Goal: Task Accomplishment & Management: Manage account settings

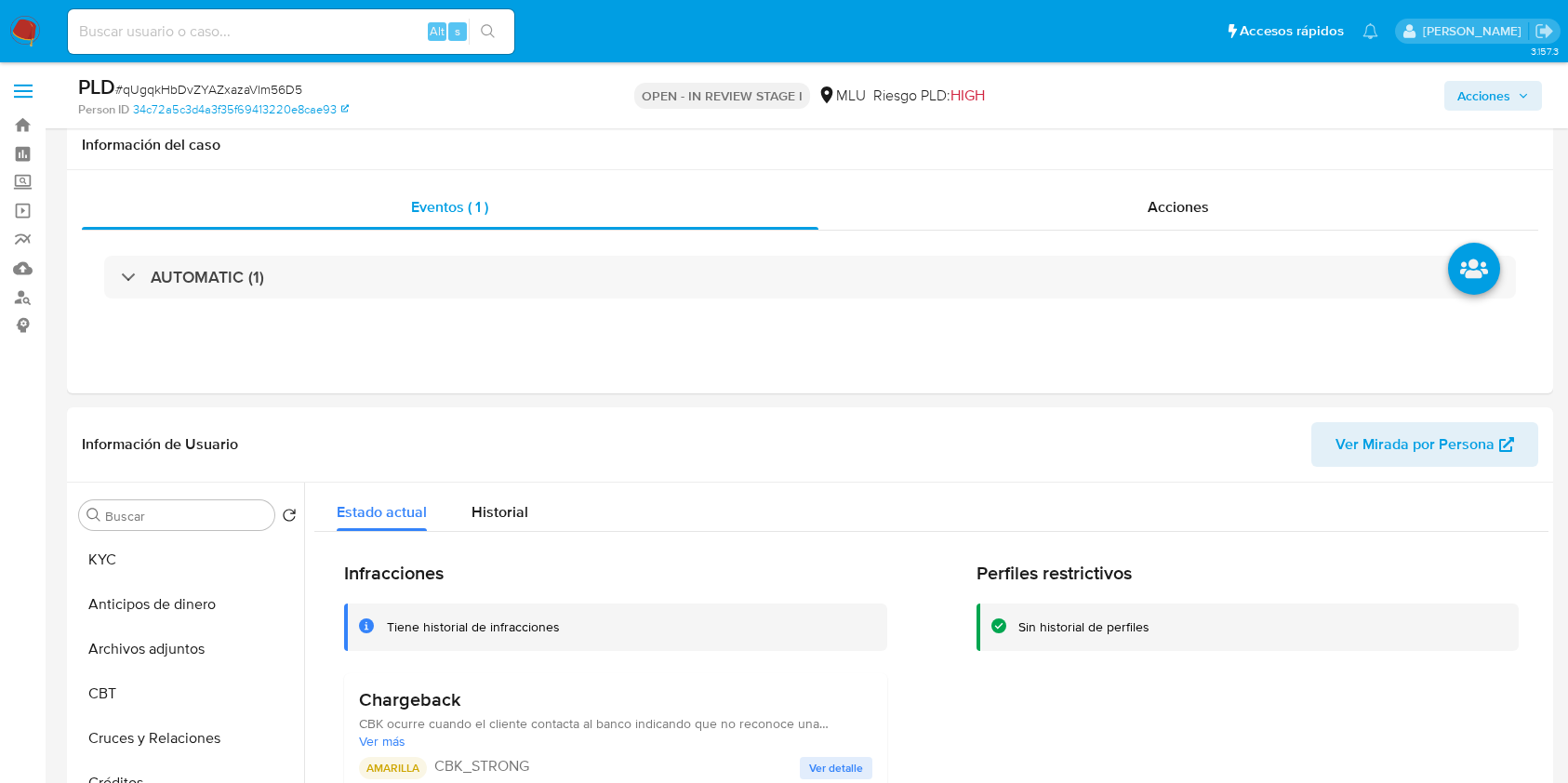
select select "10"
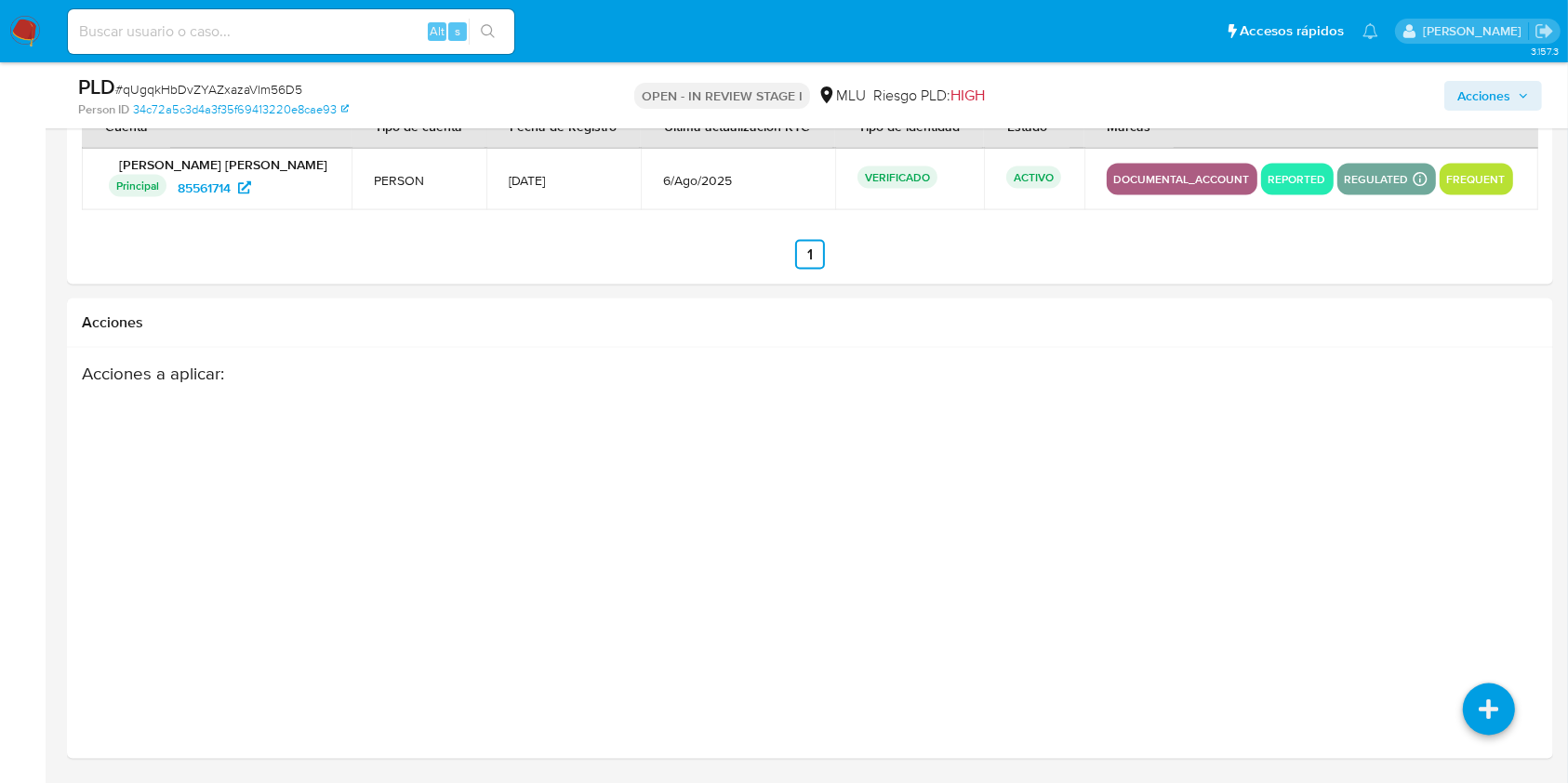
scroll to position [831, 0]
click at [564, 416] on div "Acciones a aplicar :" at bounding box center [730, 511] width 1297 height 298
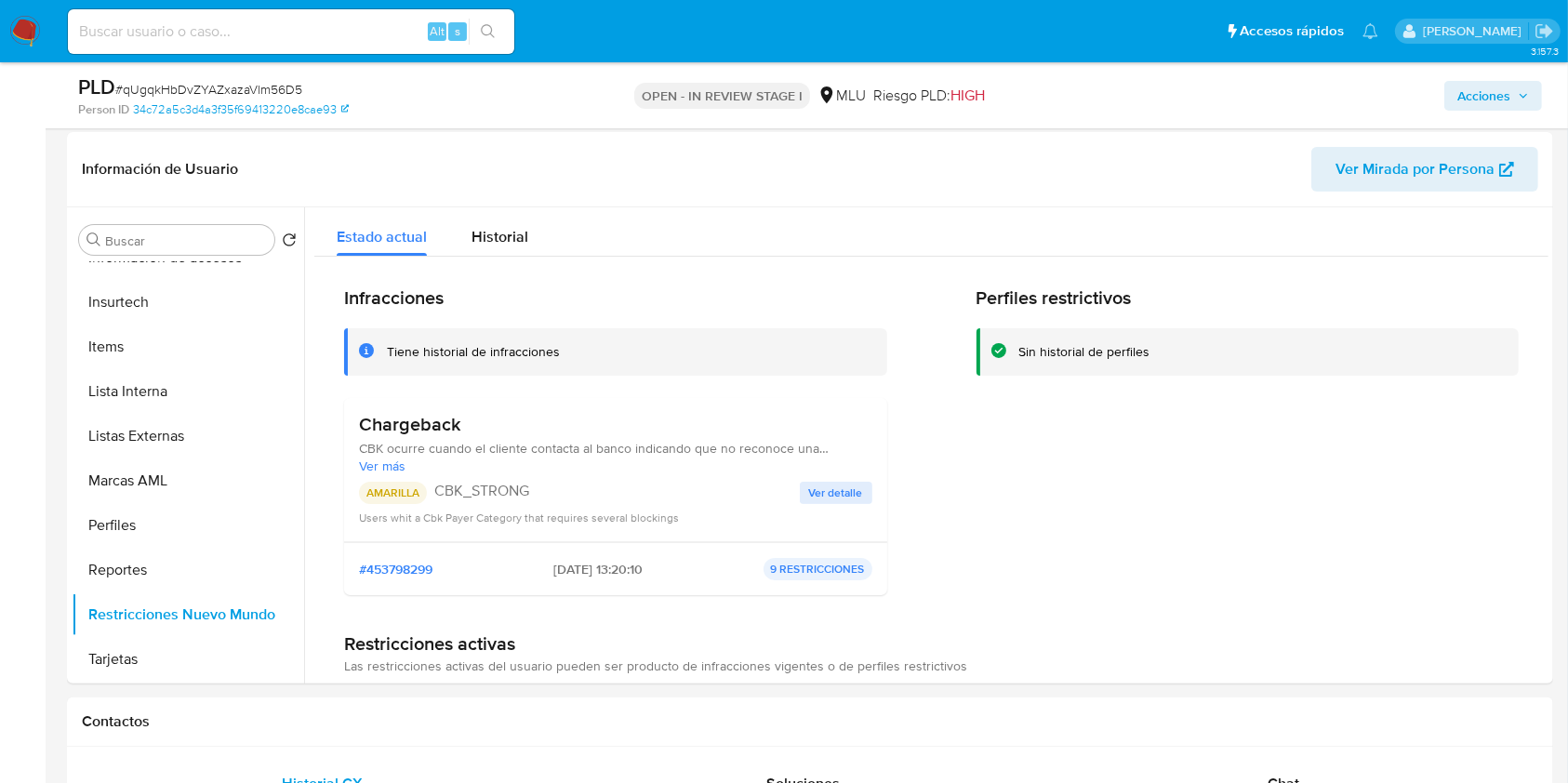
scroll to position [278, 0]
click at [387, 458] on span "Ver más" at bounding box center [616, 463] width 514 height 17
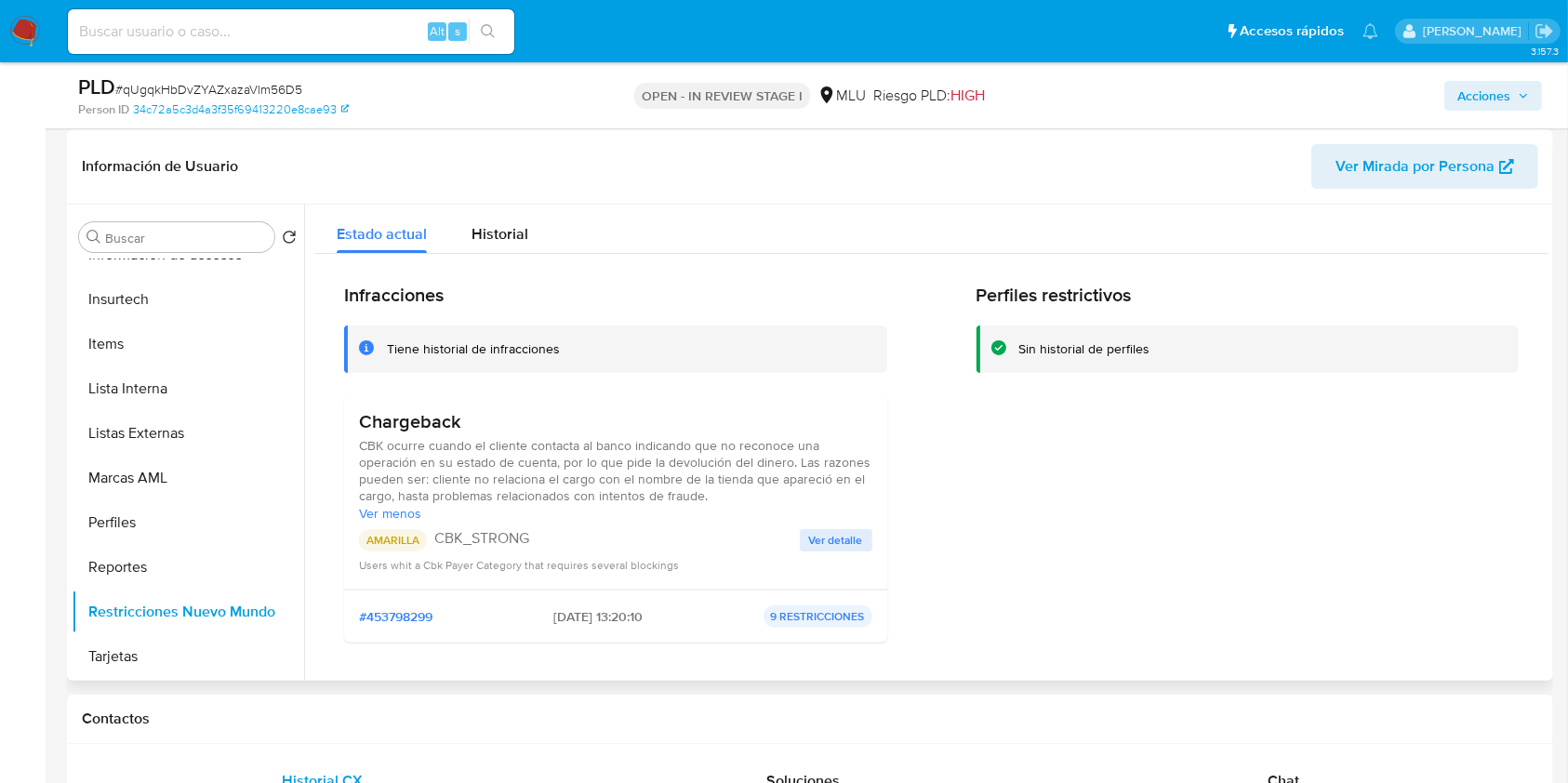
click at [548, 480] on span "CBK ocurre cuando el cliente contacta al banco indicando que no reconoce una op…" at bounding box center [616, 470] width 514 height 67
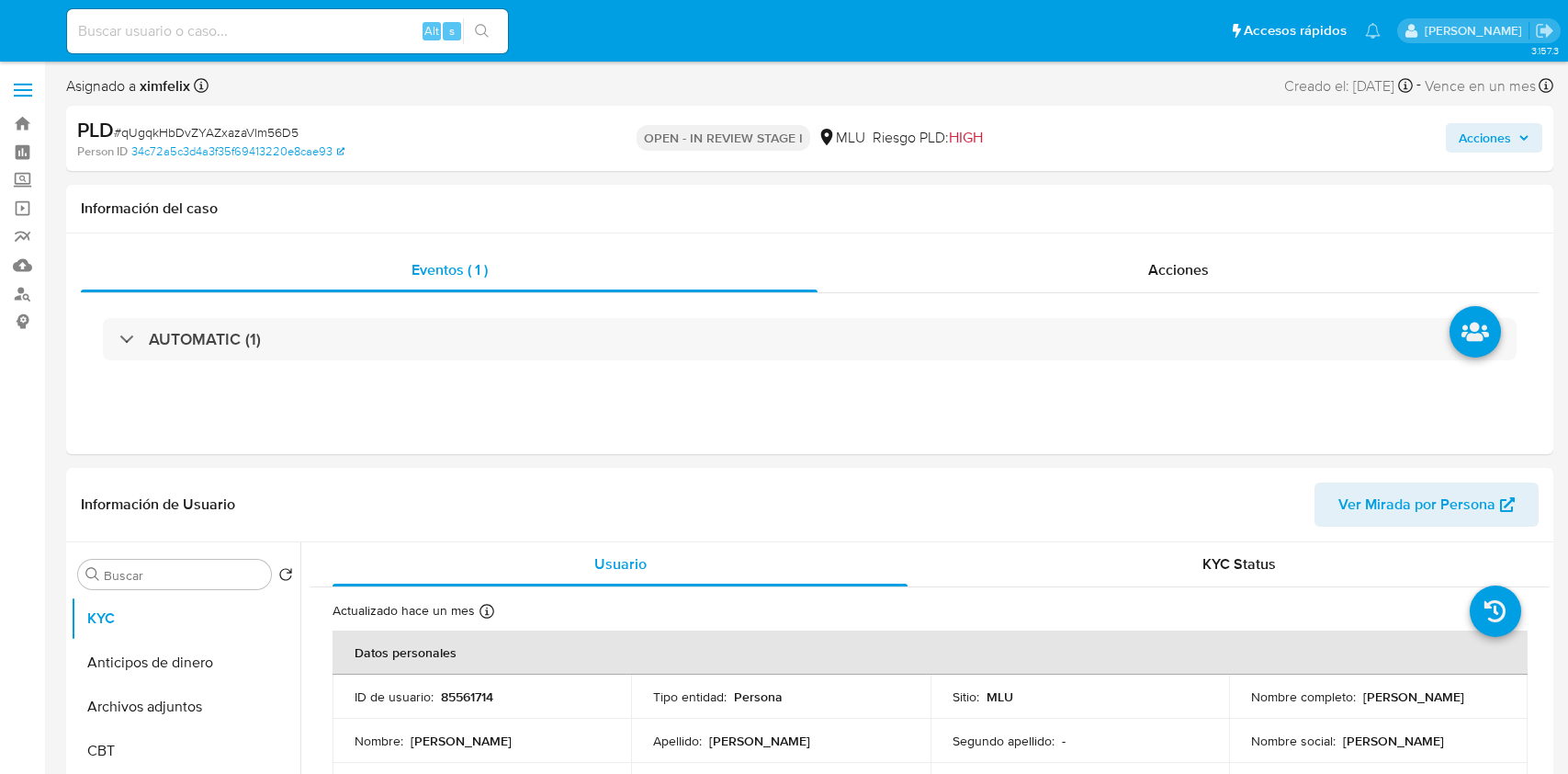
select select "10"
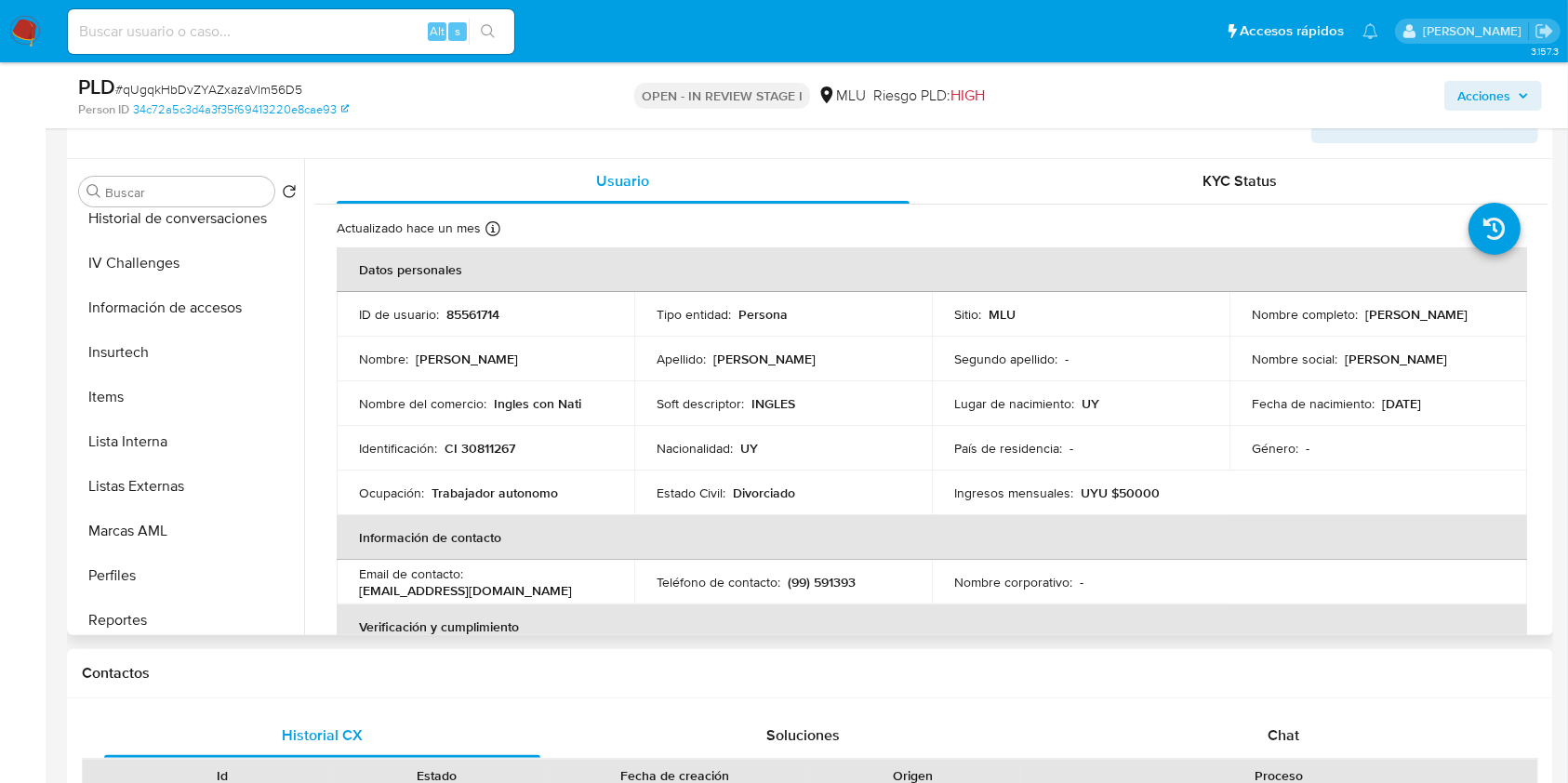
scroll to position [831, 0]
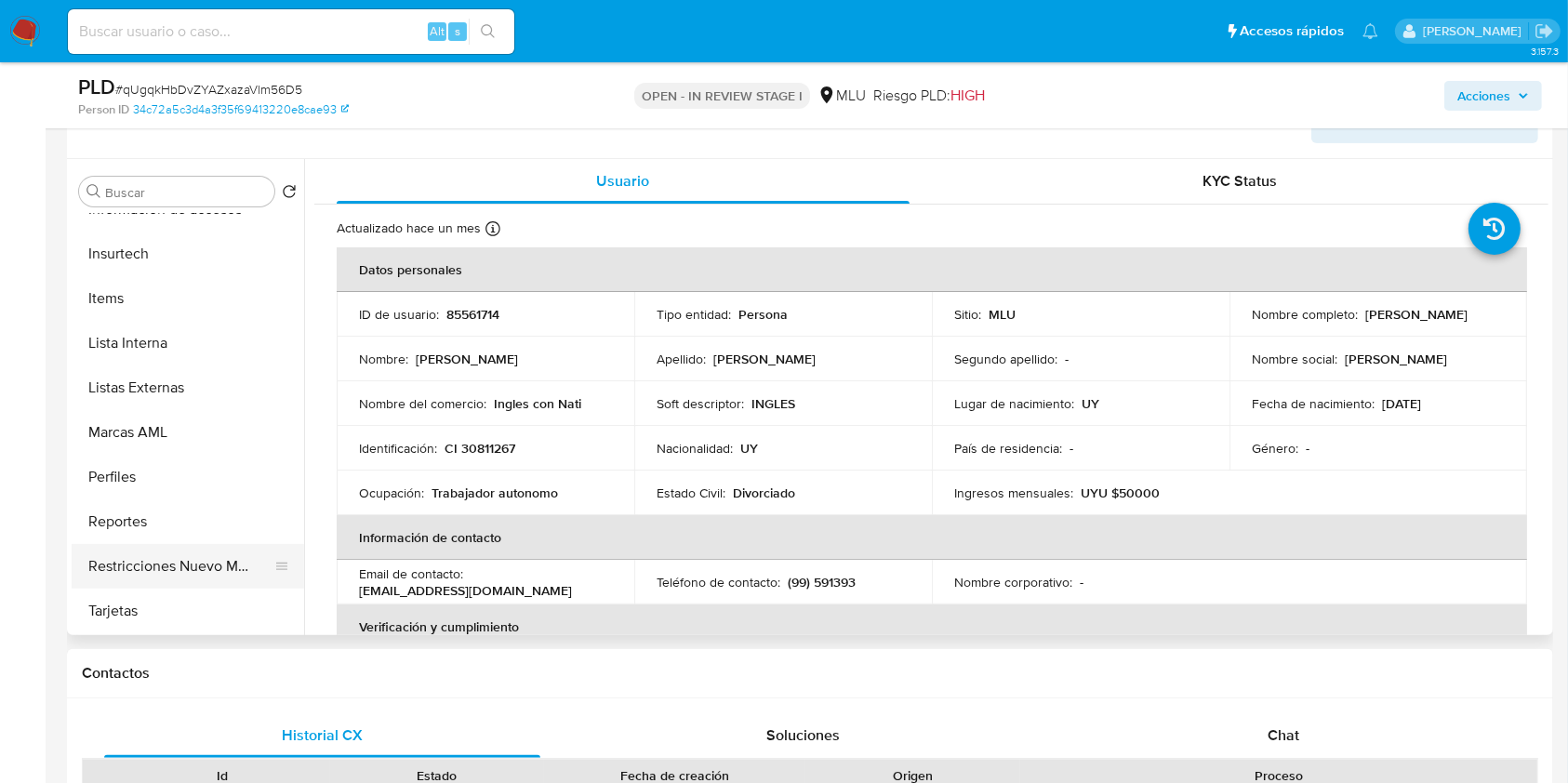
click at [173, 565] on button "Restricciones Nuevo Mundo" at bounding box center [180, 566] width 218 height 45
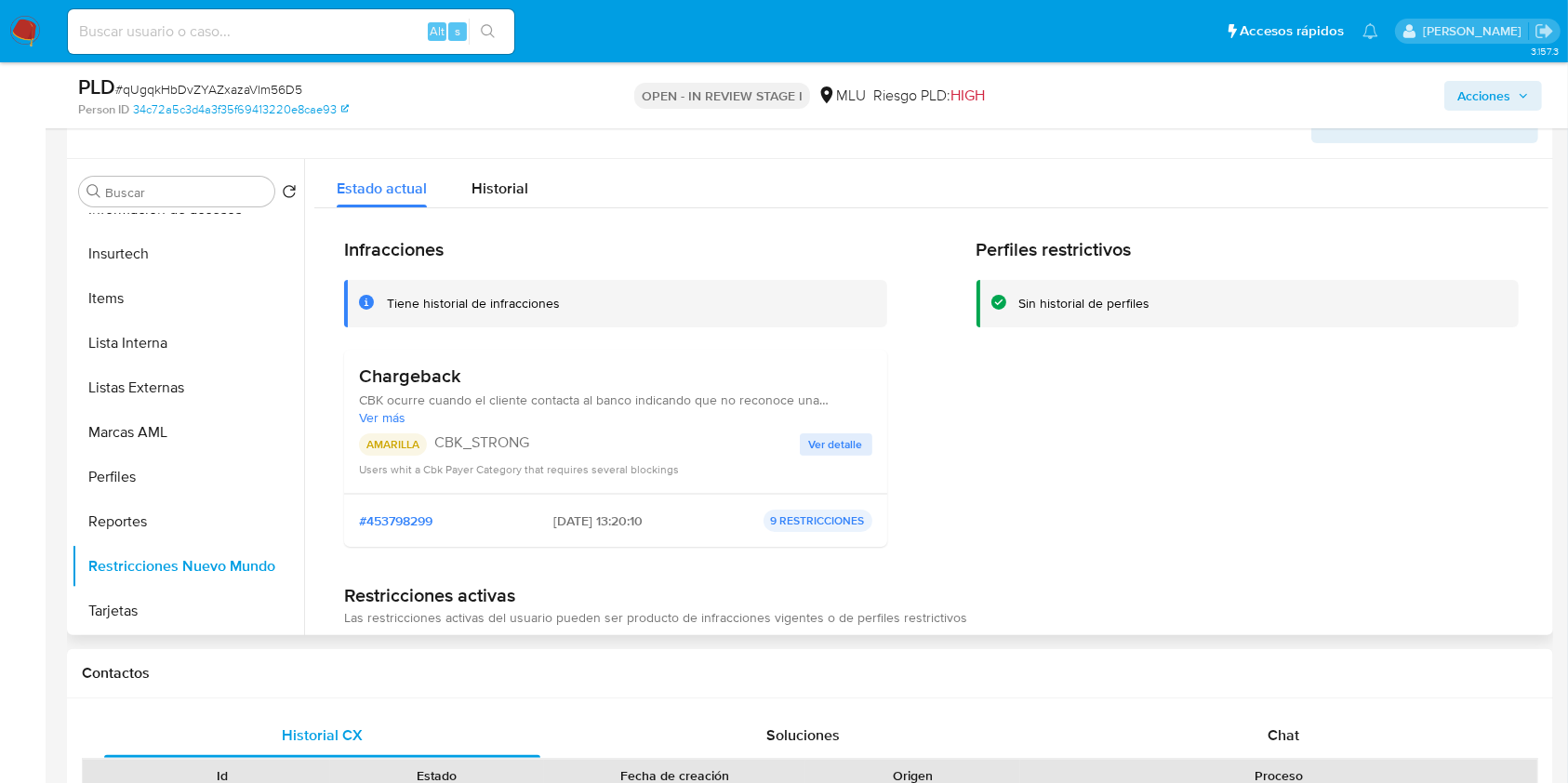
click at [774, 523] on p "9 RESTRICCIONES" at bounding box center [817, 520] width 108 height 22
click at [796, 524] on p "9 RESTRICCIONES" at bounding box center [817, 520] width 108 height 22
drag, startPoint x: 1548, startPoint y: 277, endPoint x: 1537, endPoint y: 458, distance: 181.3
click at [1537, 458] on div "Buscar Volver al orden por defecto KYC Anticipos de dinero Archivos adjuntos CB…" at bounding box center [810, 397] width 1486 height 476
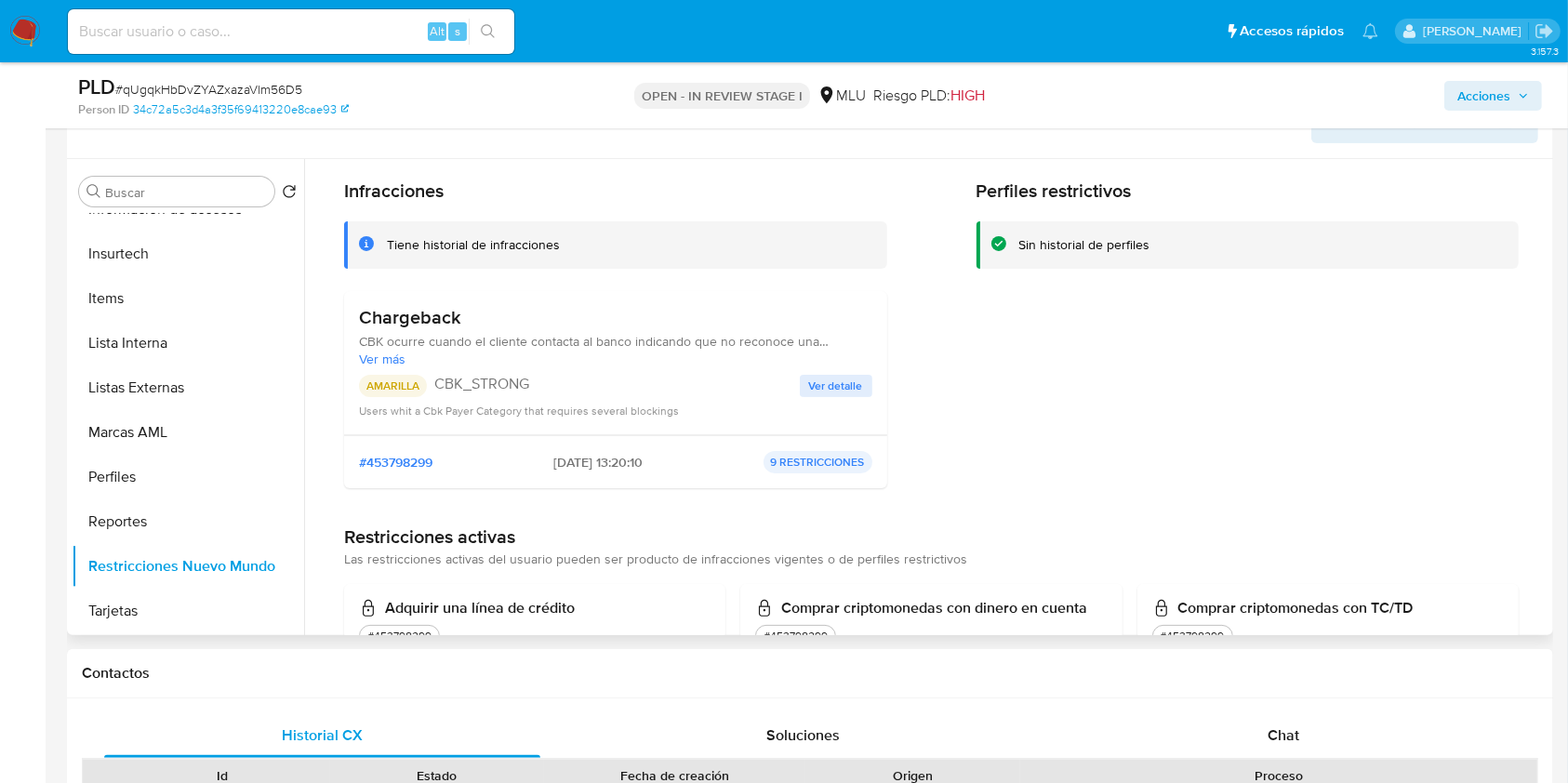
scroll to position [56, 0]
click at [813, 393] on span "Ver detalle" at bounding box center [835, 389] width 54 height 19
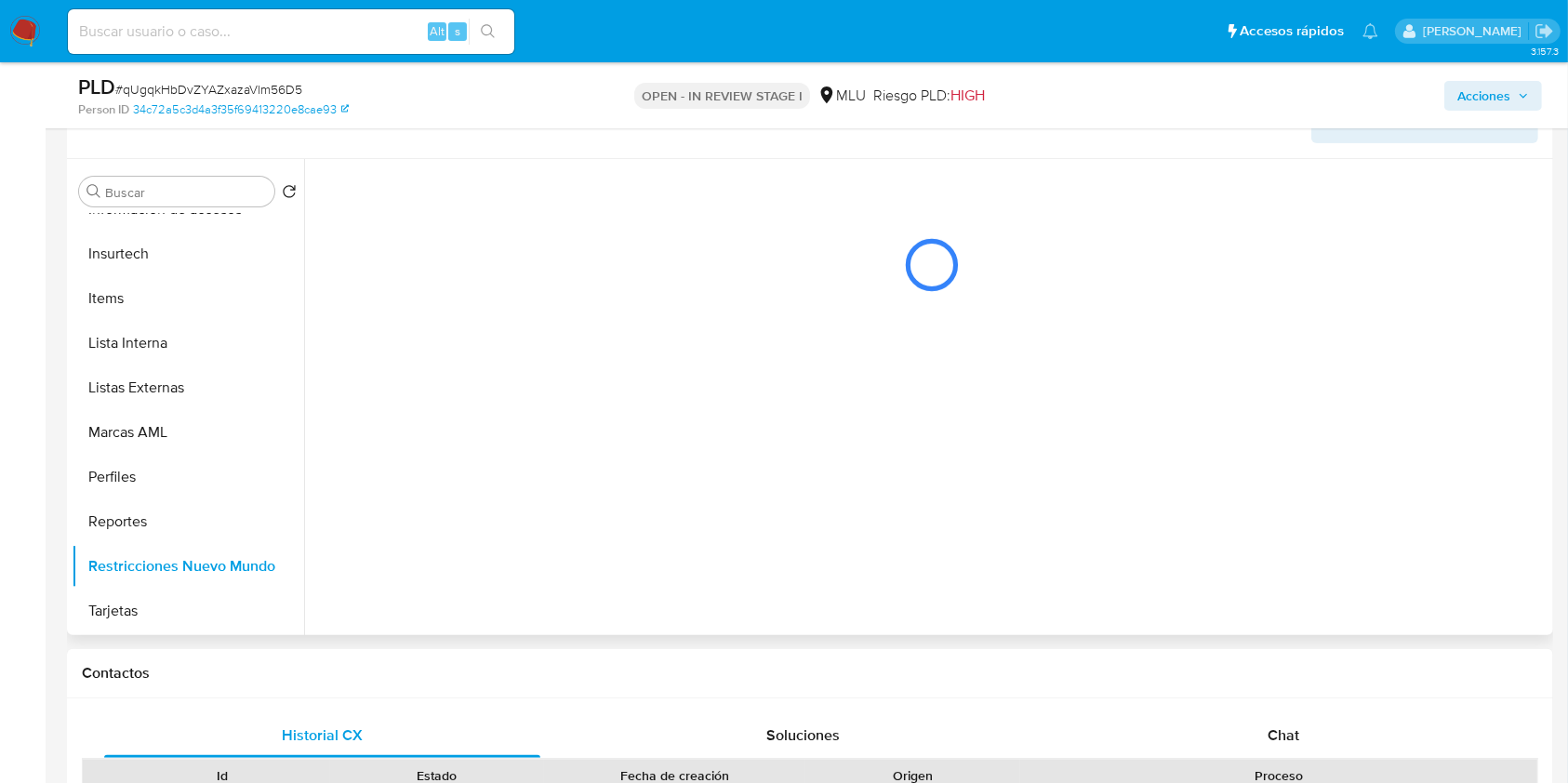
scroll to position [0, 0]
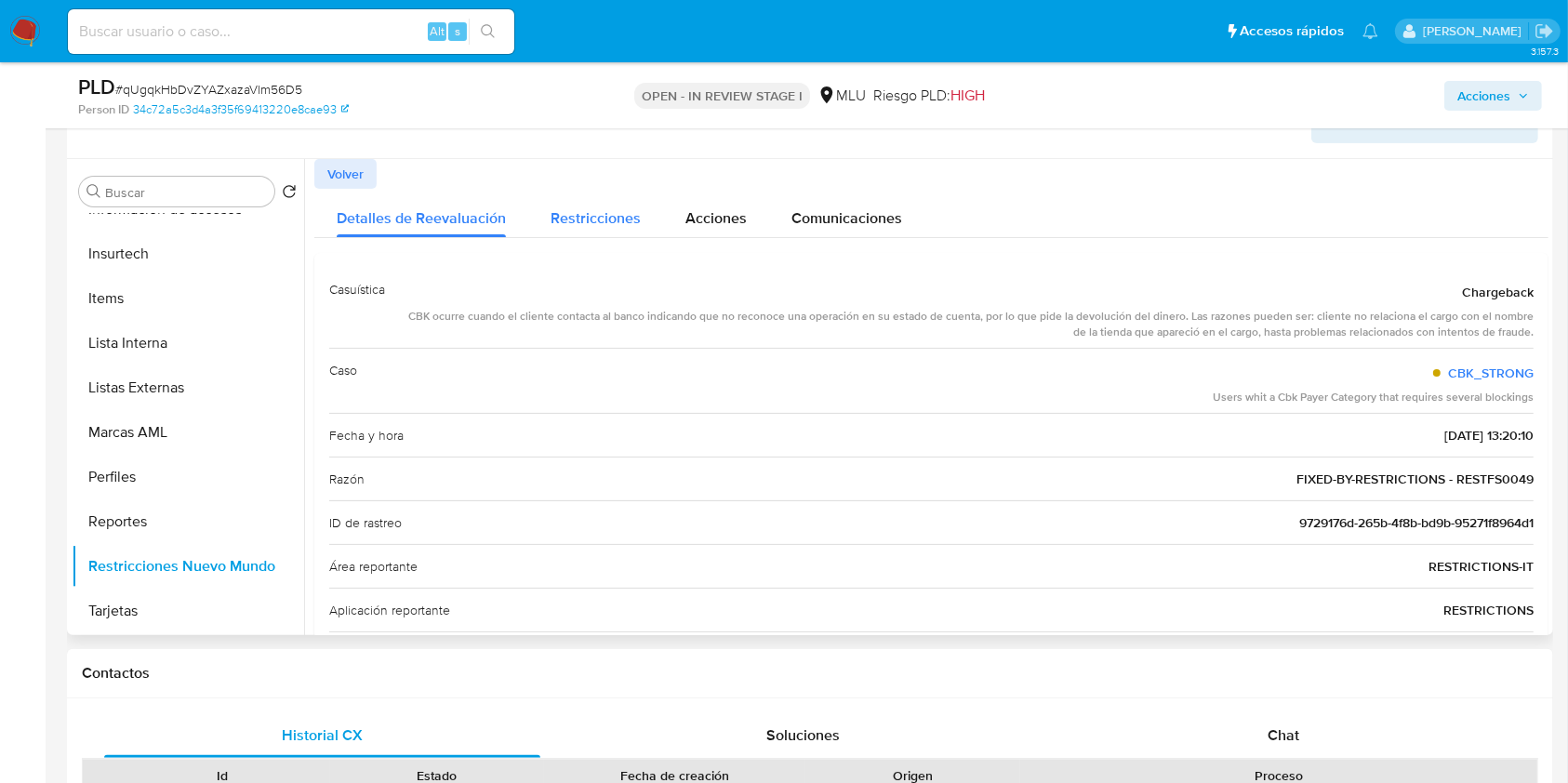
click at [614, 205] on div "Restricciones" at bounding box center [596, 213] width 90 height 49
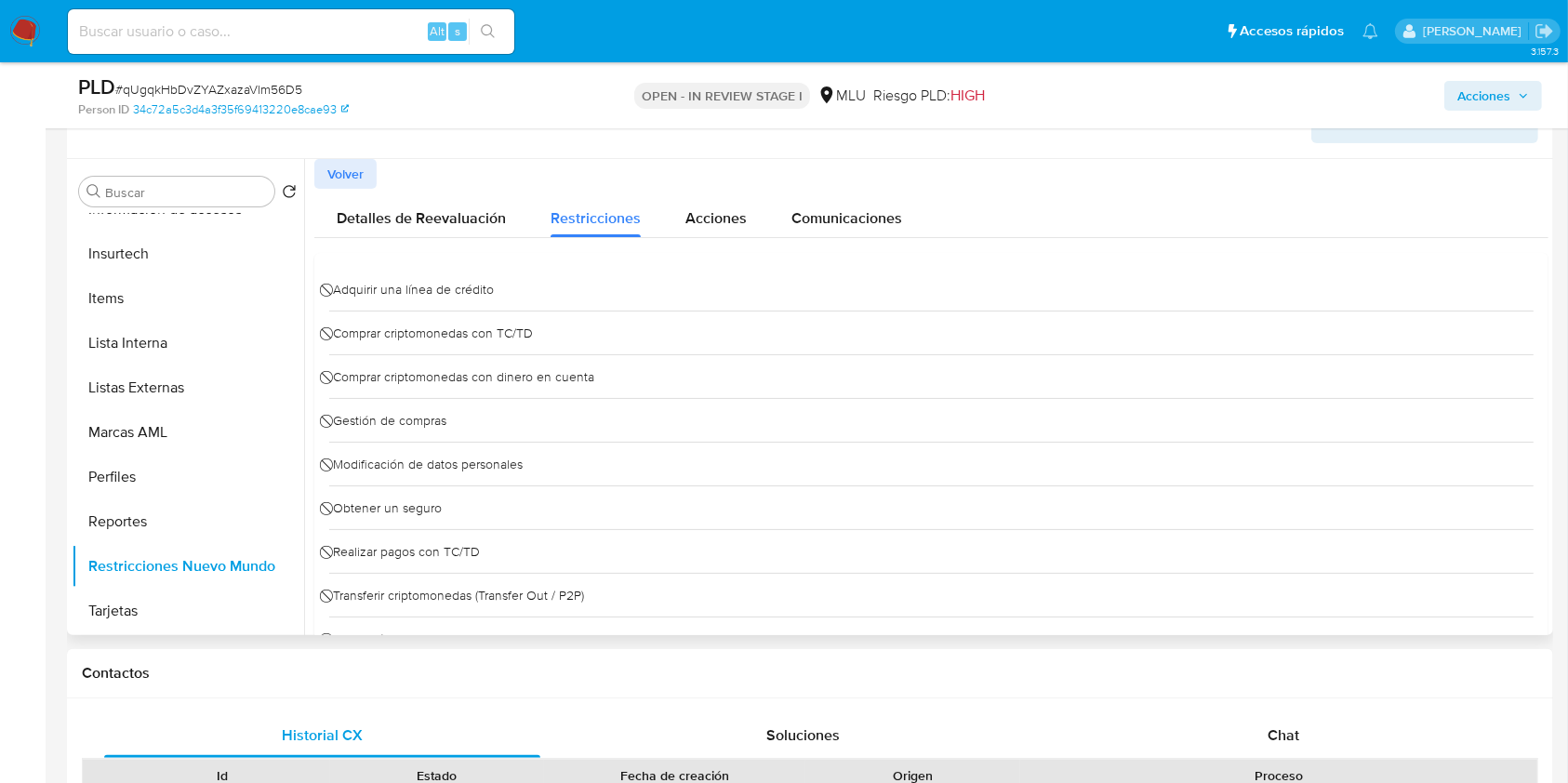
click at [702, 237] on div "Detalles de Reevaluación Restricciones Acciones Comunicaciones ⃠ Adquirir una l…" at bounding box center [931, 432] width 1234 height 487
click at [710, 207] on span "Acciones" at bounding box center [715, 218] width 62 height 21
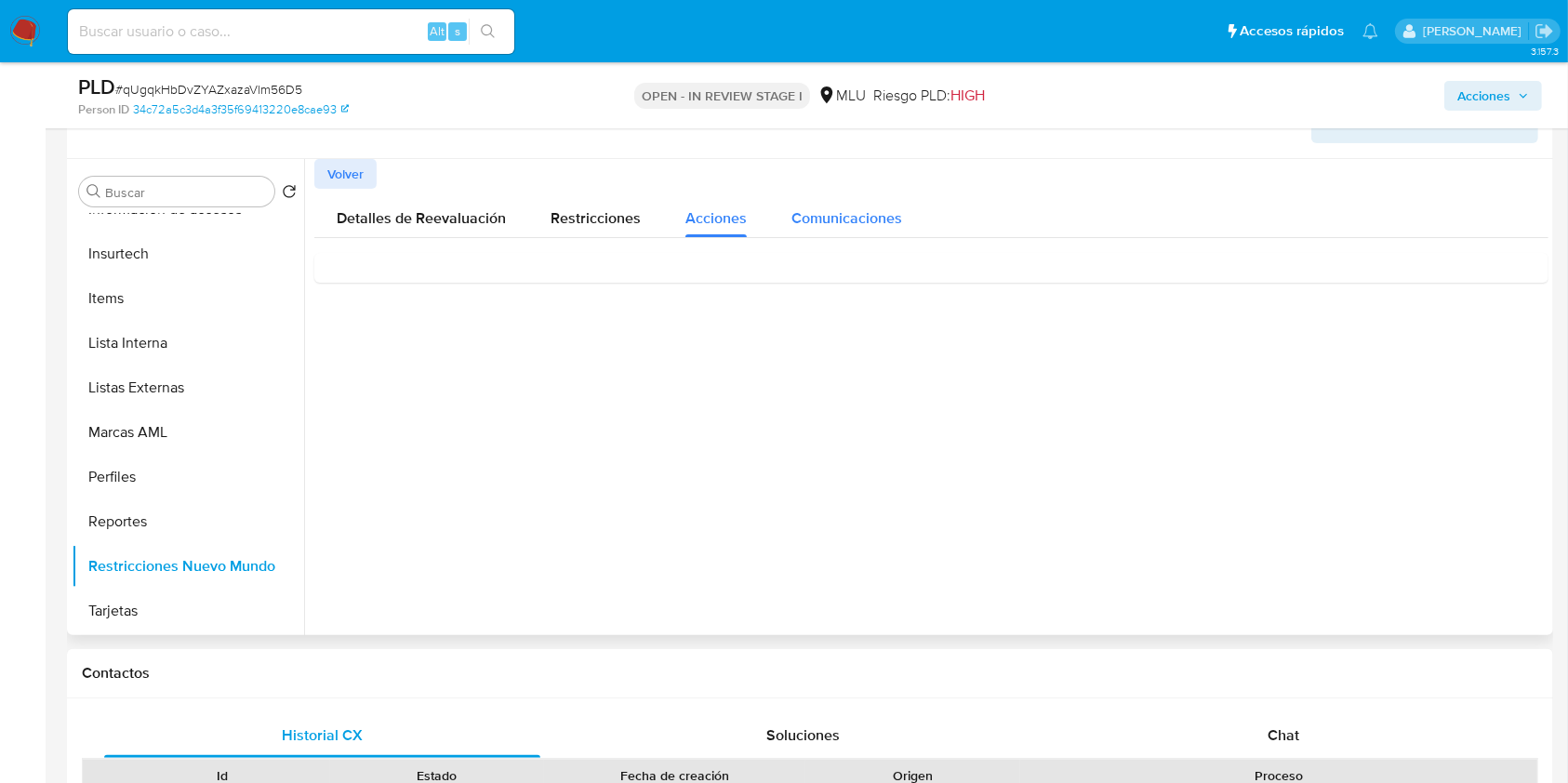
click at [833, 226] on span "Comunicaciones" at bounding box center [847, 218] width 110 height 21
click at [399, 222] on span "Detalles de Reevaluación" at bounding box center [421, 218] width 169 height 21
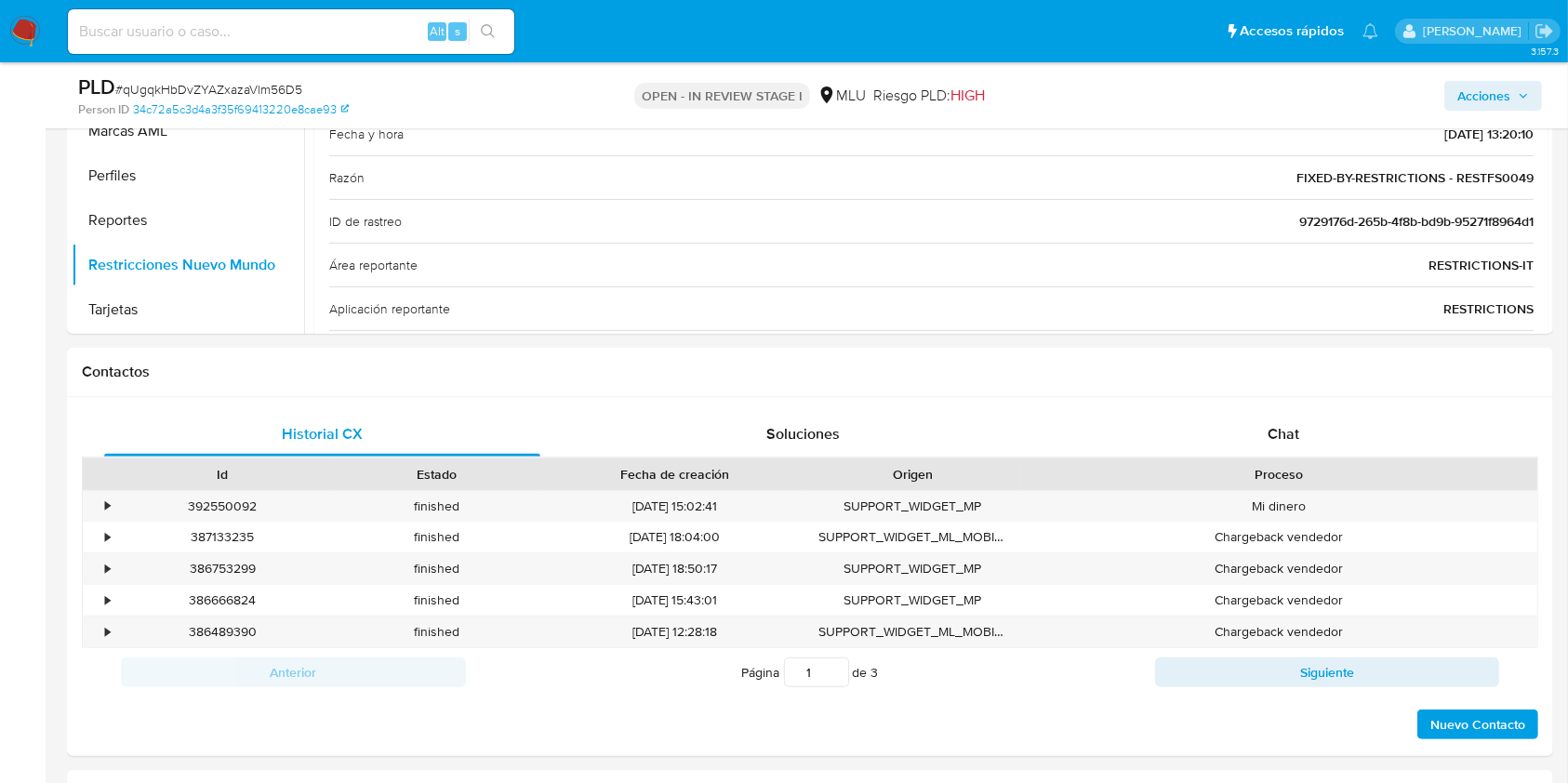
scroll to position [640, 0]
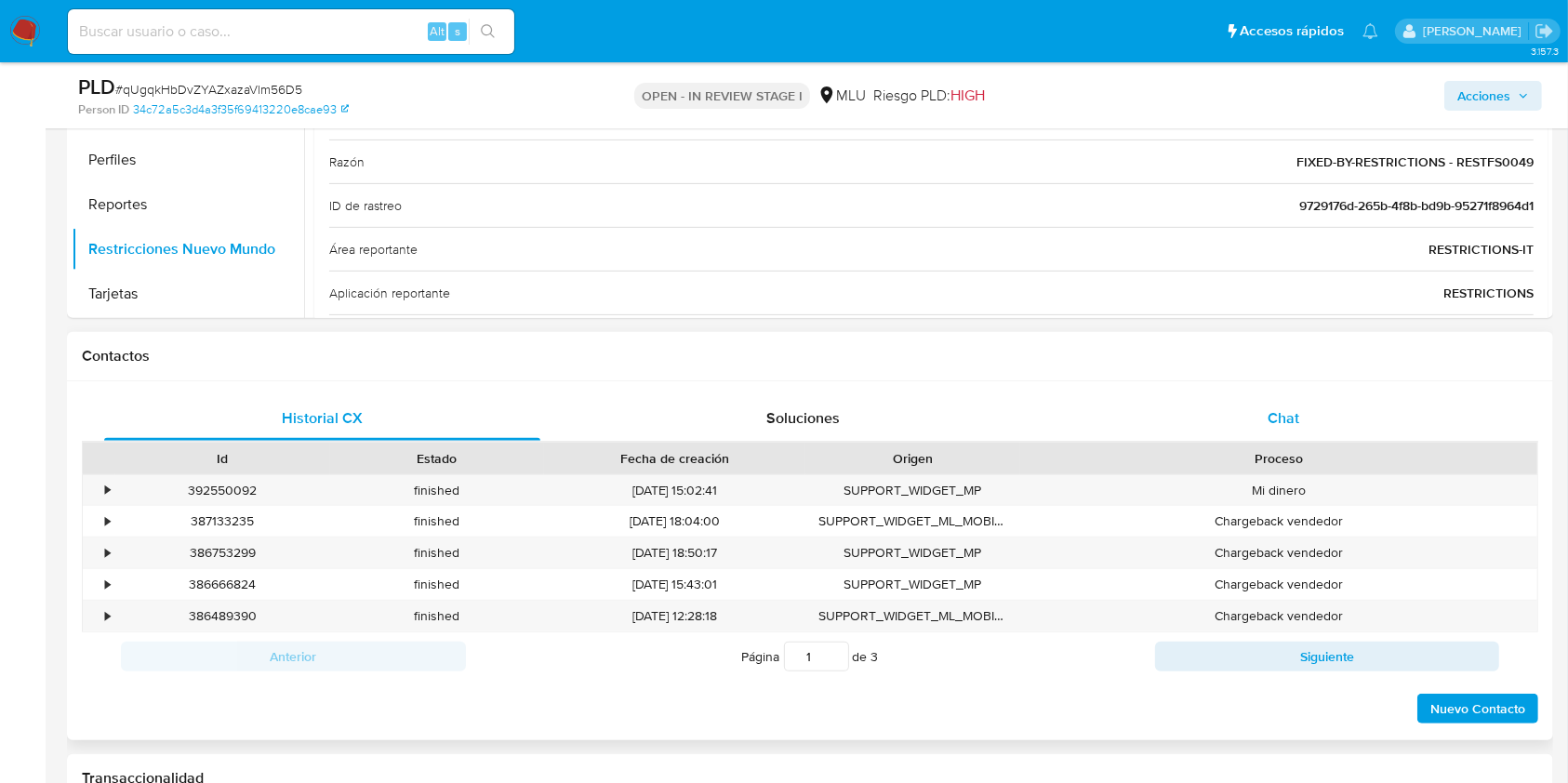
click at [1308, 421] on div "Chat" at bounding box center [1284, 418] width 436 height 45
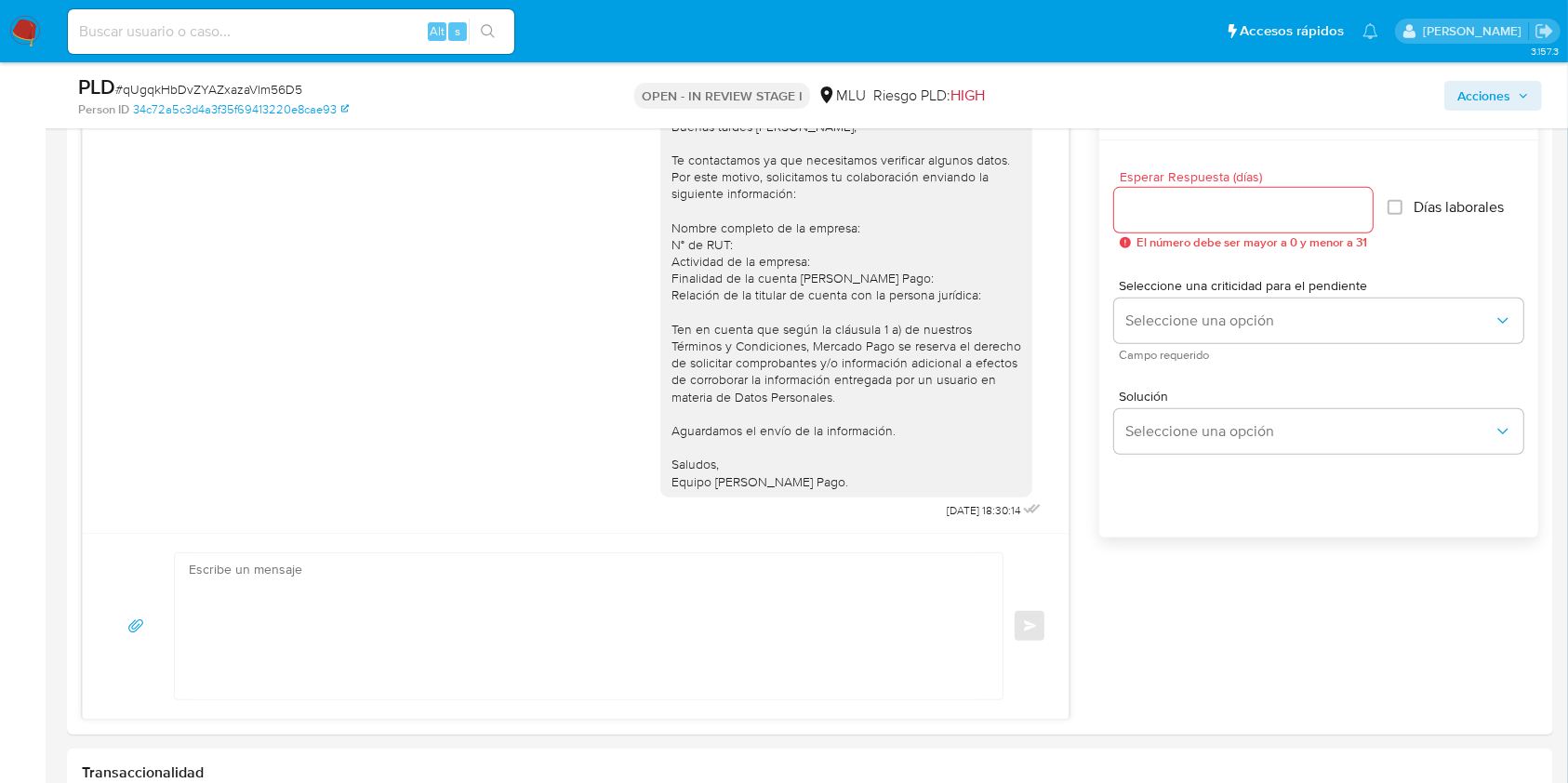
scroll to position [984, 0]
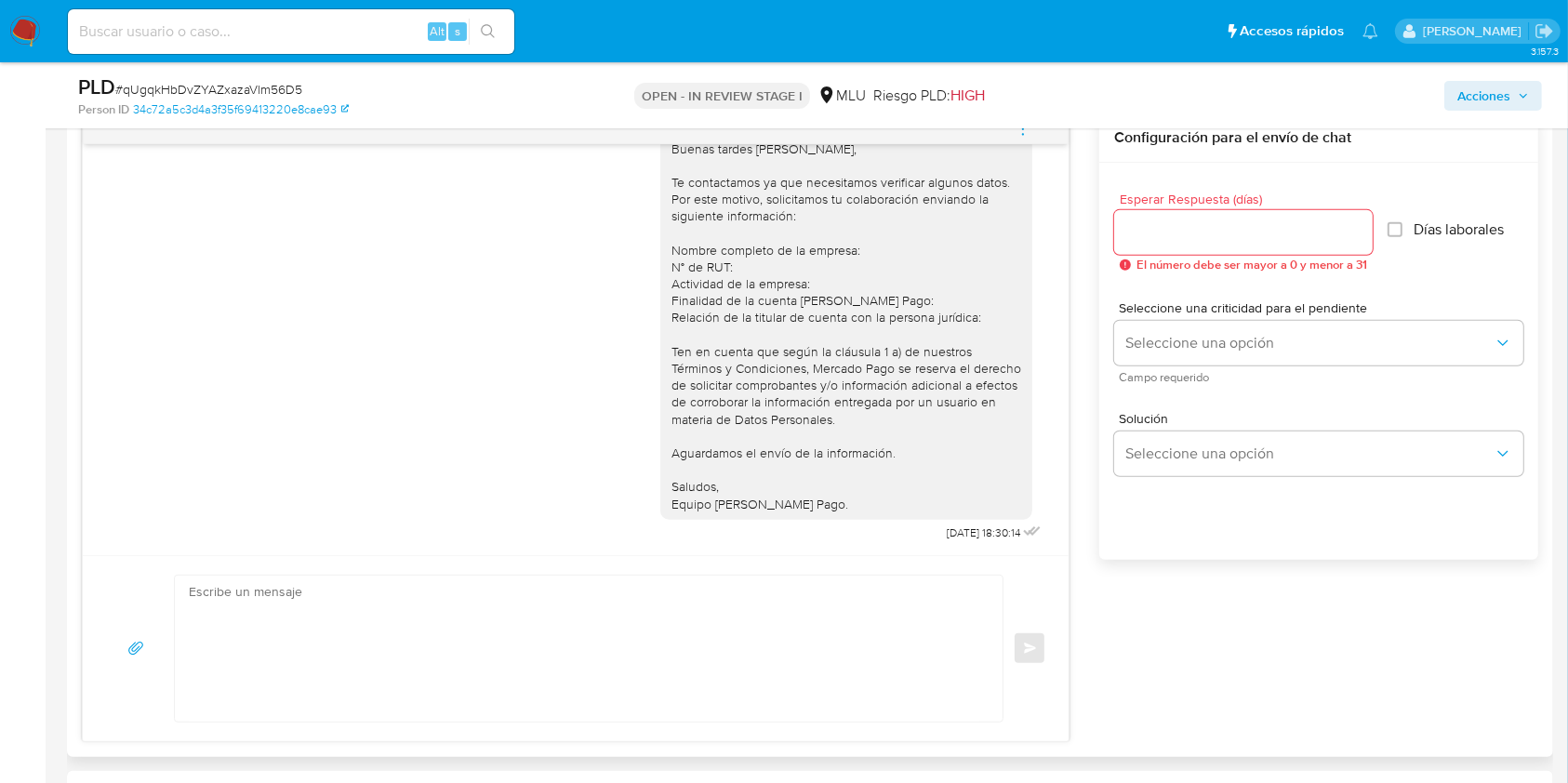
click at [525, 601] on textarea at bounding box center [583, 648] width 791 height 146
paste textarea "Te contactamos nuevamente ya que no hemos recibido respuesta de tu parte. Queda…"
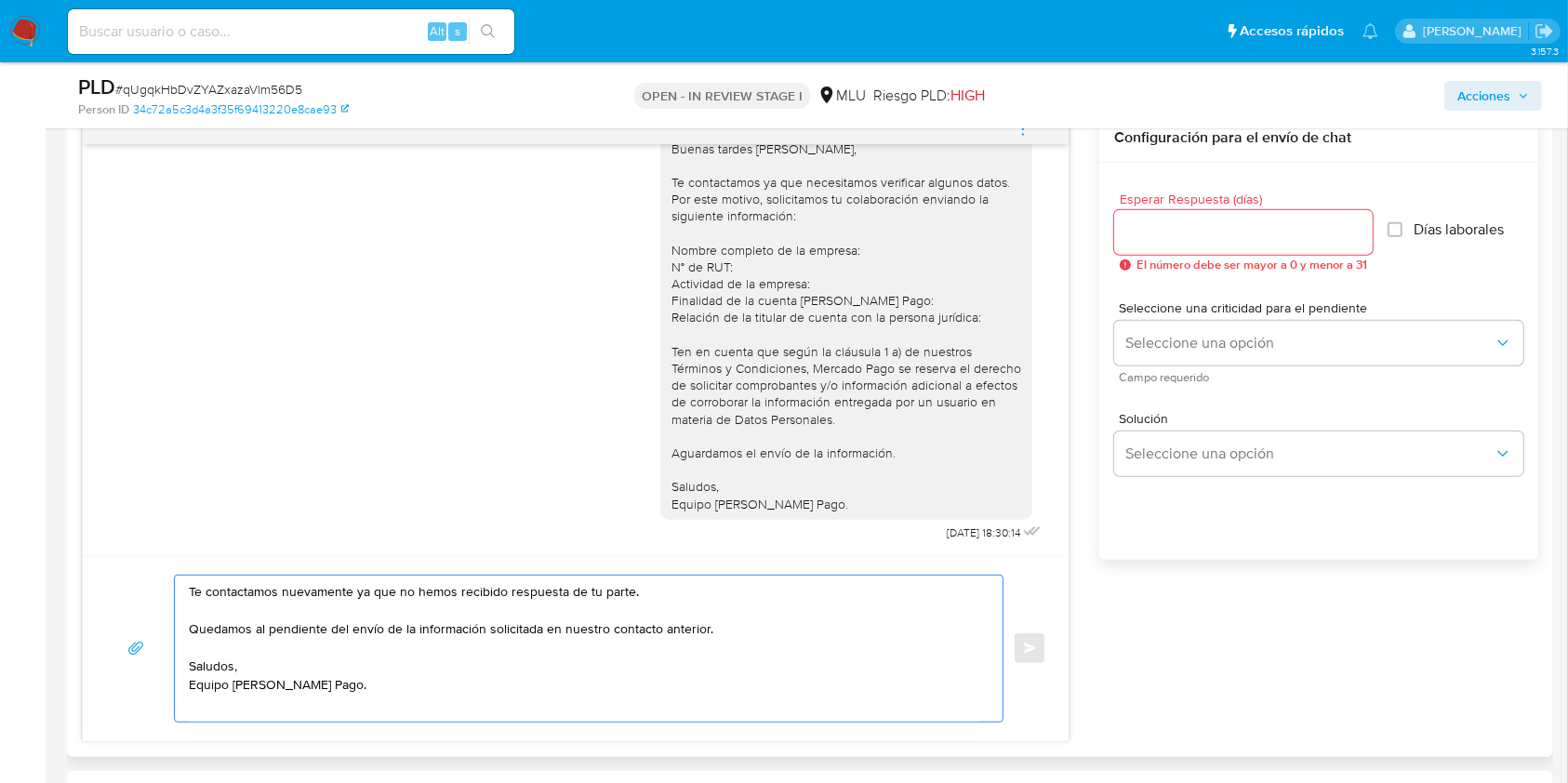
click at [186, 588] on div "Te contactamos nuevamente ya que no hemos recibido respuesta de tu parte. Queda…" at bounding box center [584, 648] width 818 height 146
click at [196, 588] on textarea "Te contactamos nuevamente ya que no hemos recibido respuesta de tu parte. Queda…" at bounding box center [583, 648] width 791 height 146
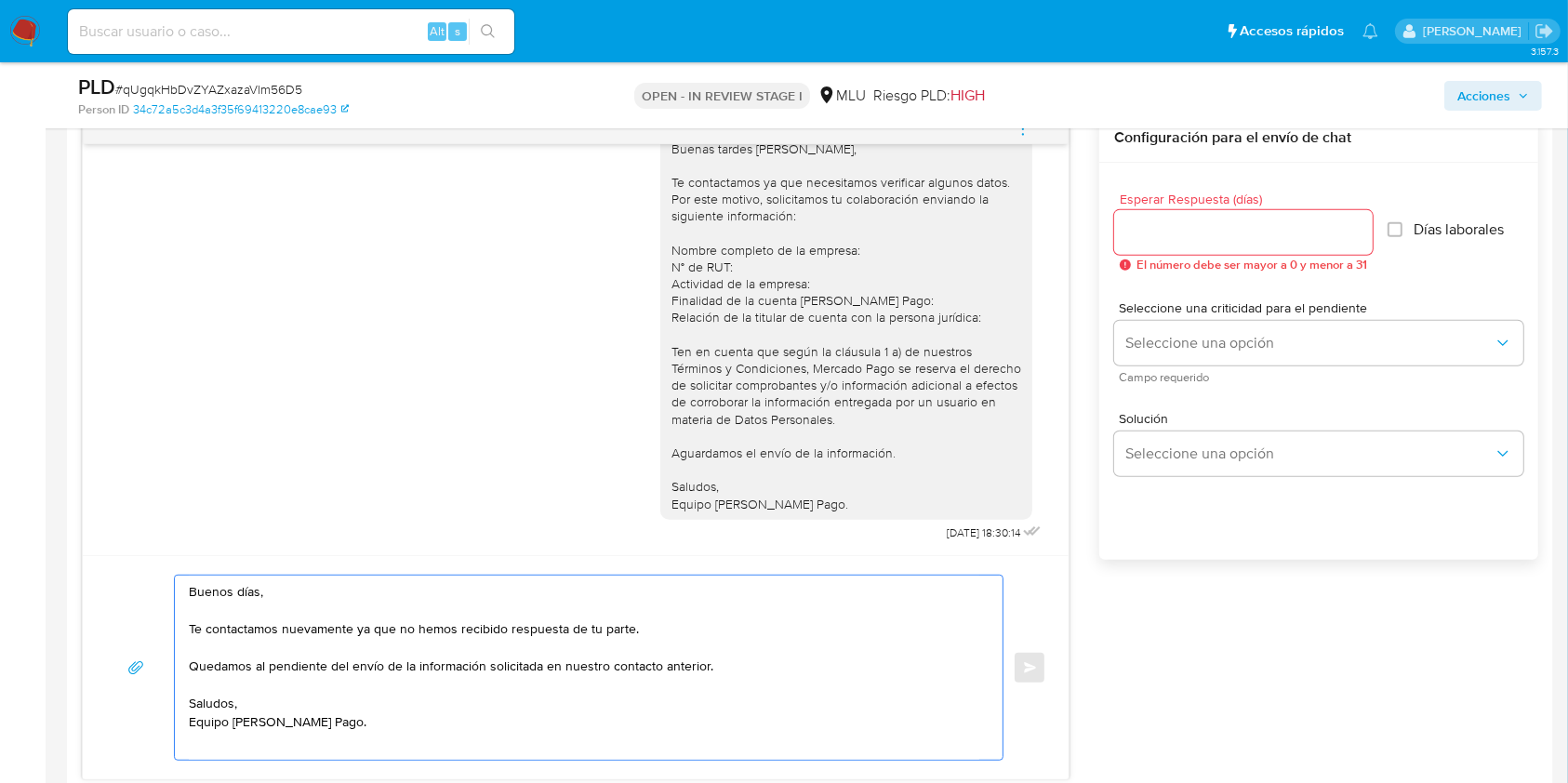
click at [711, 667] on textarea "Buenos días, Te contactamos nuevamente ya que no hemos recibido respuesta de tu…" at bounding box center [583, 668] width 791 height 185
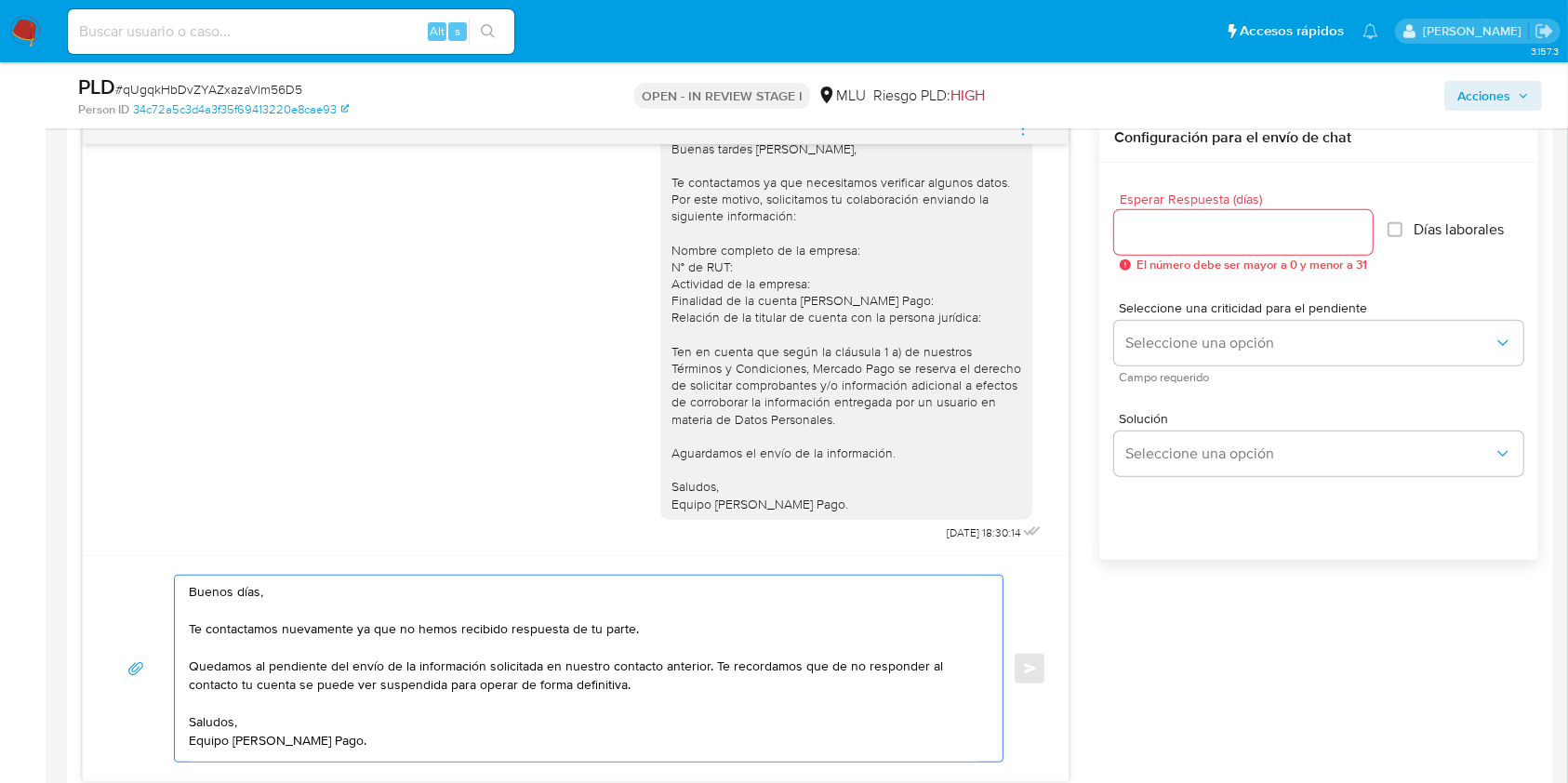
scroll to position [0, 0]
type textarea "Buenos días, Te contactamos nuevamente ya que no hemos recibido respuesta de tu…"
click at [1205, 229] on input "Esperar Respuesta (días)" at bounding box center [1244, 232] width 259 height 24
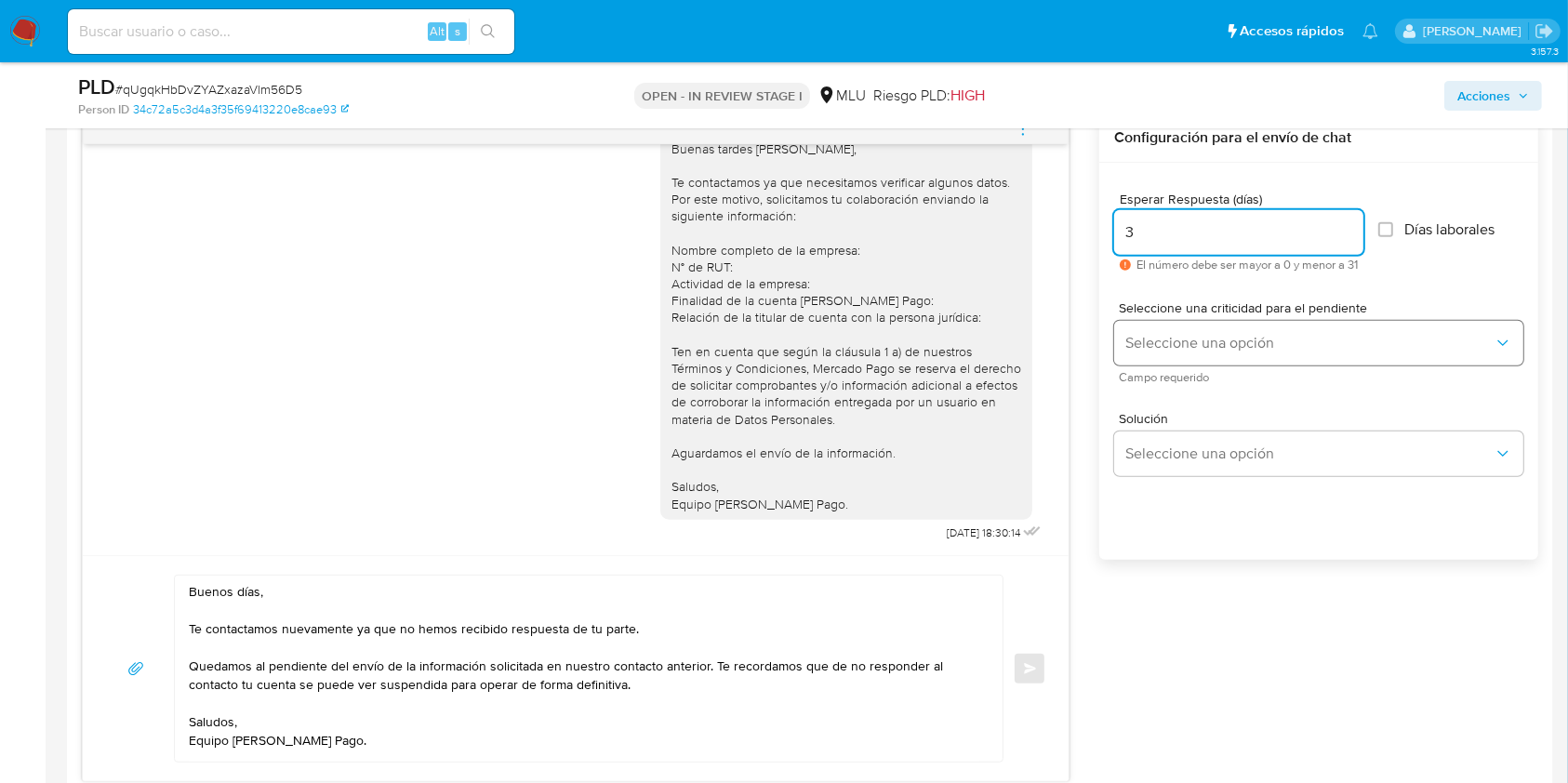
type input "3"
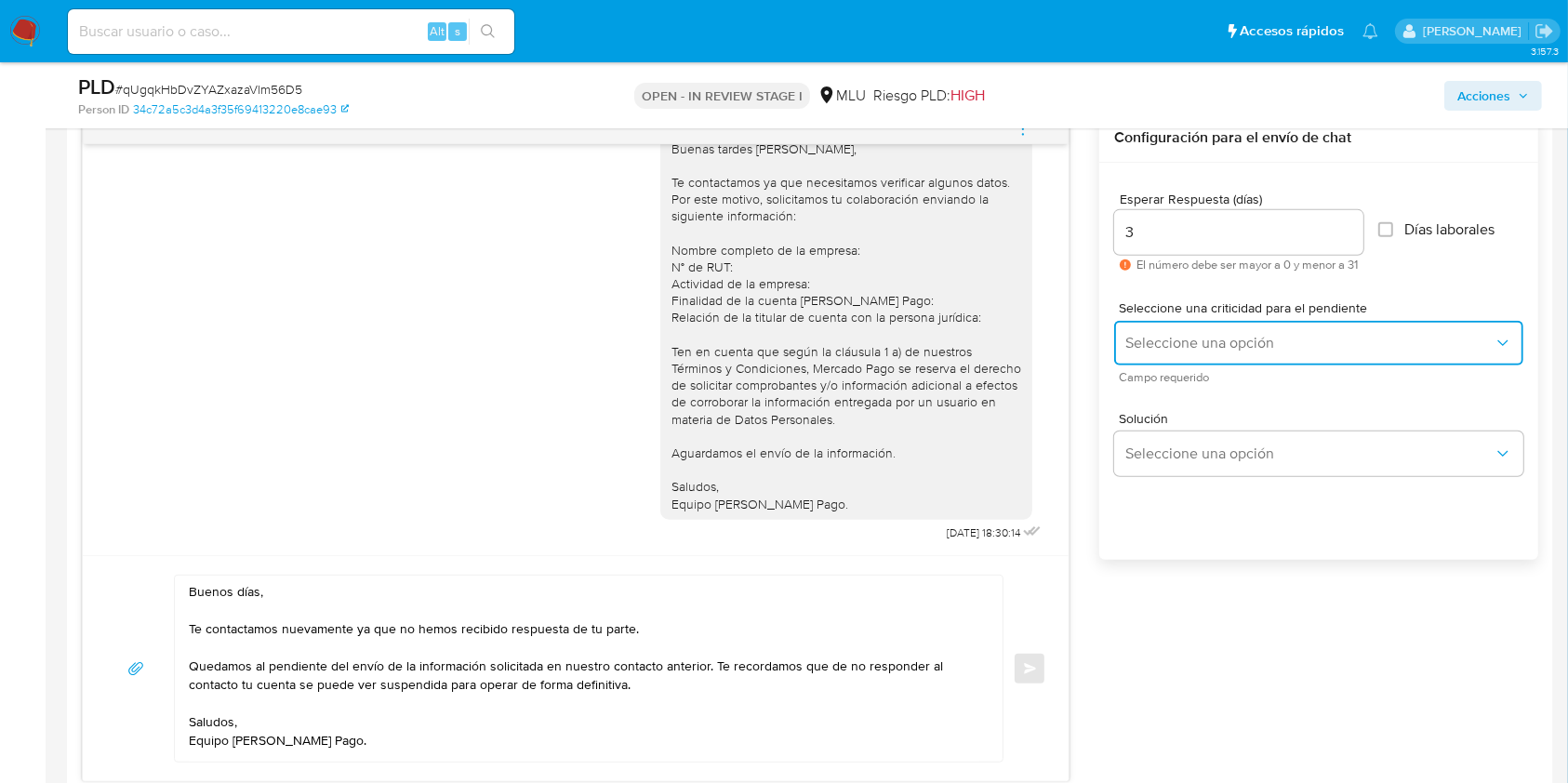
click at [1185, 339] on span "Seleccione una opción" at bounding box center [1309, 343] width 368 height 19
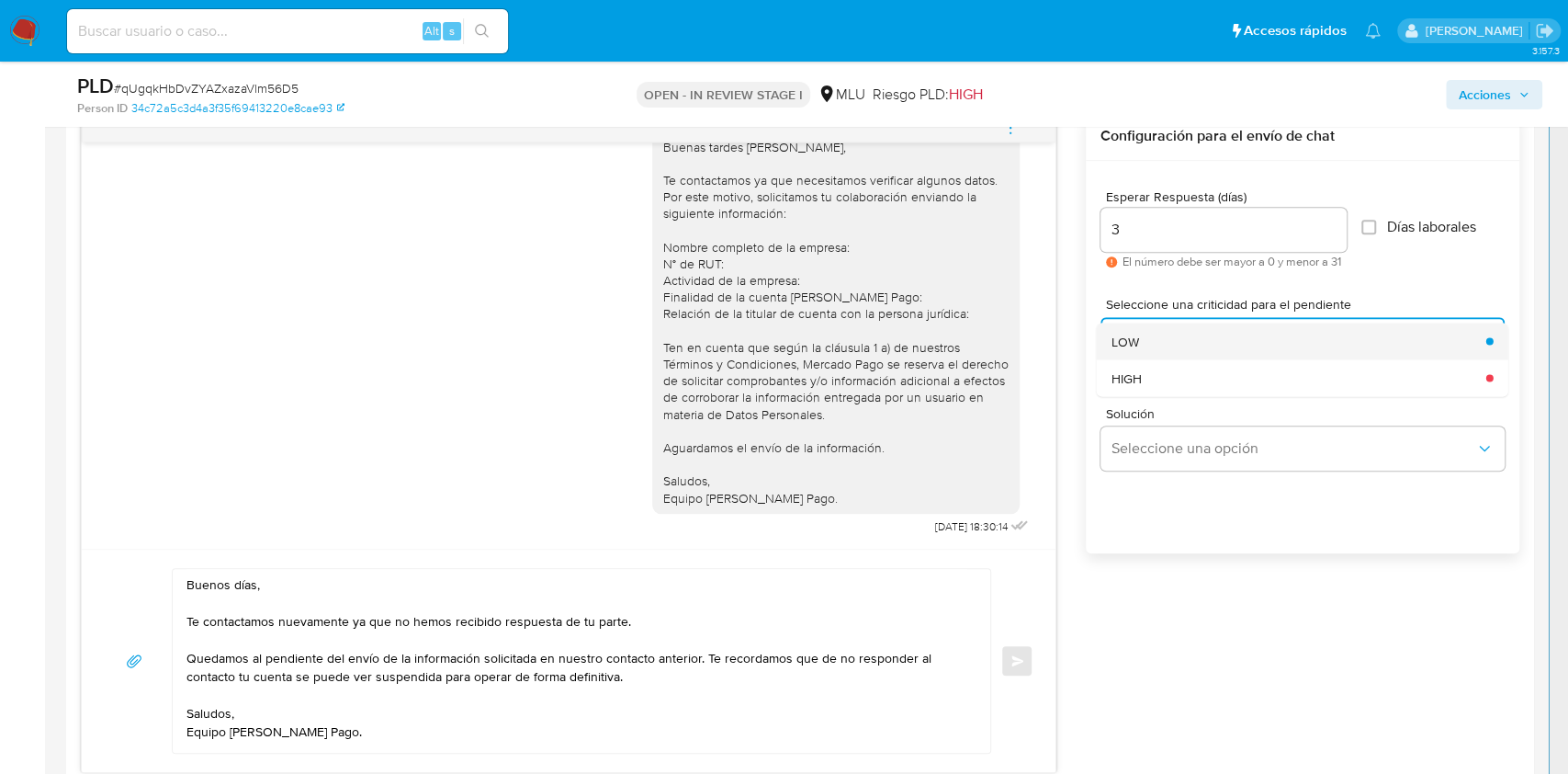
click at [1144, 355] on div "LOW" at bounding box center [1294, 340] width 364 height 37
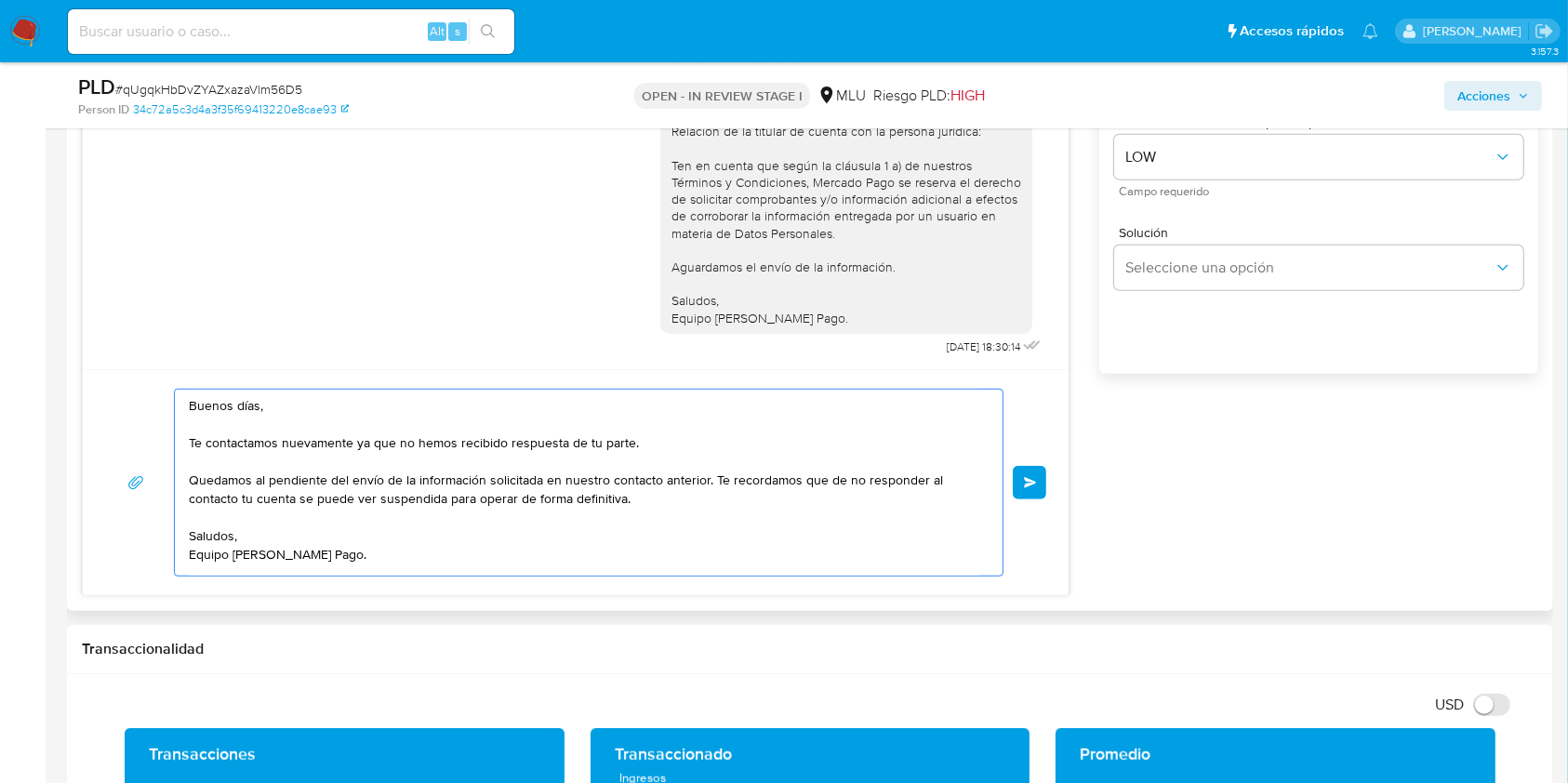
scroll to position [17, 0]
click at [1042, 482] on button "Enviar" at bounding box center [1029, 482] width 33 height 33
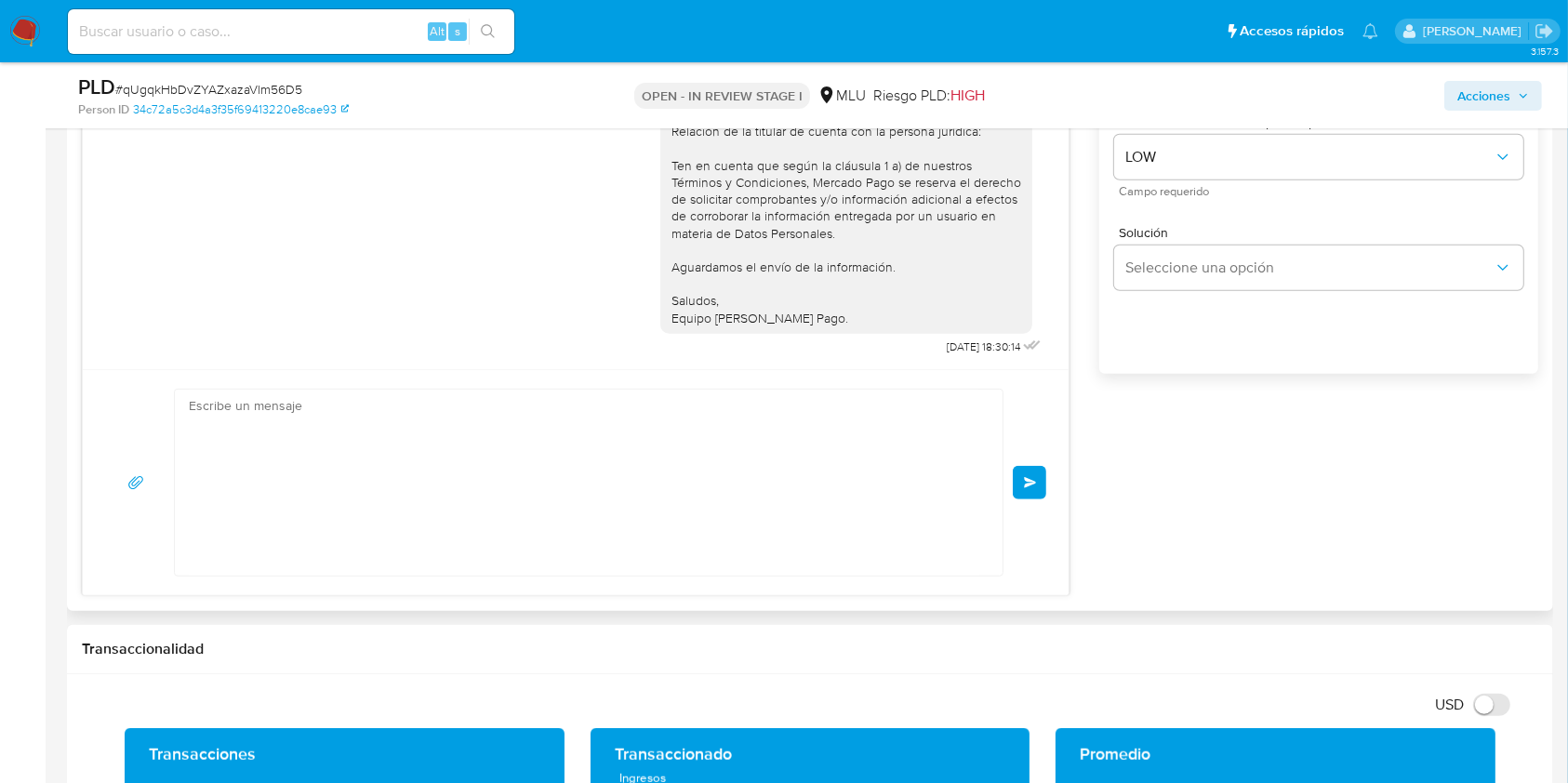
scroll to position [0, 0]
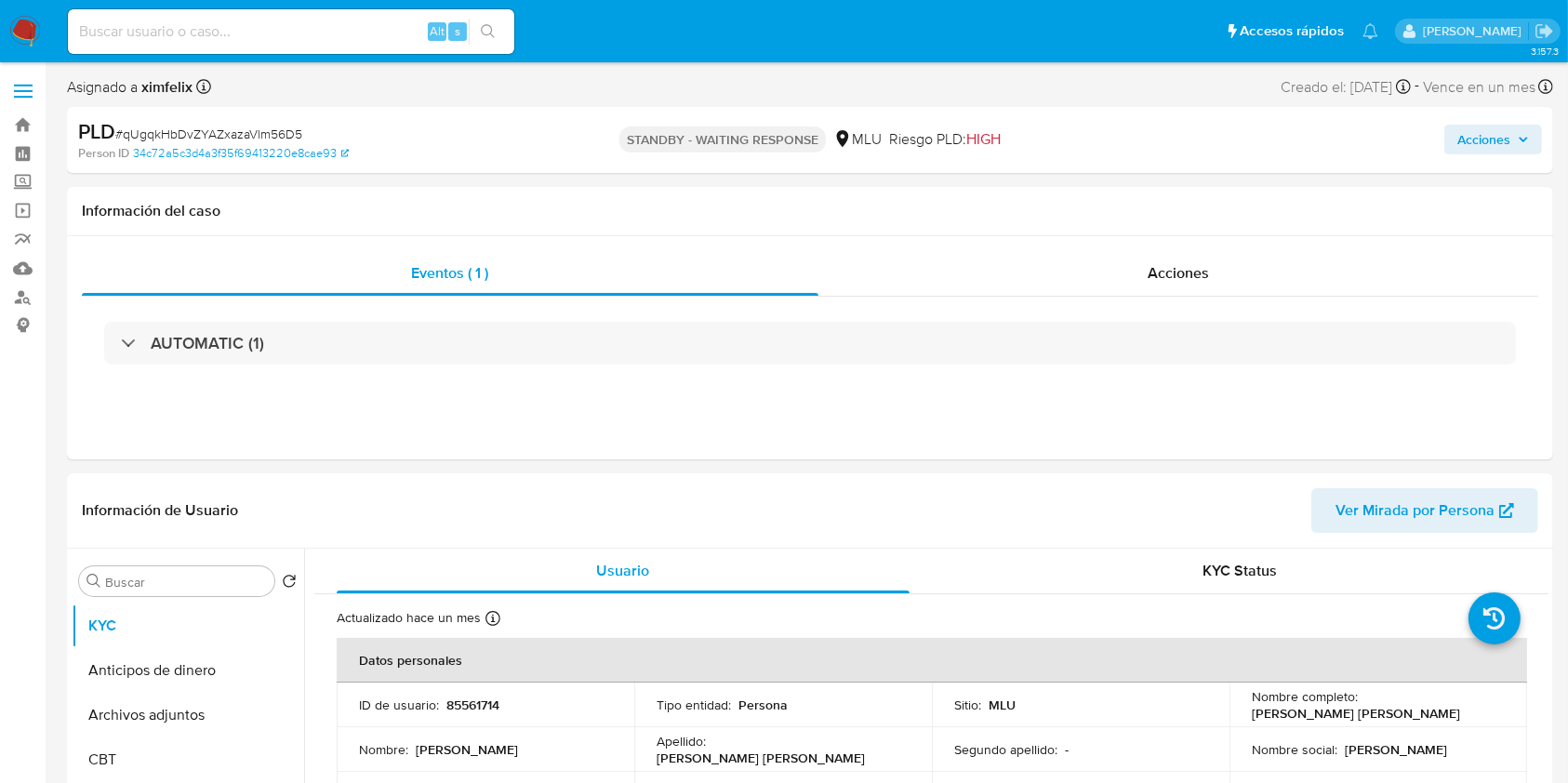
select select "10"
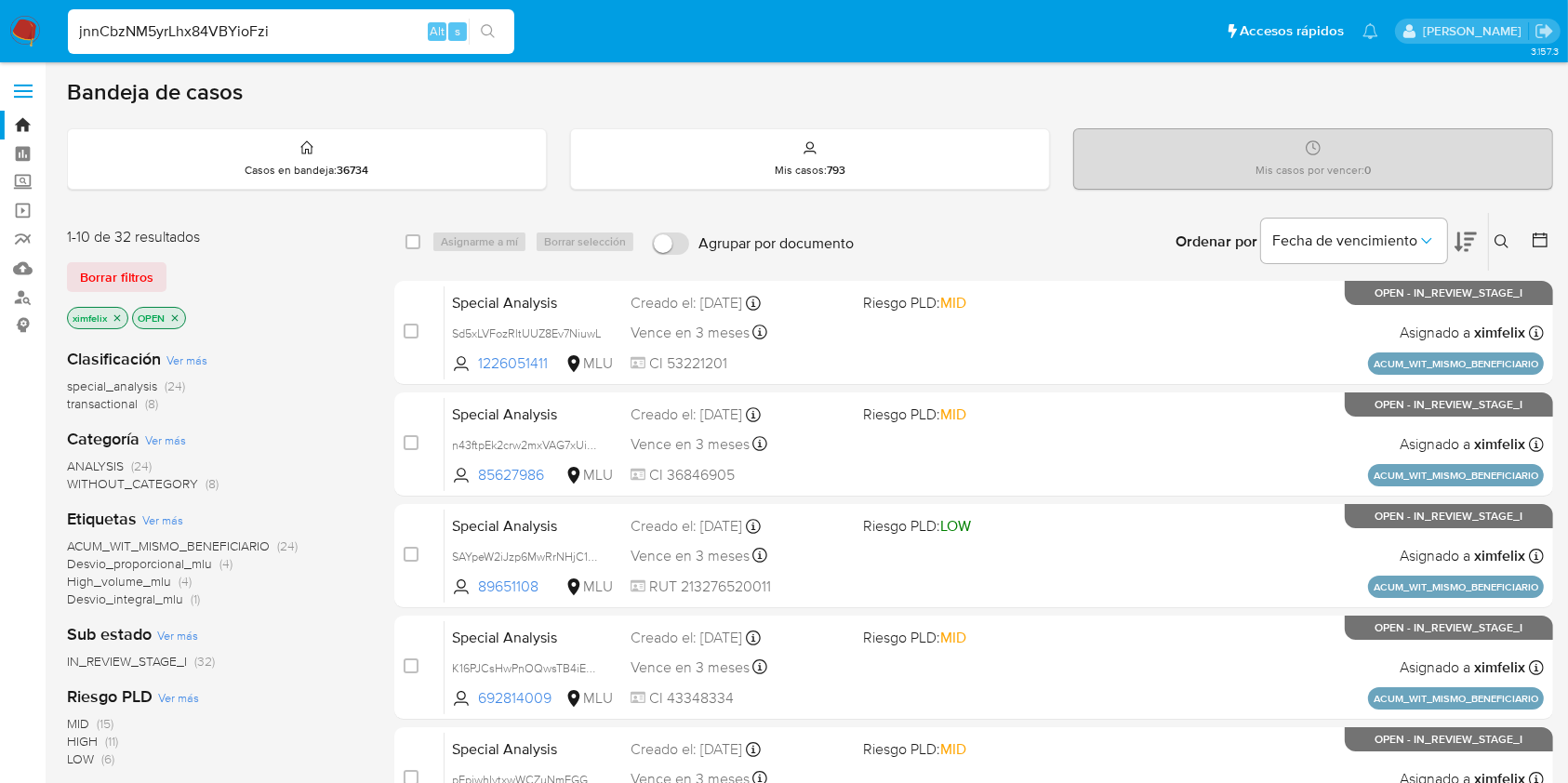
type input "jnnCbzNM5yrLhx84VBYioFzi"
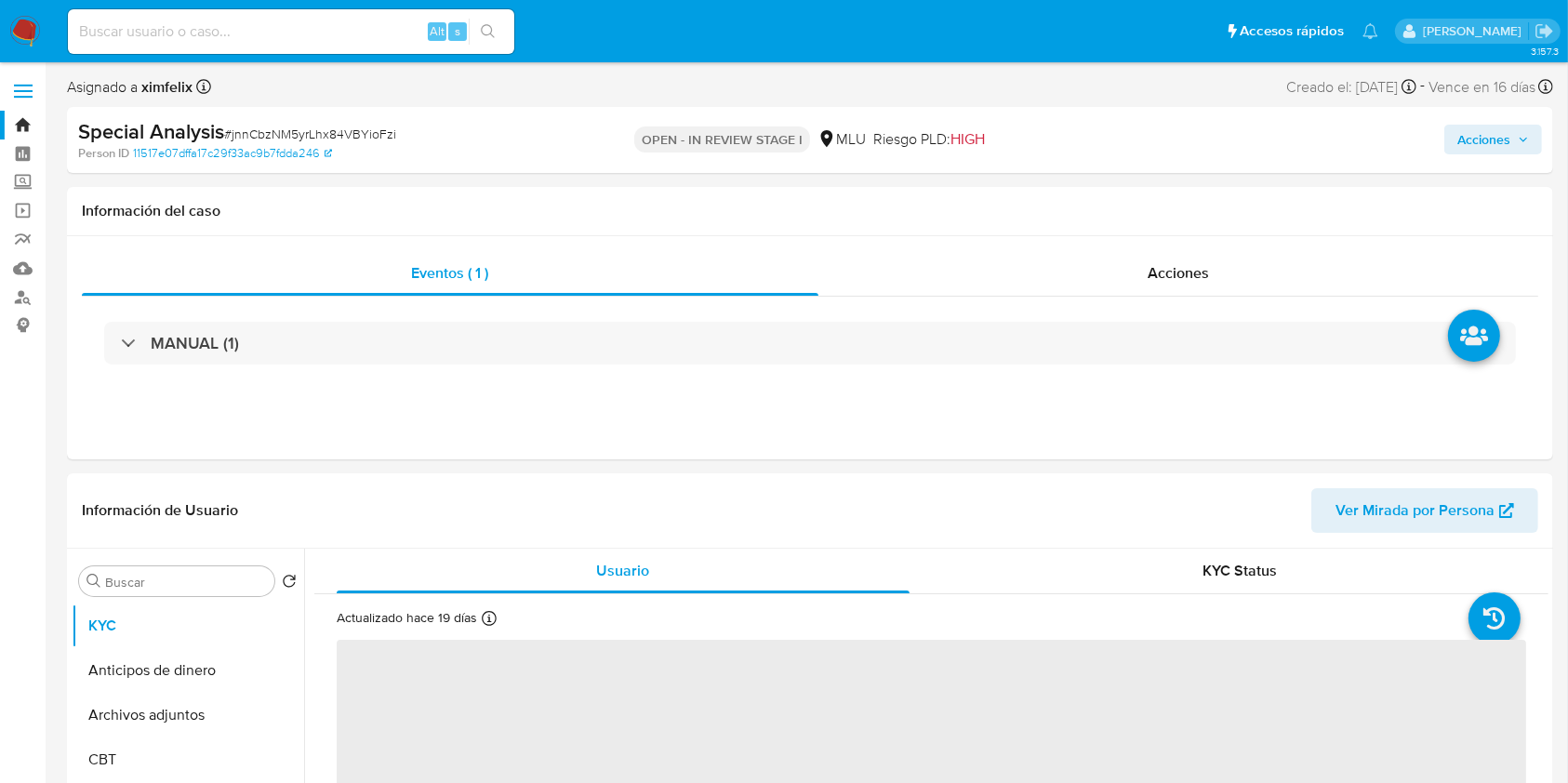
select select "10"
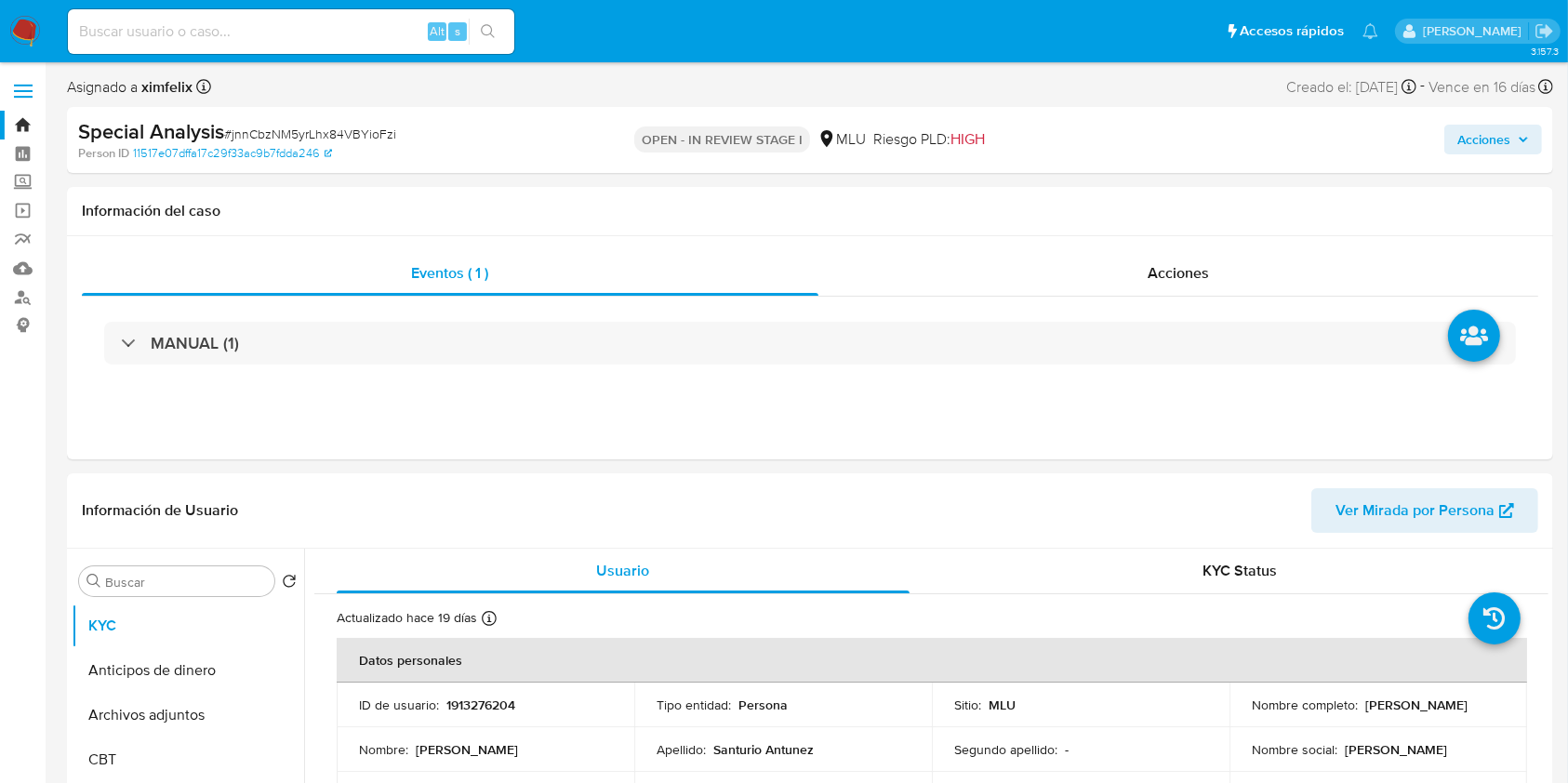
click at [290, 39] on input at bounding box center [290, 31] width 446 height 24
paste input "d0Msk3S9lXZ10F67I6jsjGaQ"
type input "d0Msk3S9lXZ10F67I6jsjGaQ"
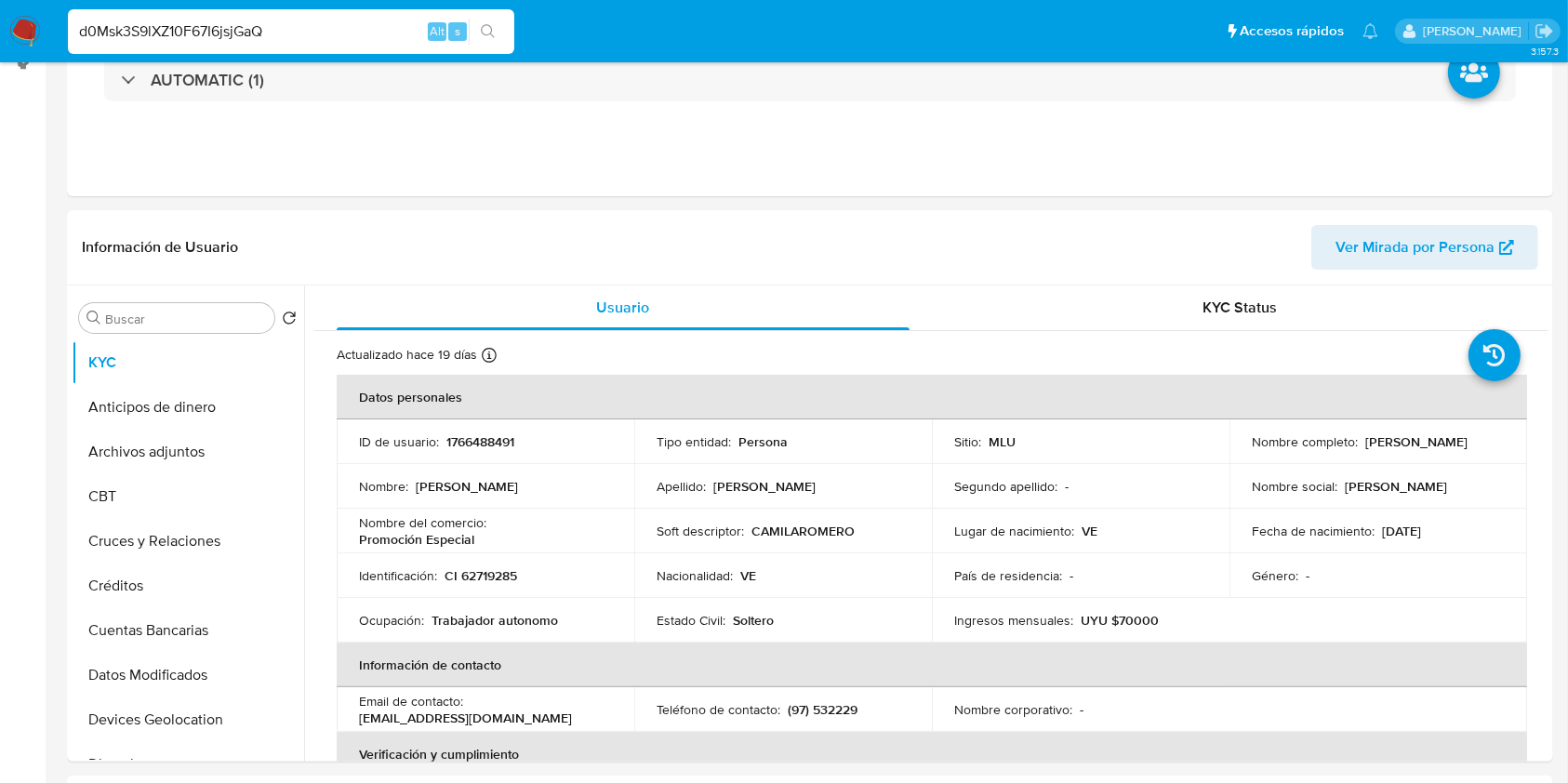
select select "10"
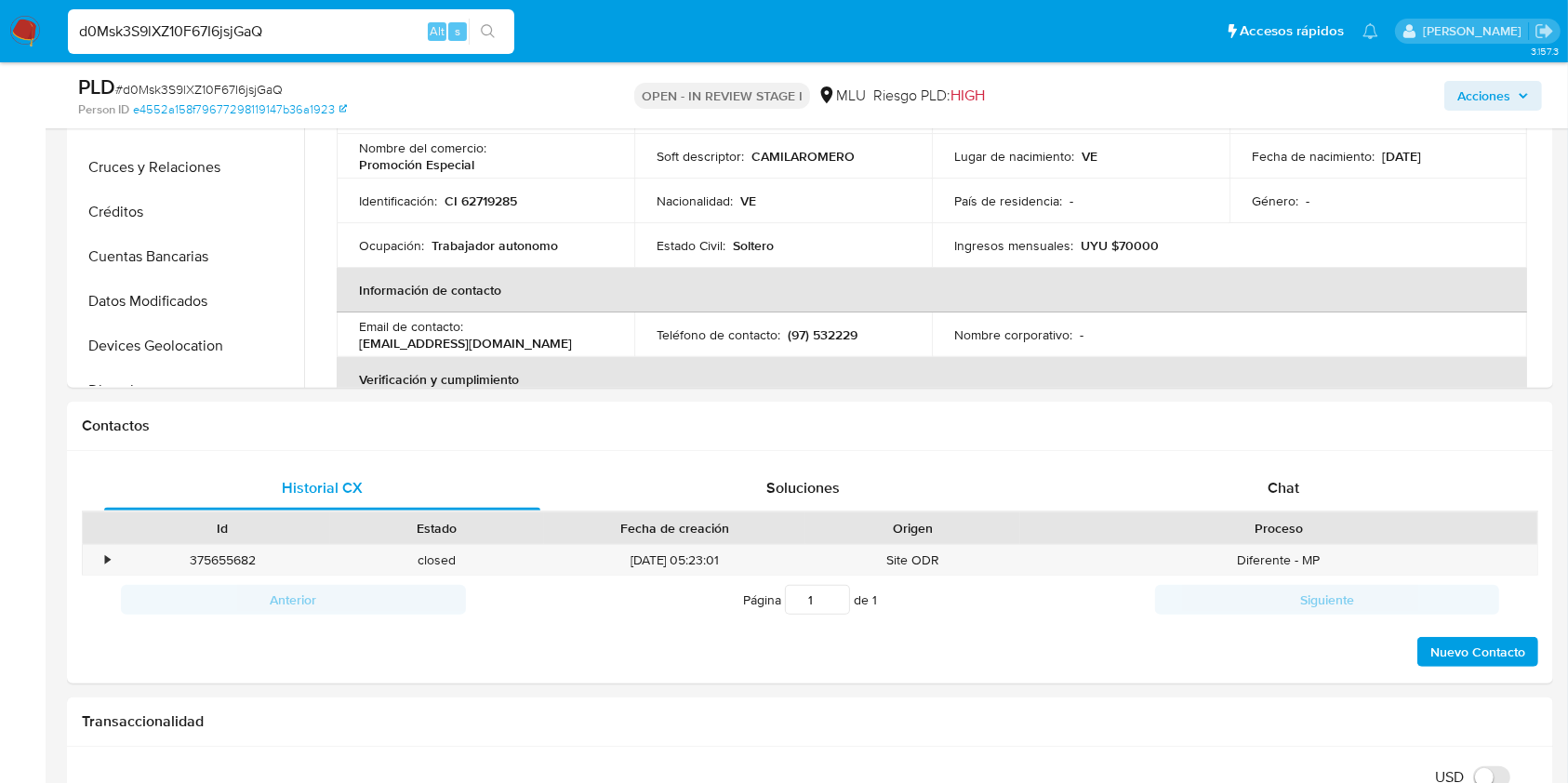
scroll to position [595, 0]
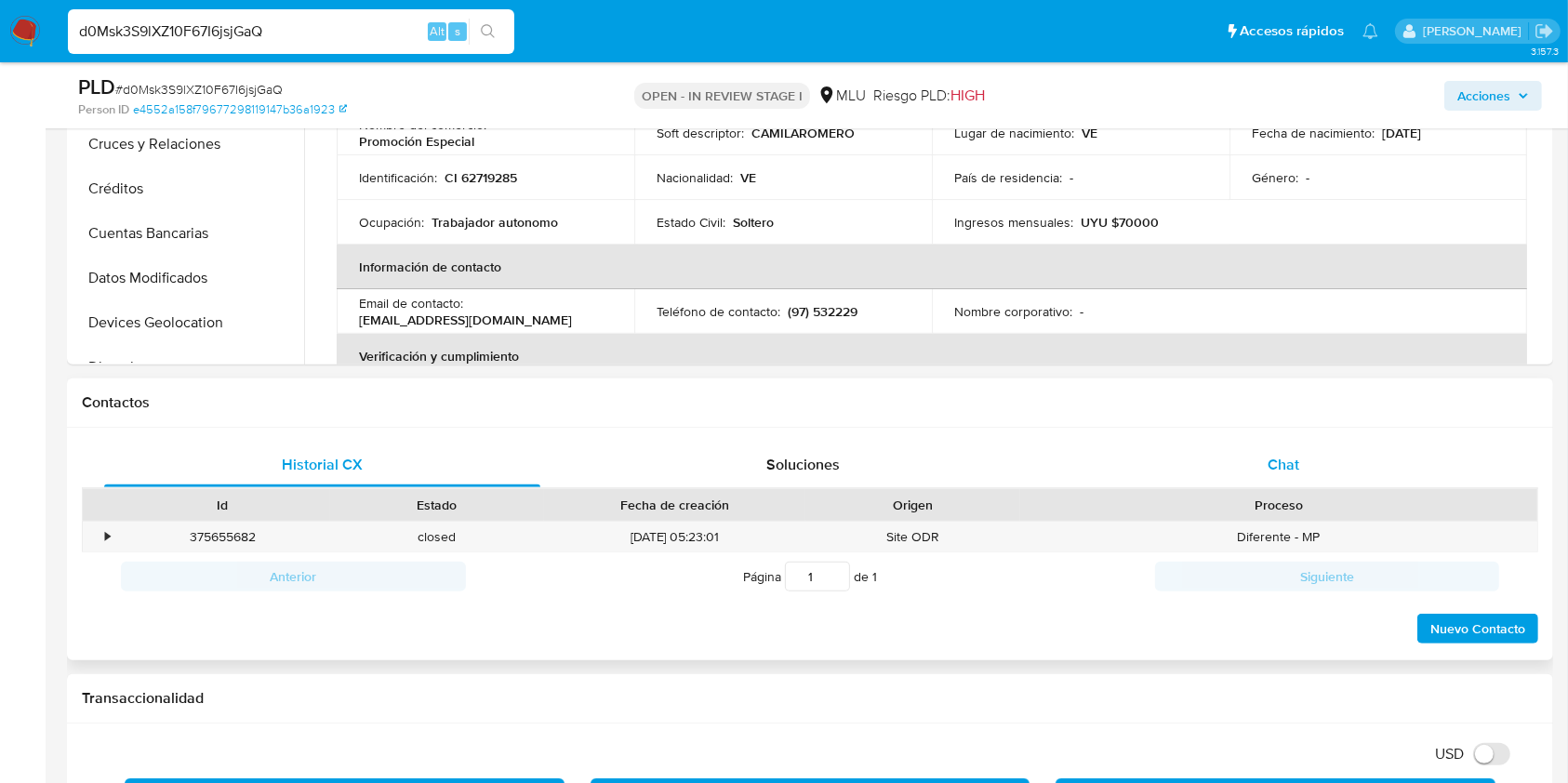
click at [1247, 463] on div "Chat" at bounding box center [1284, 464] width 436 height 45
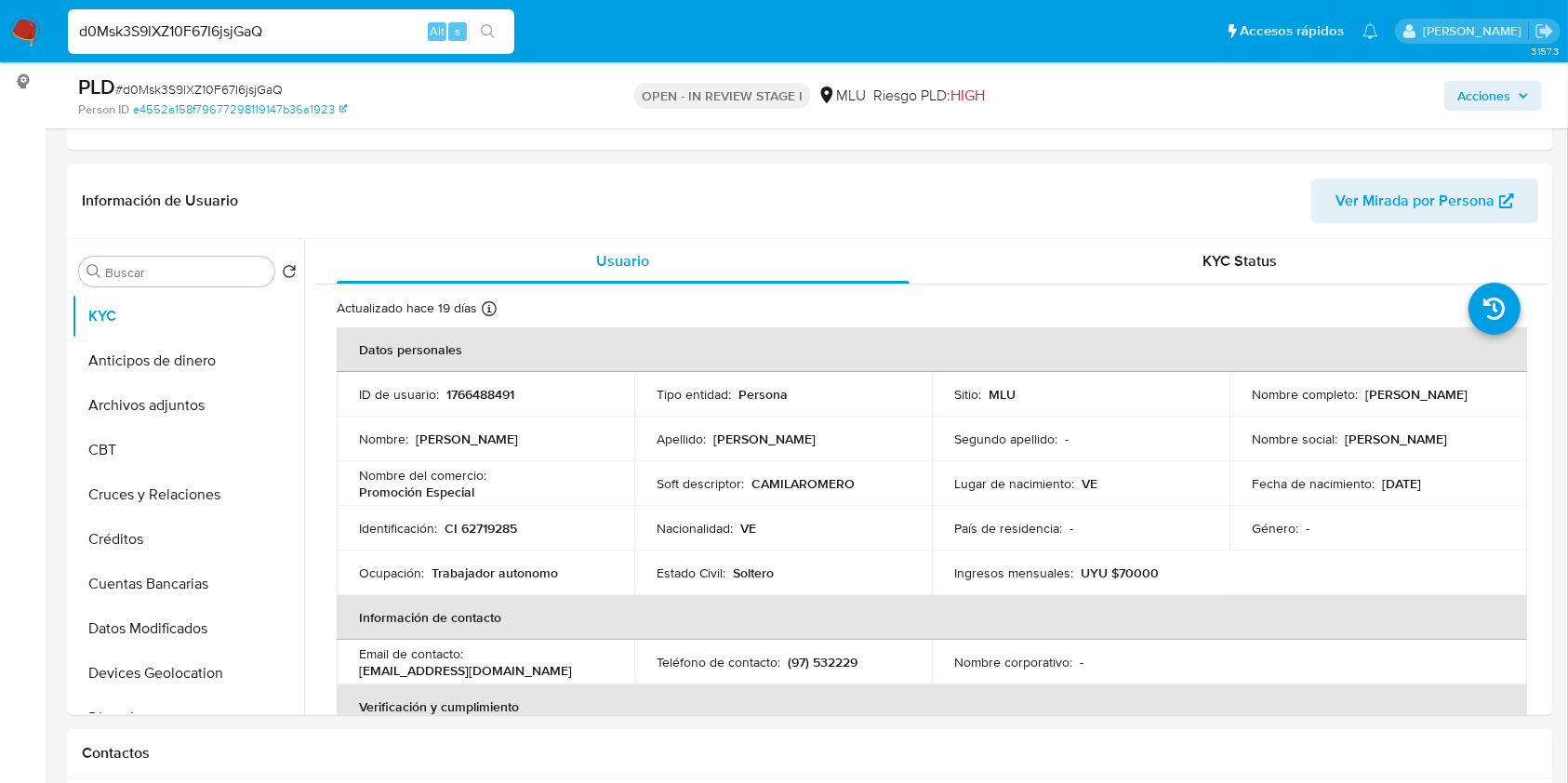
scroll to position [234, 0]
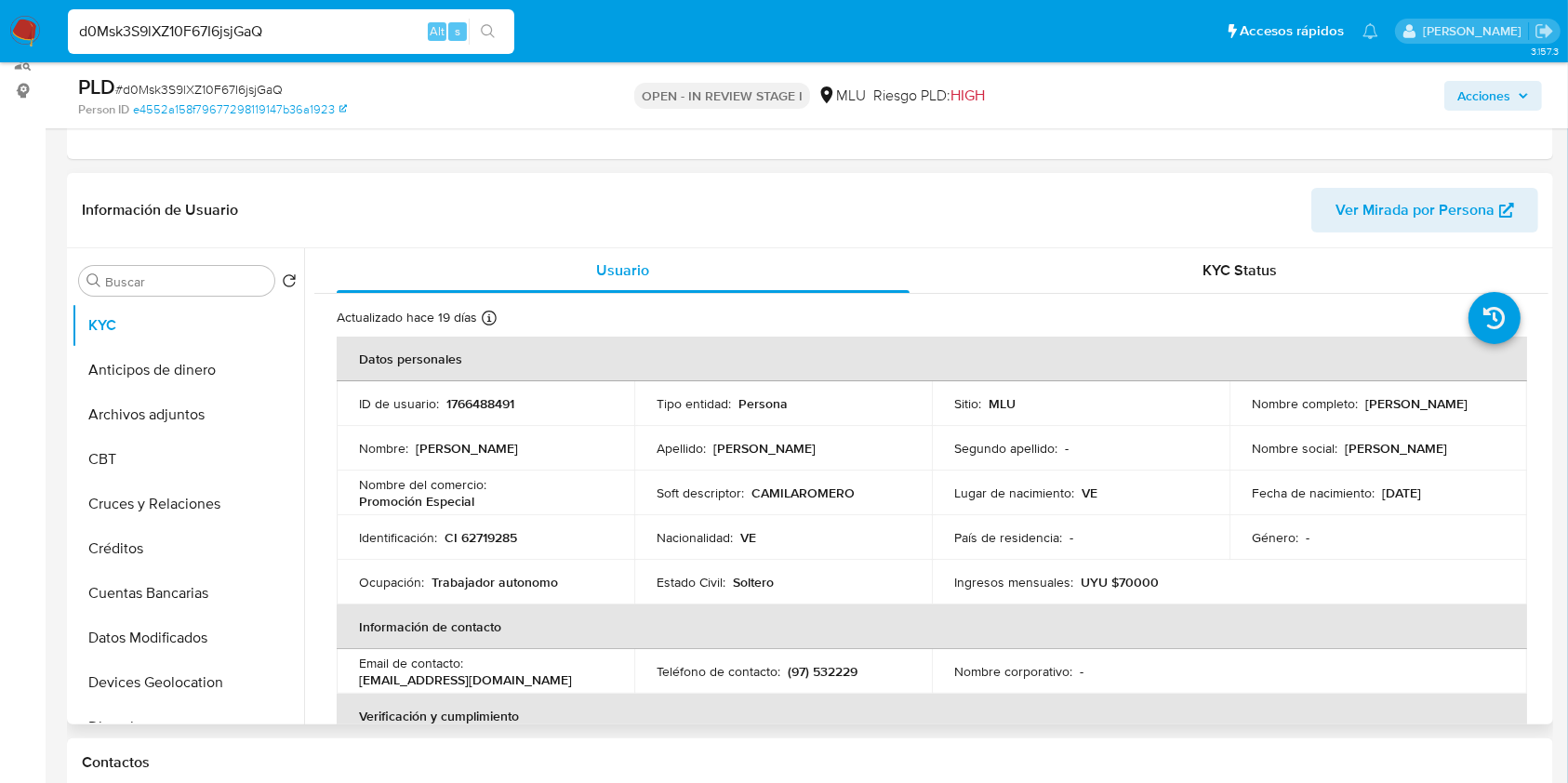
click at [1396, 193] on span "Ver Mirada por Persona" at bounding box center [1415, 209] width 159 height 45
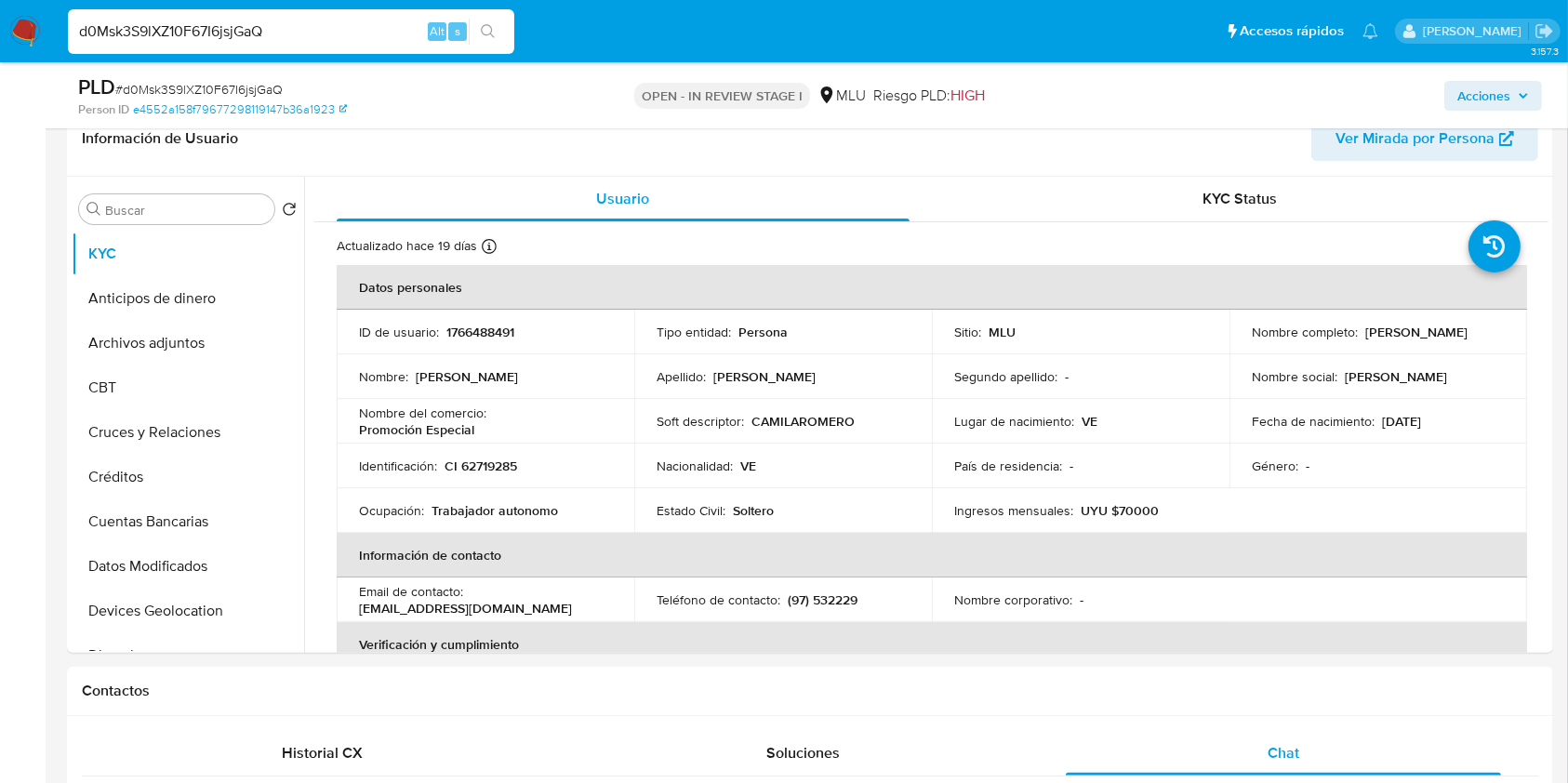
scroll to position [365, 0]
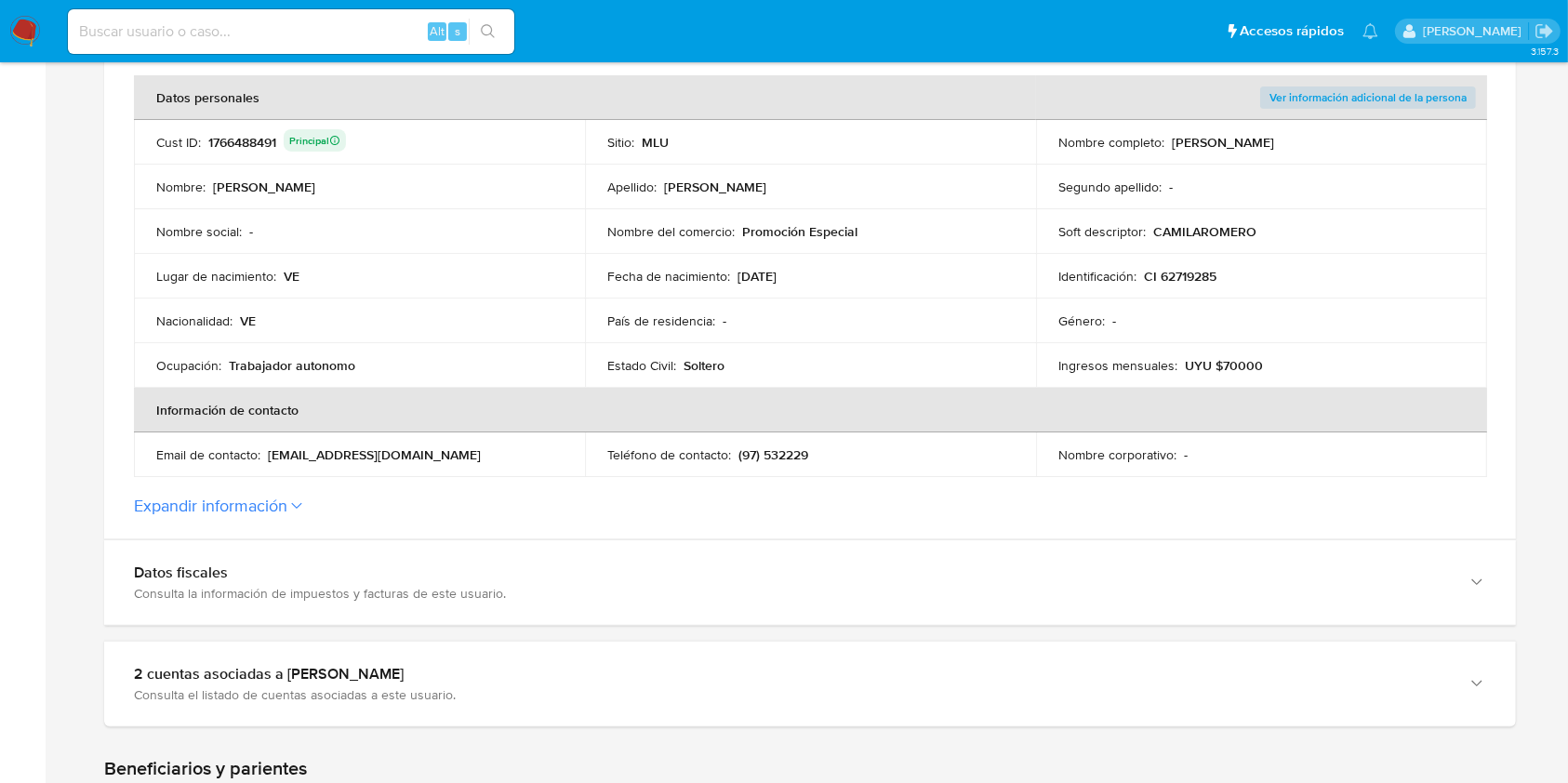
scroll to position [389, 0]
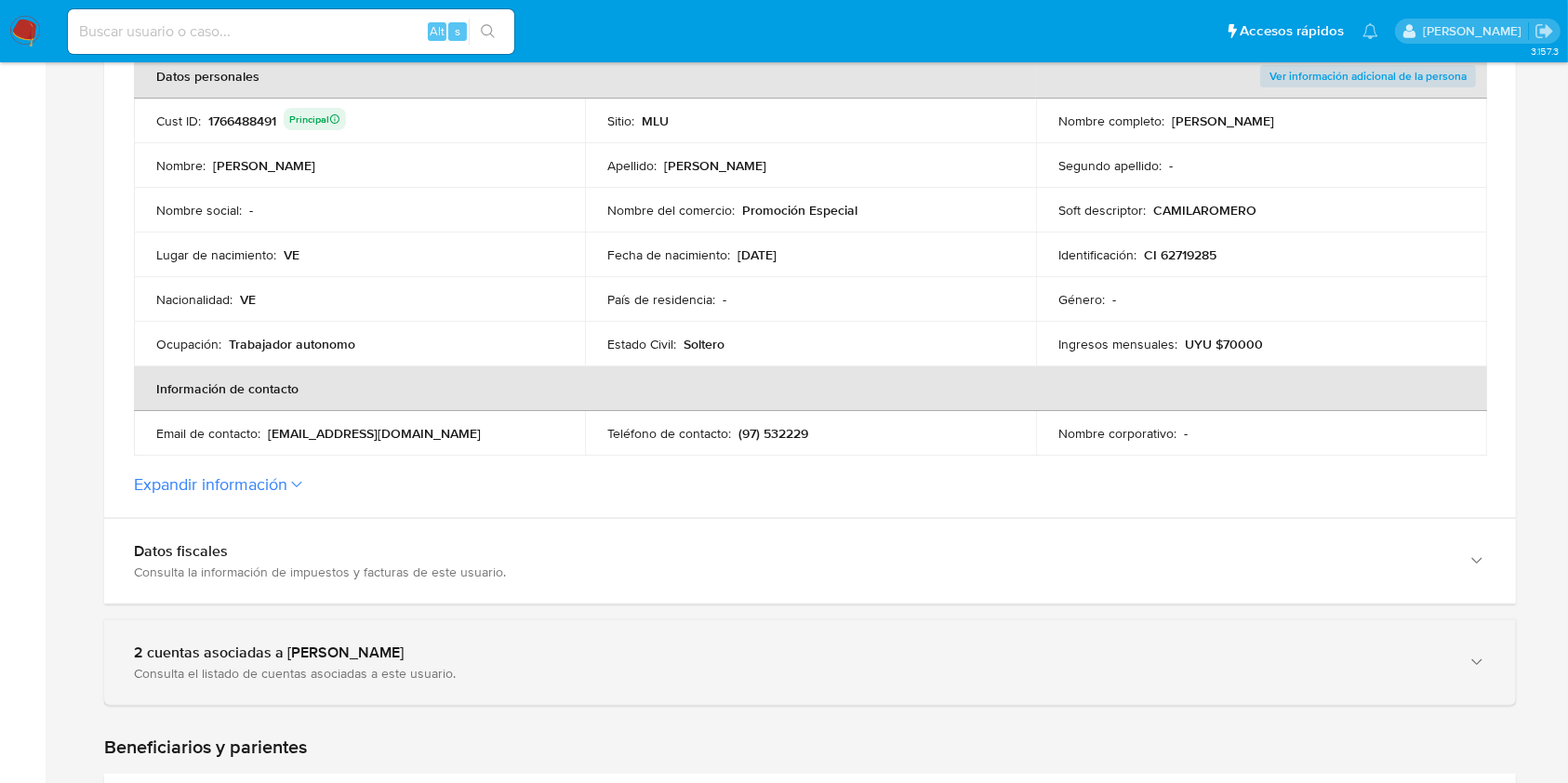
click at [1049, 648] on div "2 cuentas asociadas a [PERSON_NAME]" at bounding box center [792, 653] width 1315 height 19
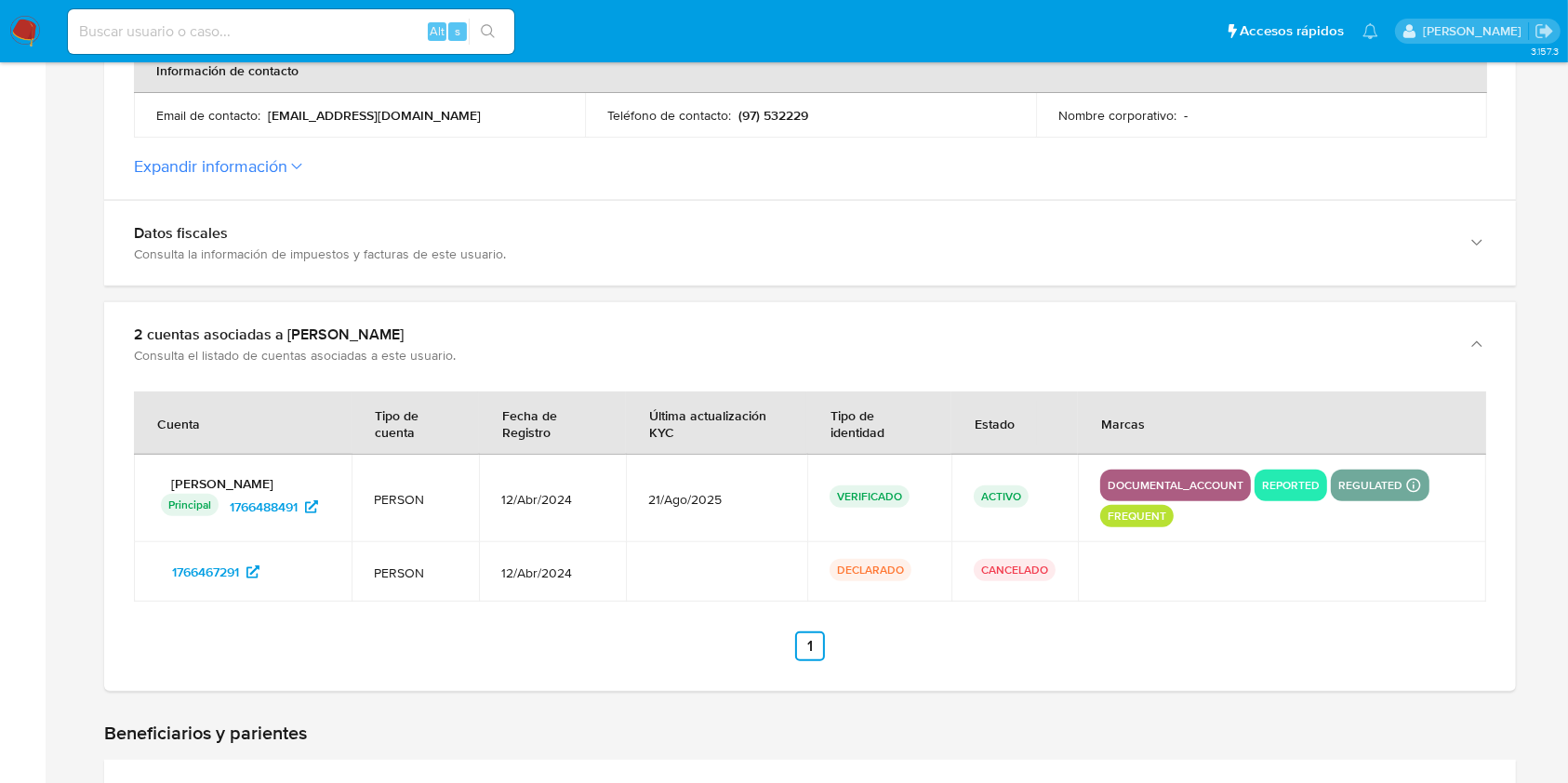
scroll to position [716, 0]
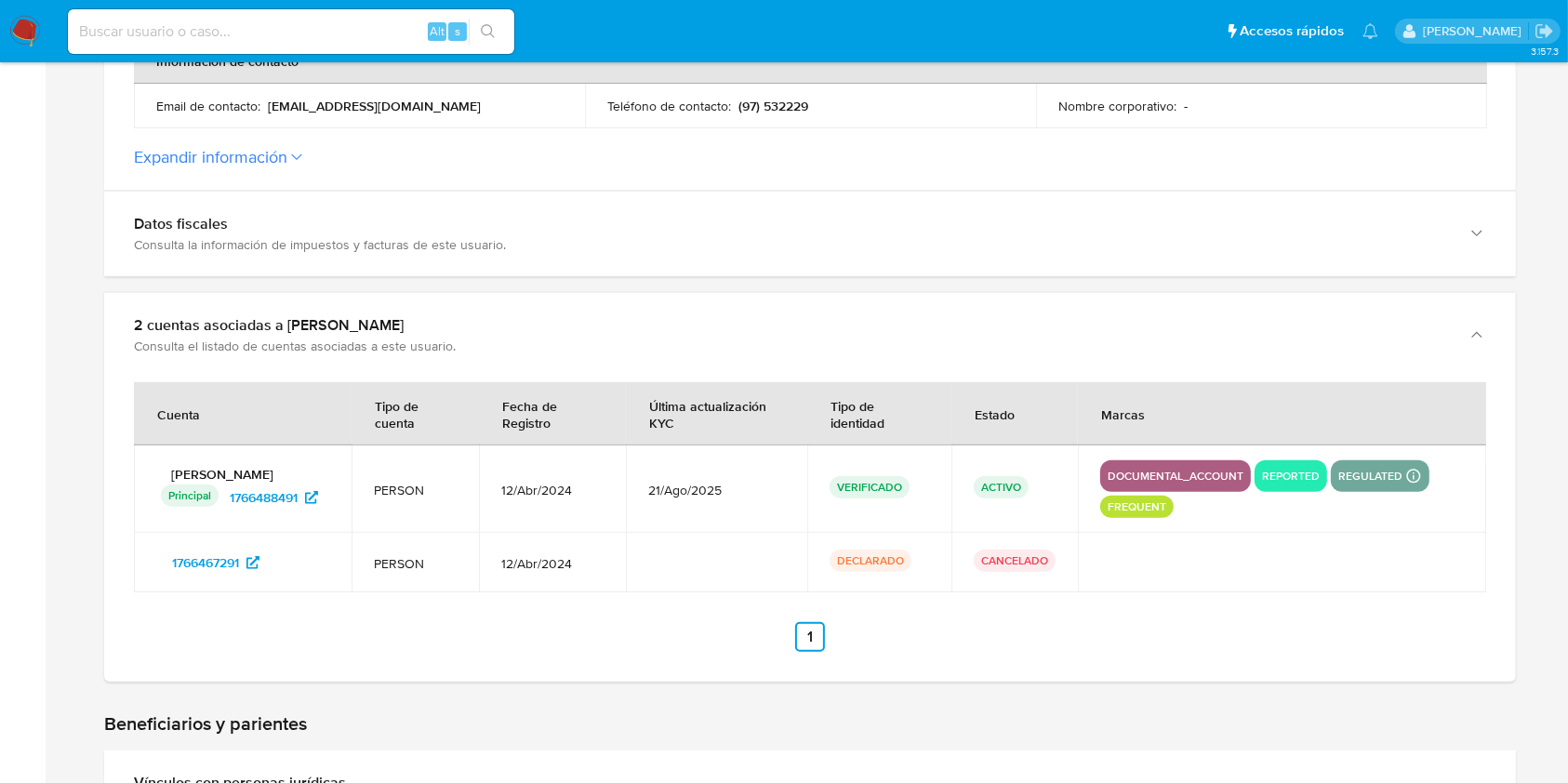
drag, startPoint x: 275, startPoint y: 562, endPoint x: 151, endPoint y: 562, distance: 124.0
click at [151, 562] on td "1766467291" at bounding box center [243, 562] width 218 height 60
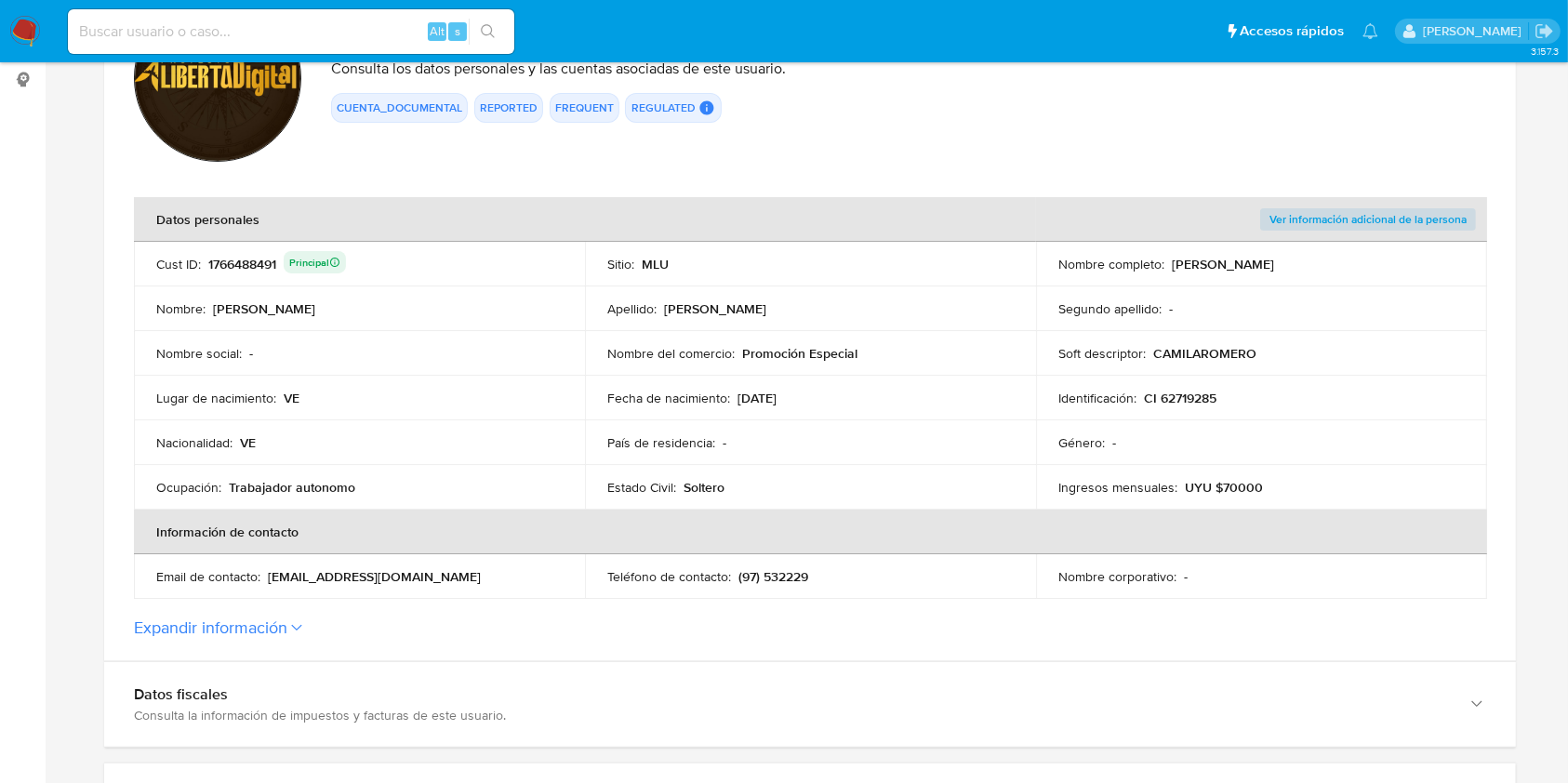
scroll to position [219, 0]
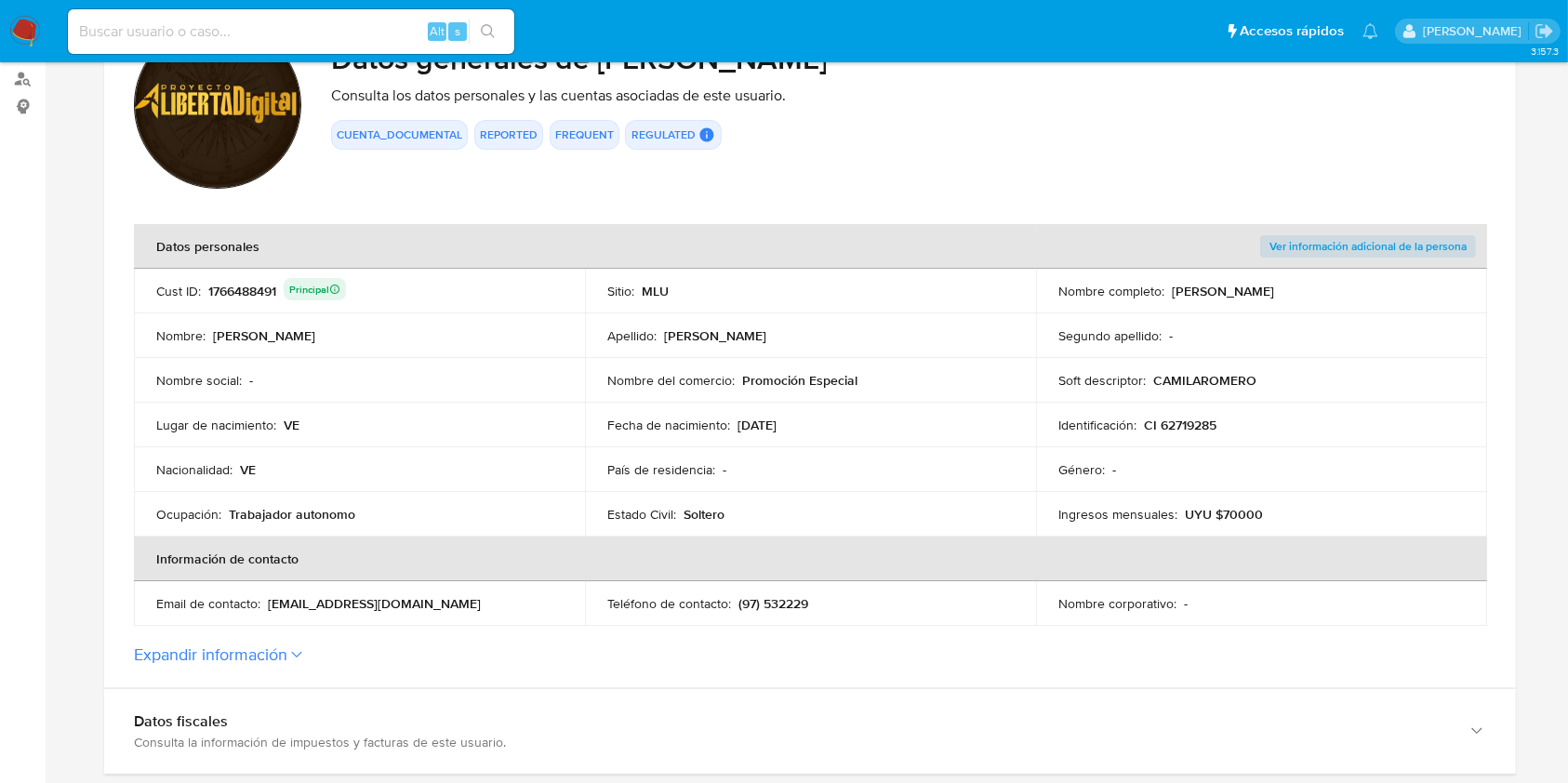
click at [1198, 424] on p "CI 62719285" at bounding box center [1180, 425] width 72 height 17
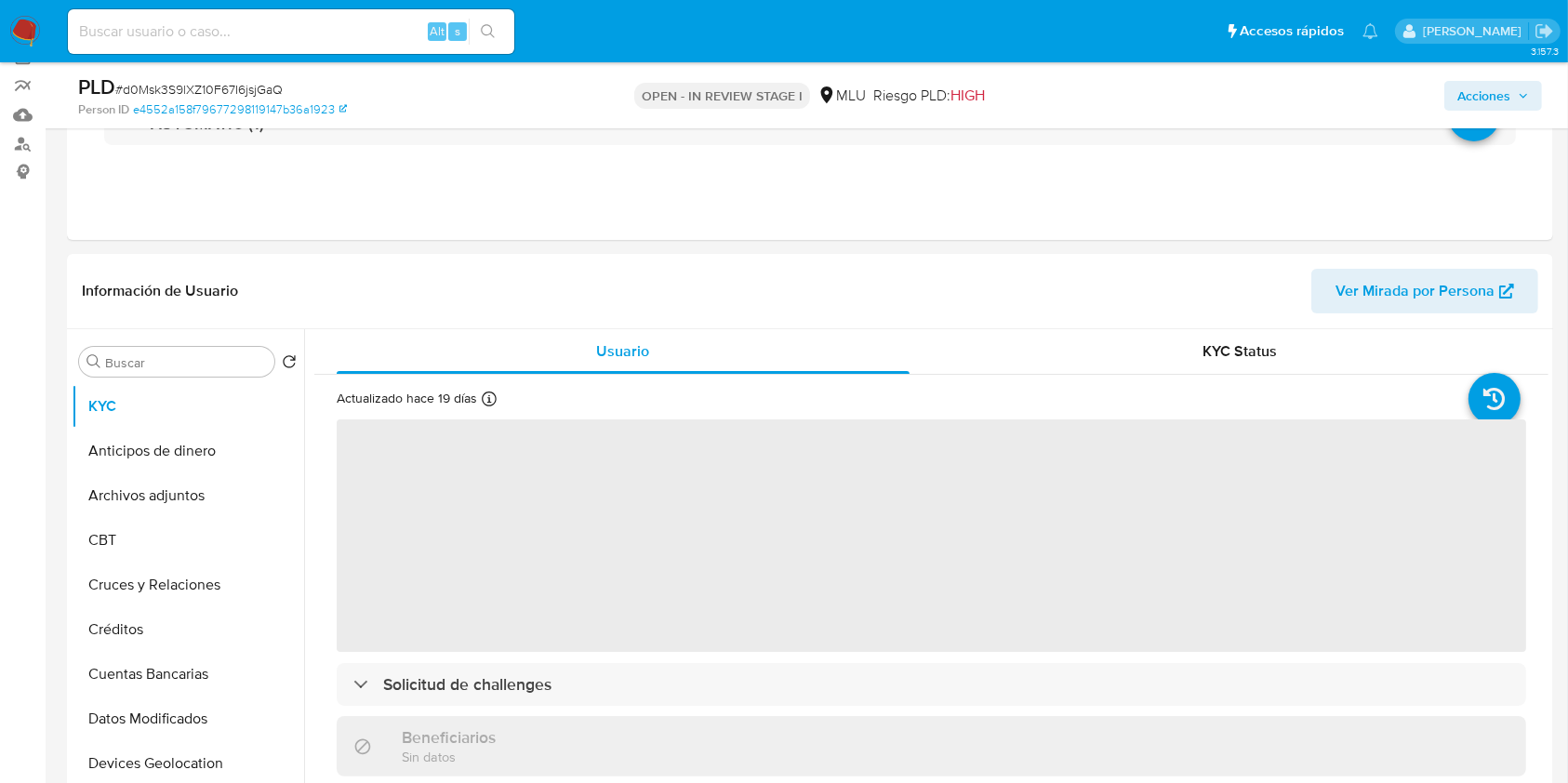
scroll to position [237, 0]
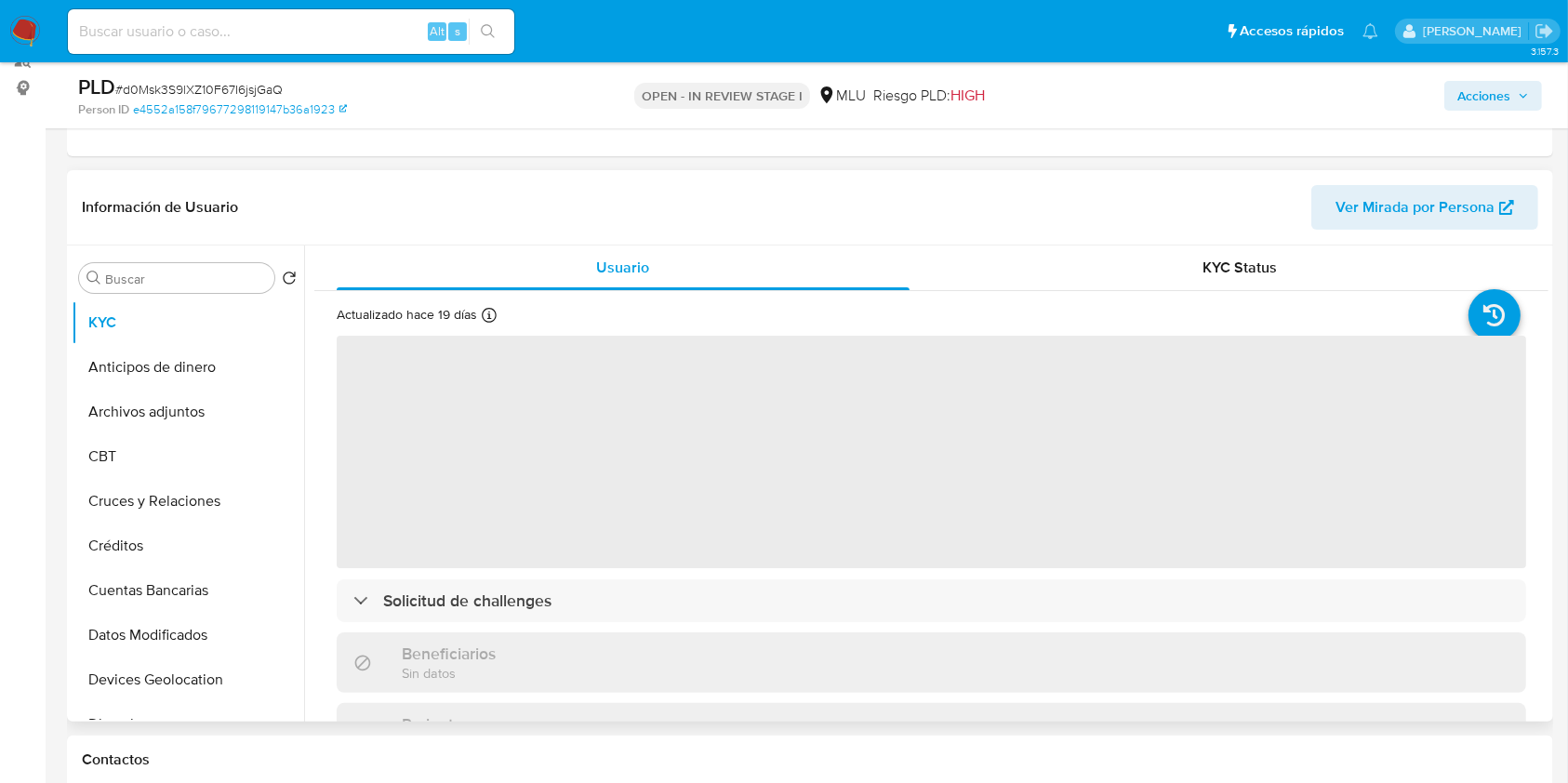
select select "10"
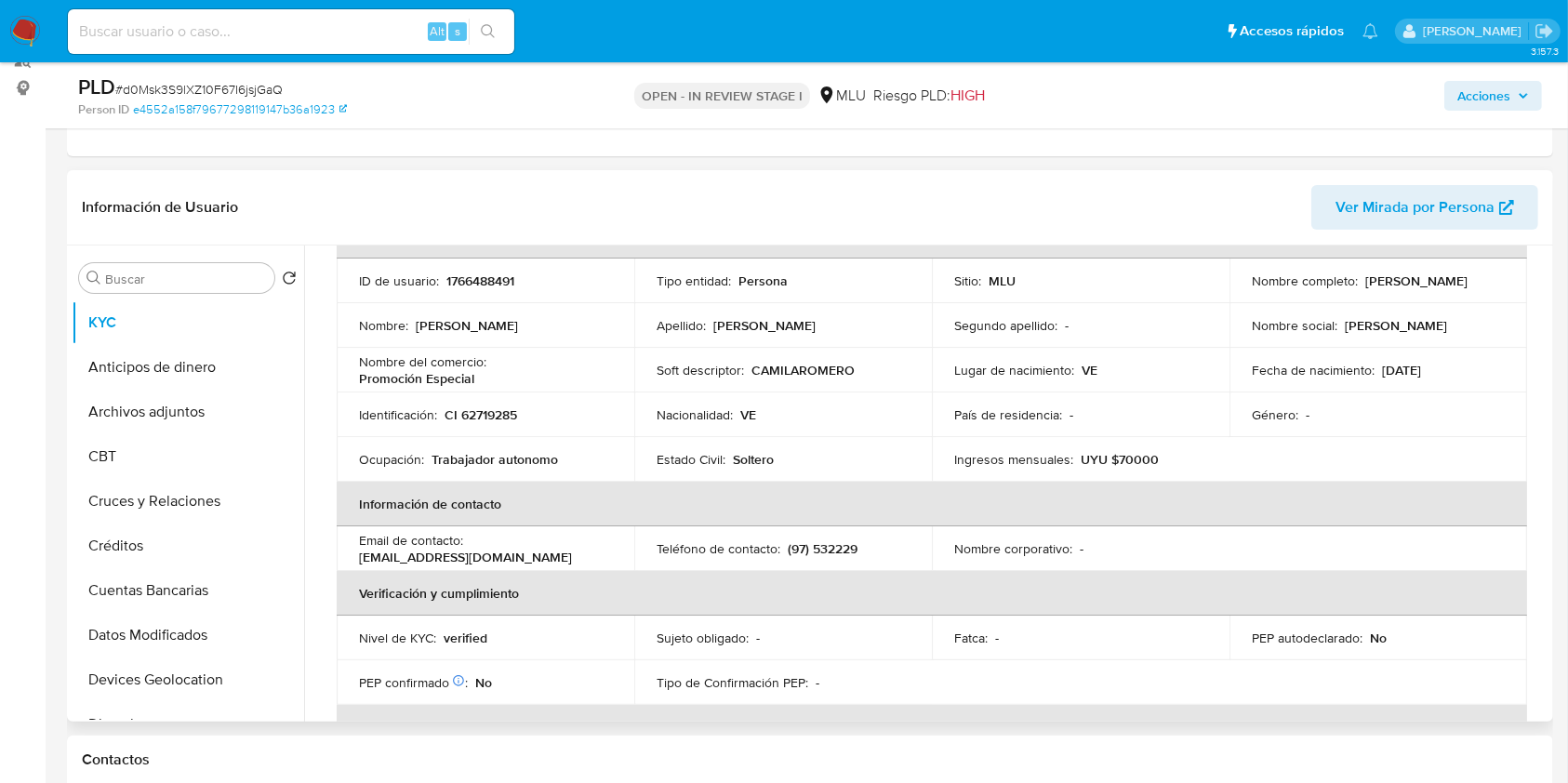
scroll to position [0, 0]
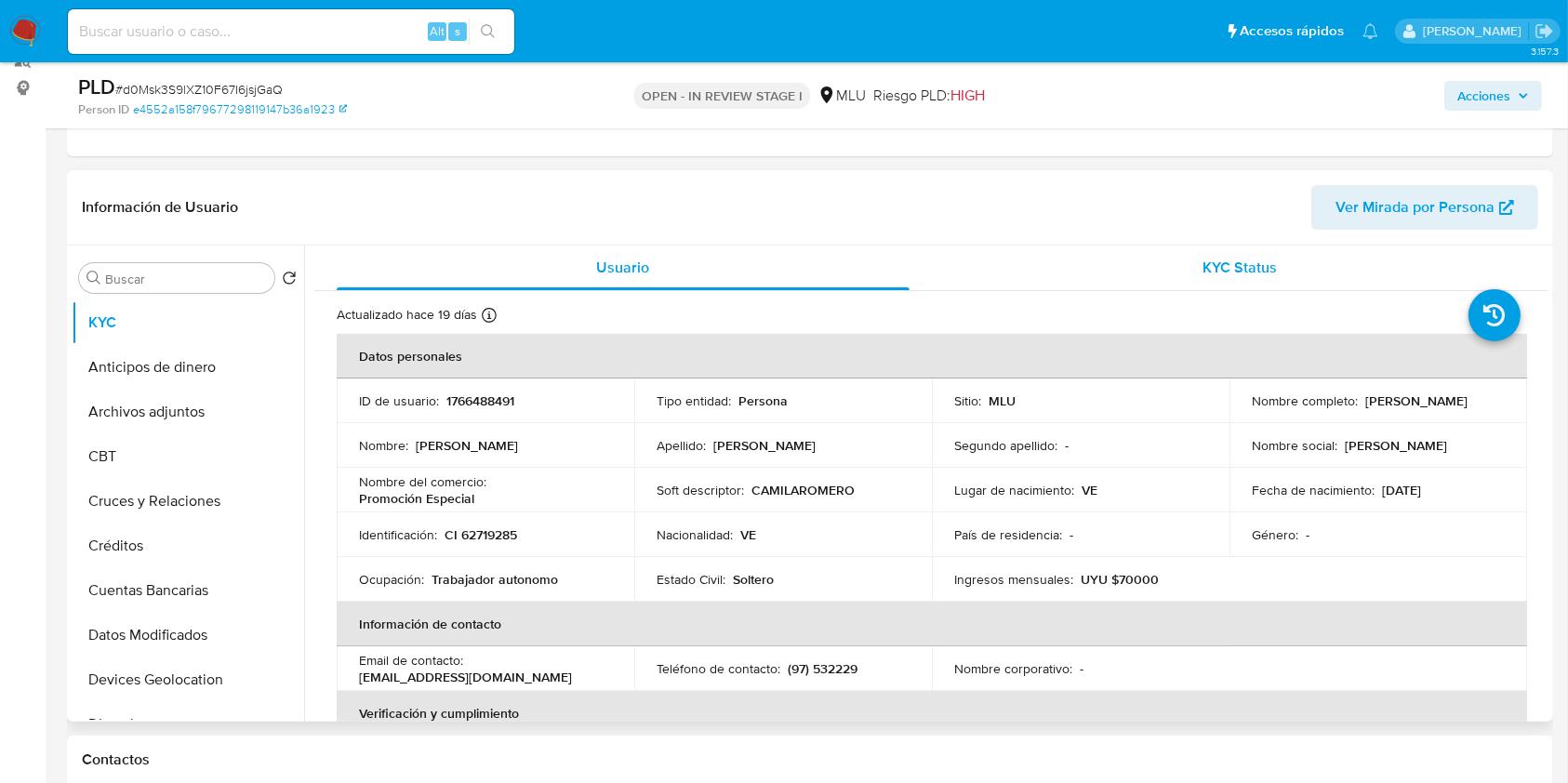
click at [1183, 279] on div "KYC Status" at bounding box center [1241, 267] width 573 height 45
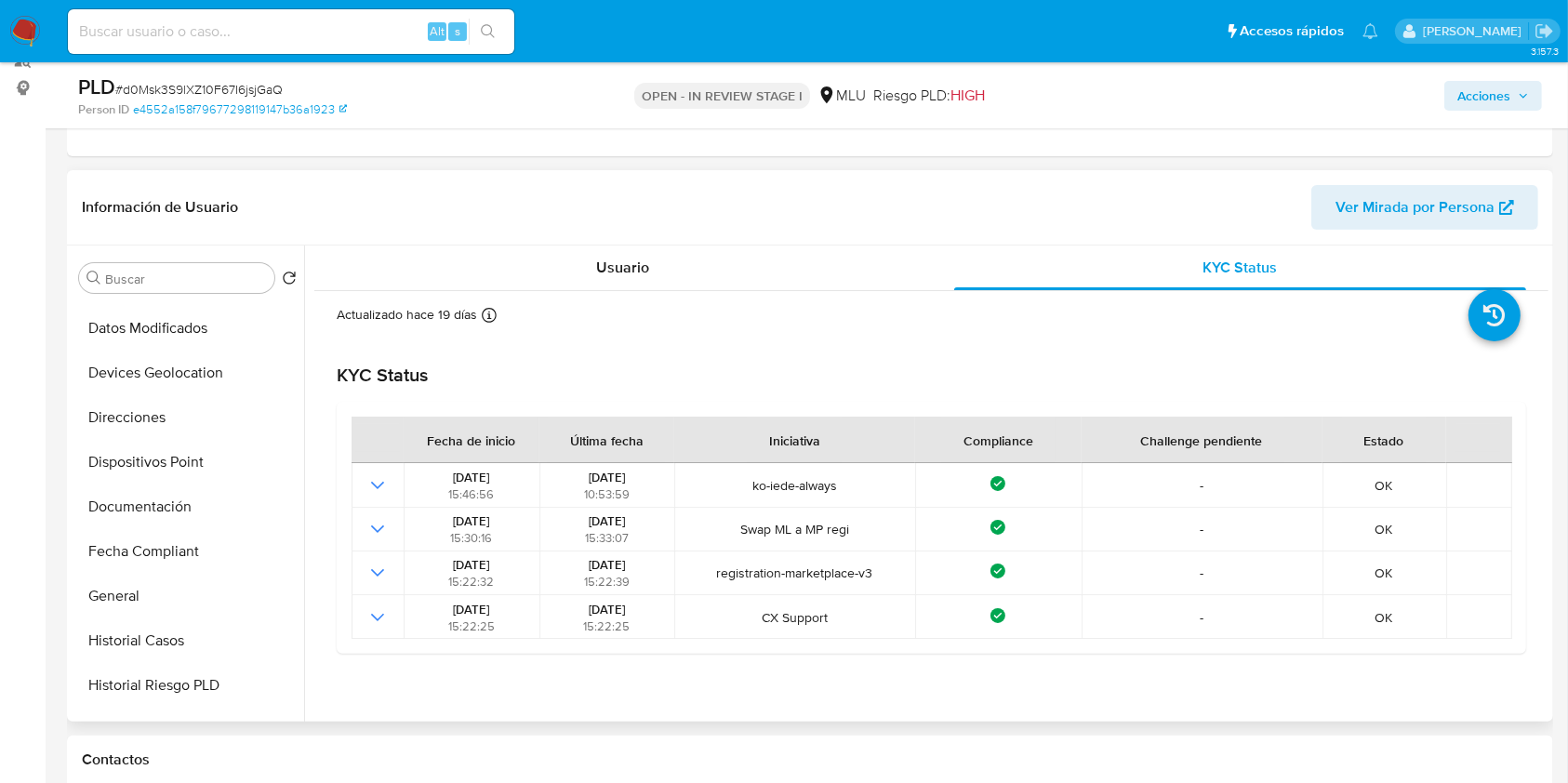
scroll to position [340, 0]
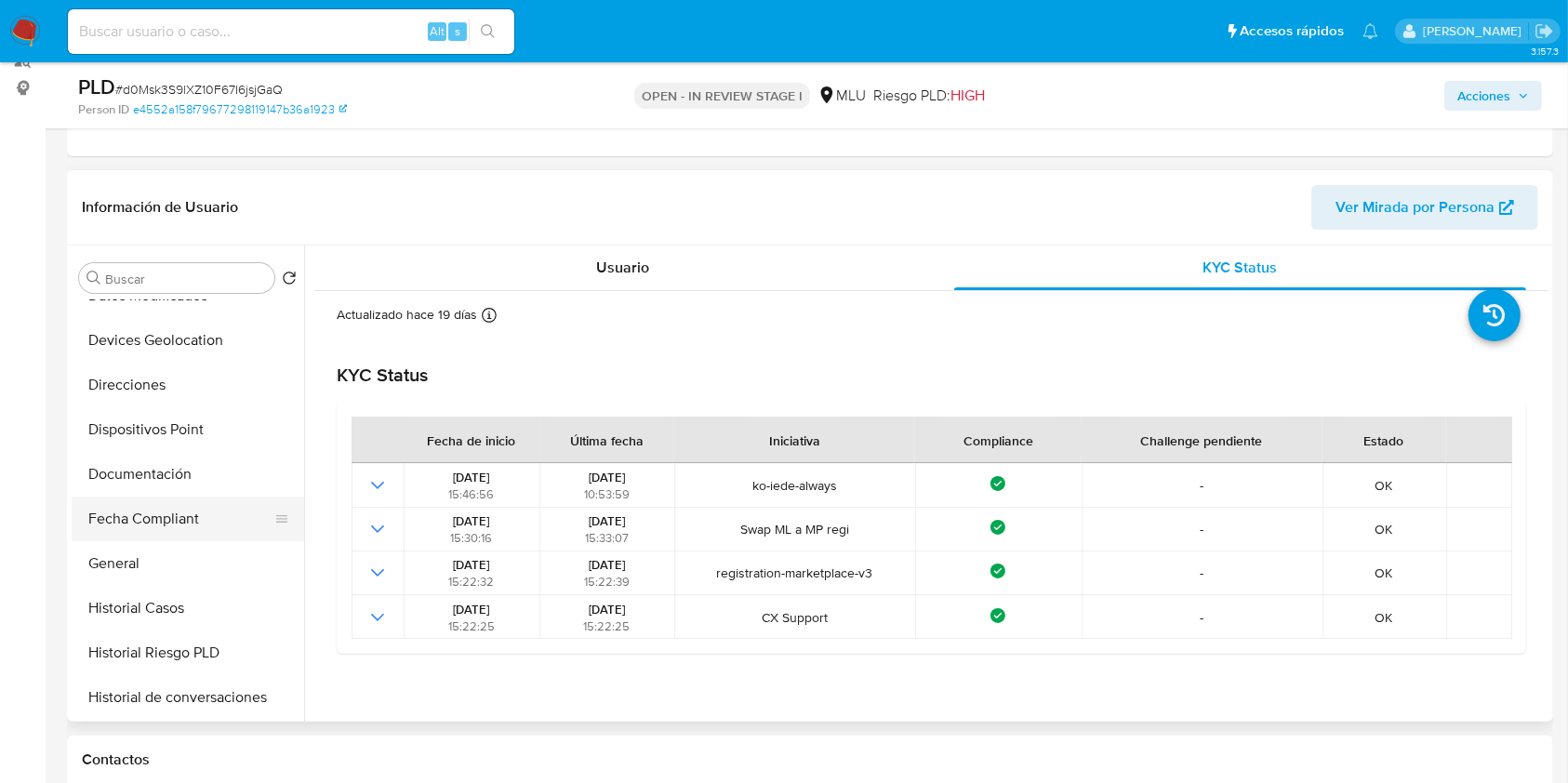
click at [152, 510] on button "Fecha Compliant" at bounding box center [180, 519] width 218 height 45
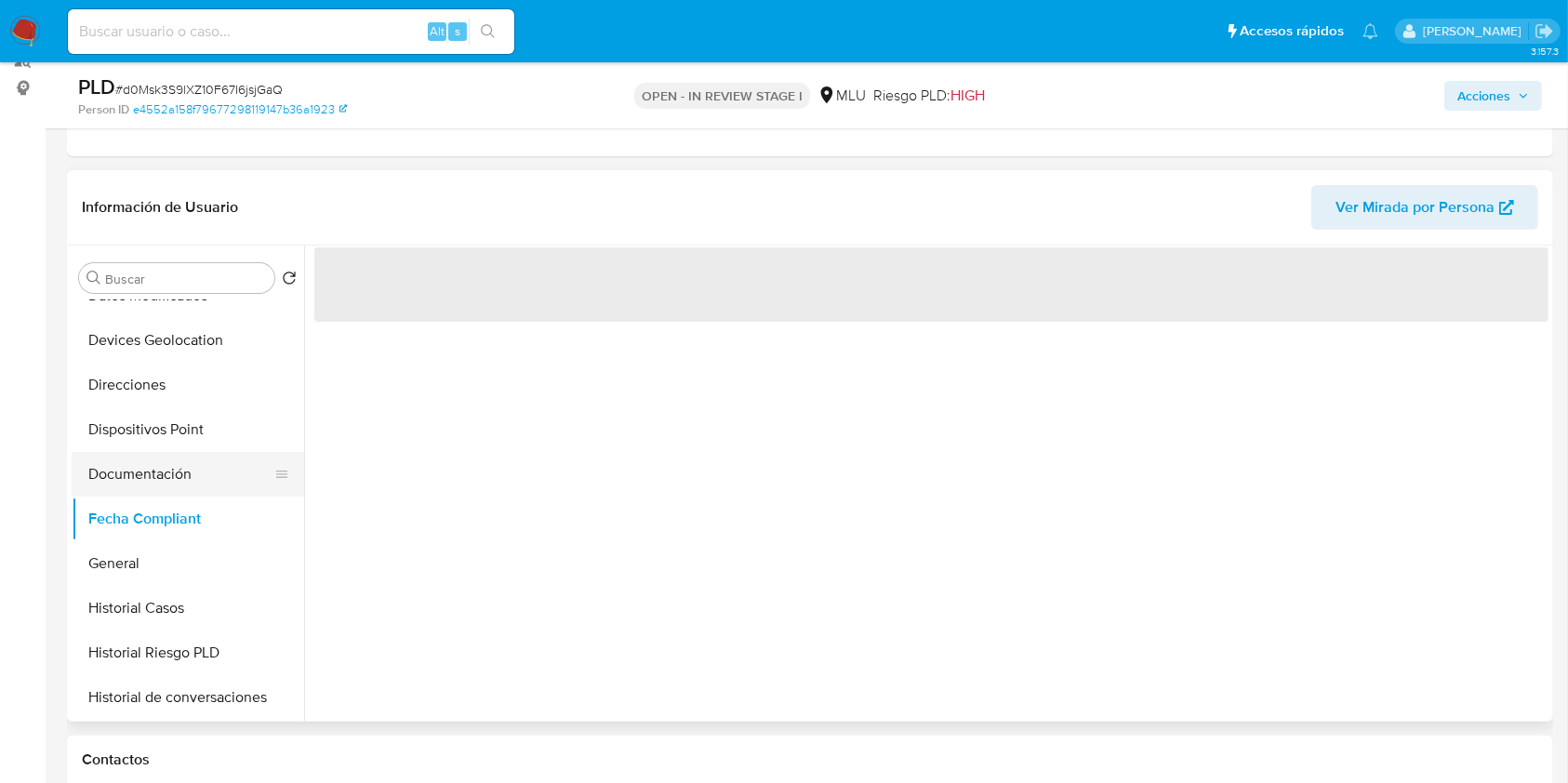
click at [173, 476] on button "Documentación" at bounding box center [180, 474] width 218 height 45
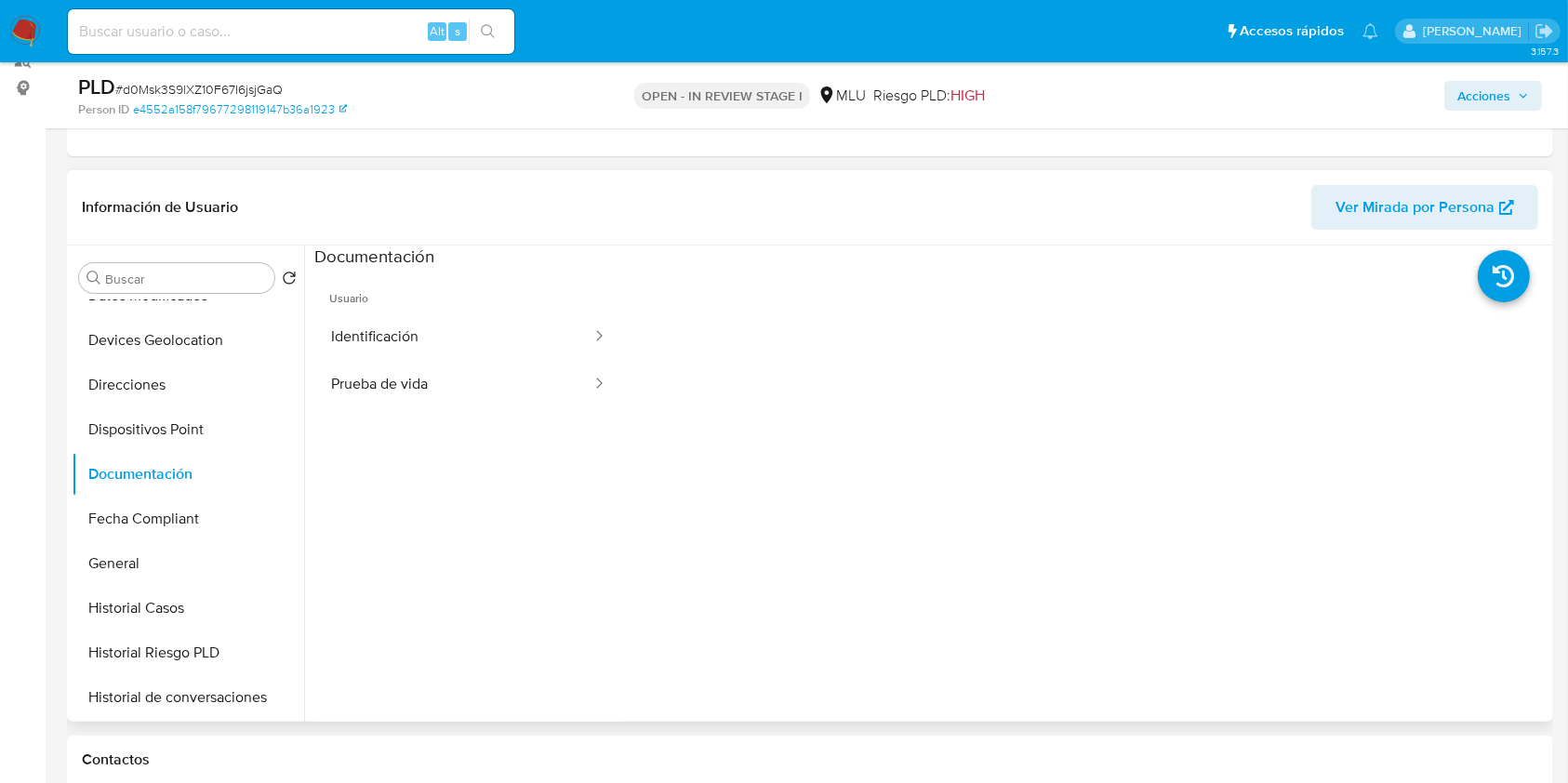
click at [393, 410] on ul "Usuario Identificación Prueba de vida" at bounding box center [468, 536] width 309 height 536
click at [412, 386] on button "Prueba de vida" at bounding box center [453, 384] width 279 height 48
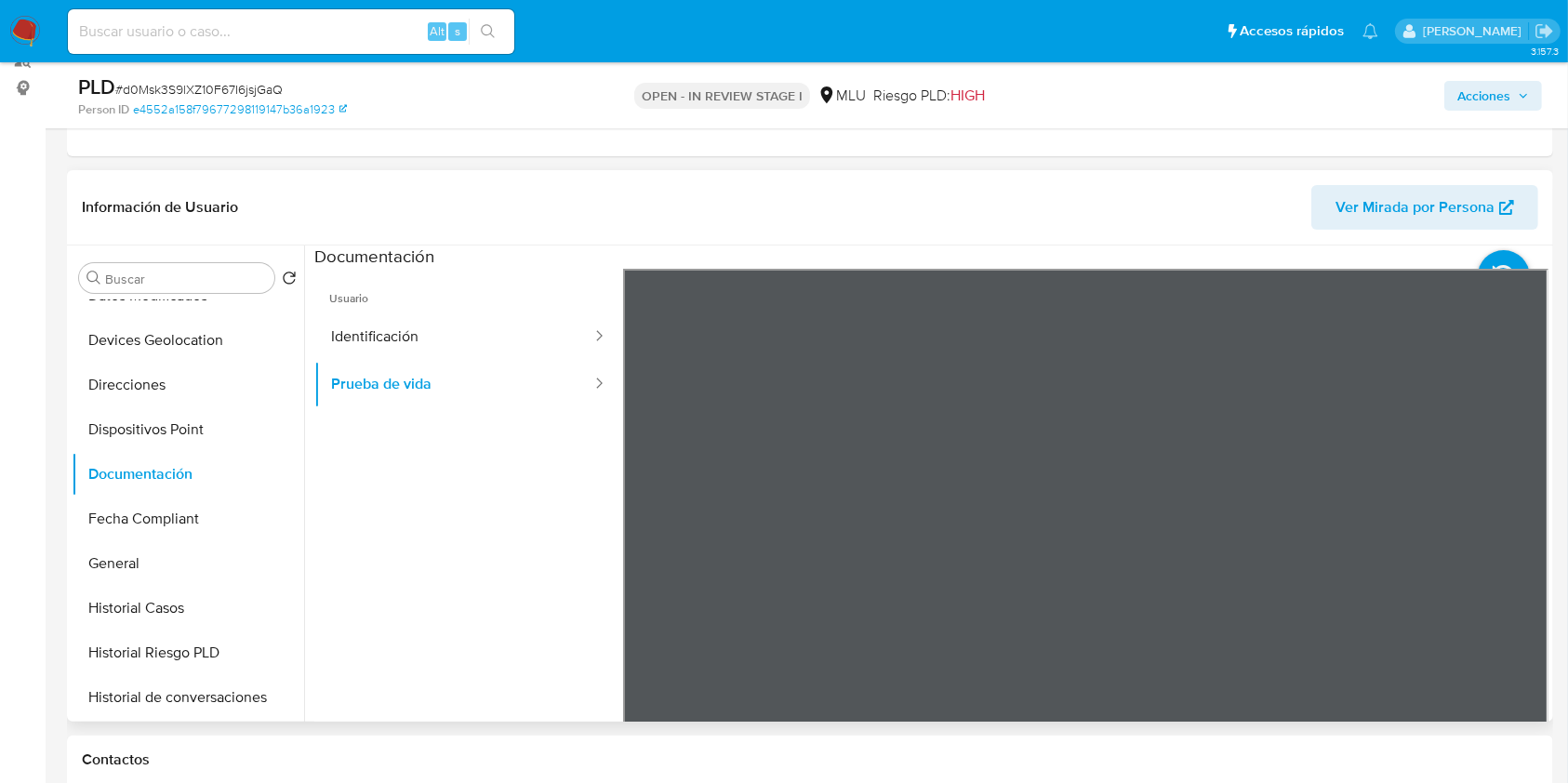
click at [466, 310] on span "Usuario" at bounding box center [468, 290] width 309 height 45
click at [461, 332] on button "Identificación" at bounding box center [453, 337] width 279 height 48
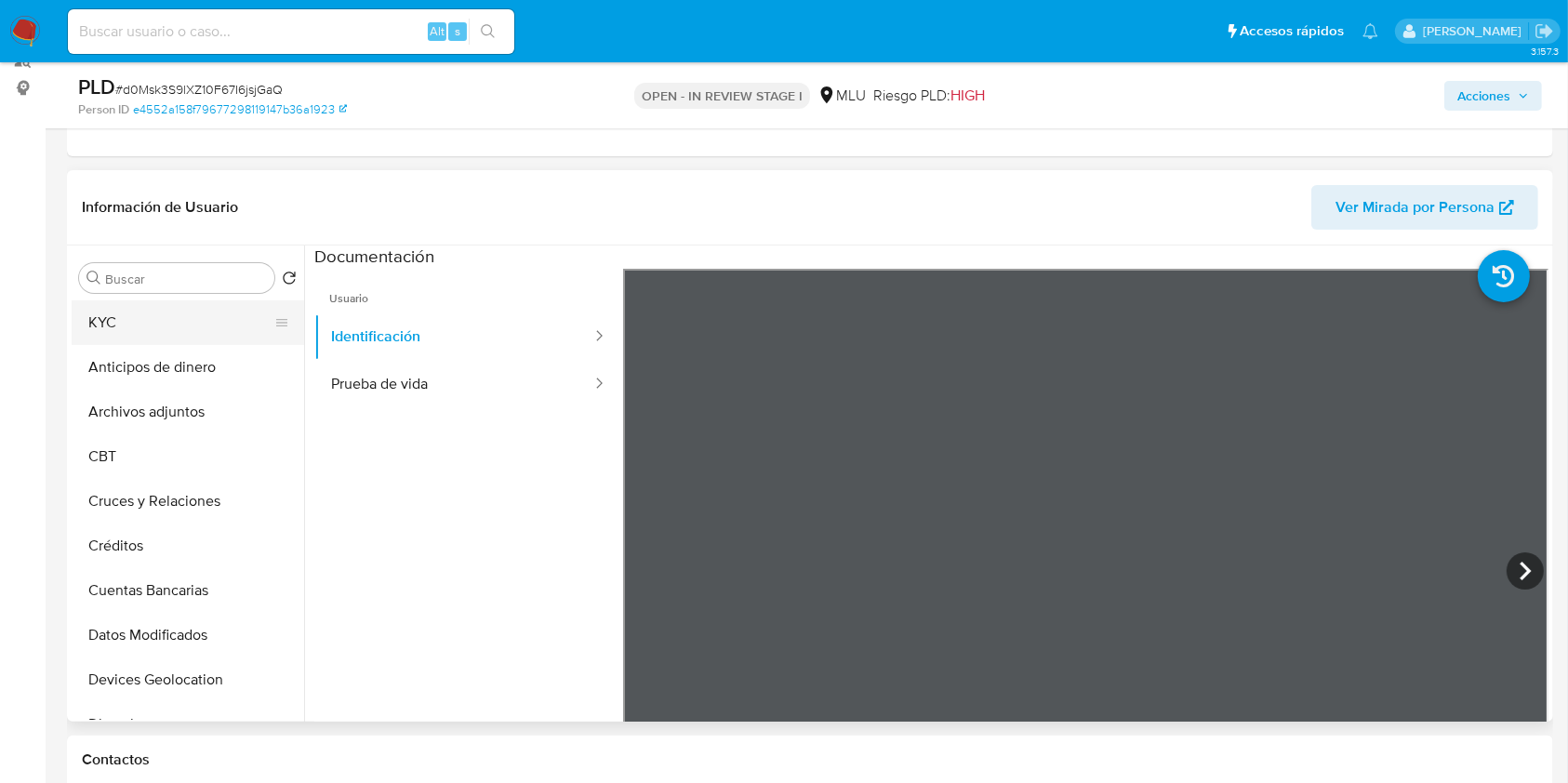
click at [117, 328] on button "KYC" at bounding box center [180, 323] width 218 height 45
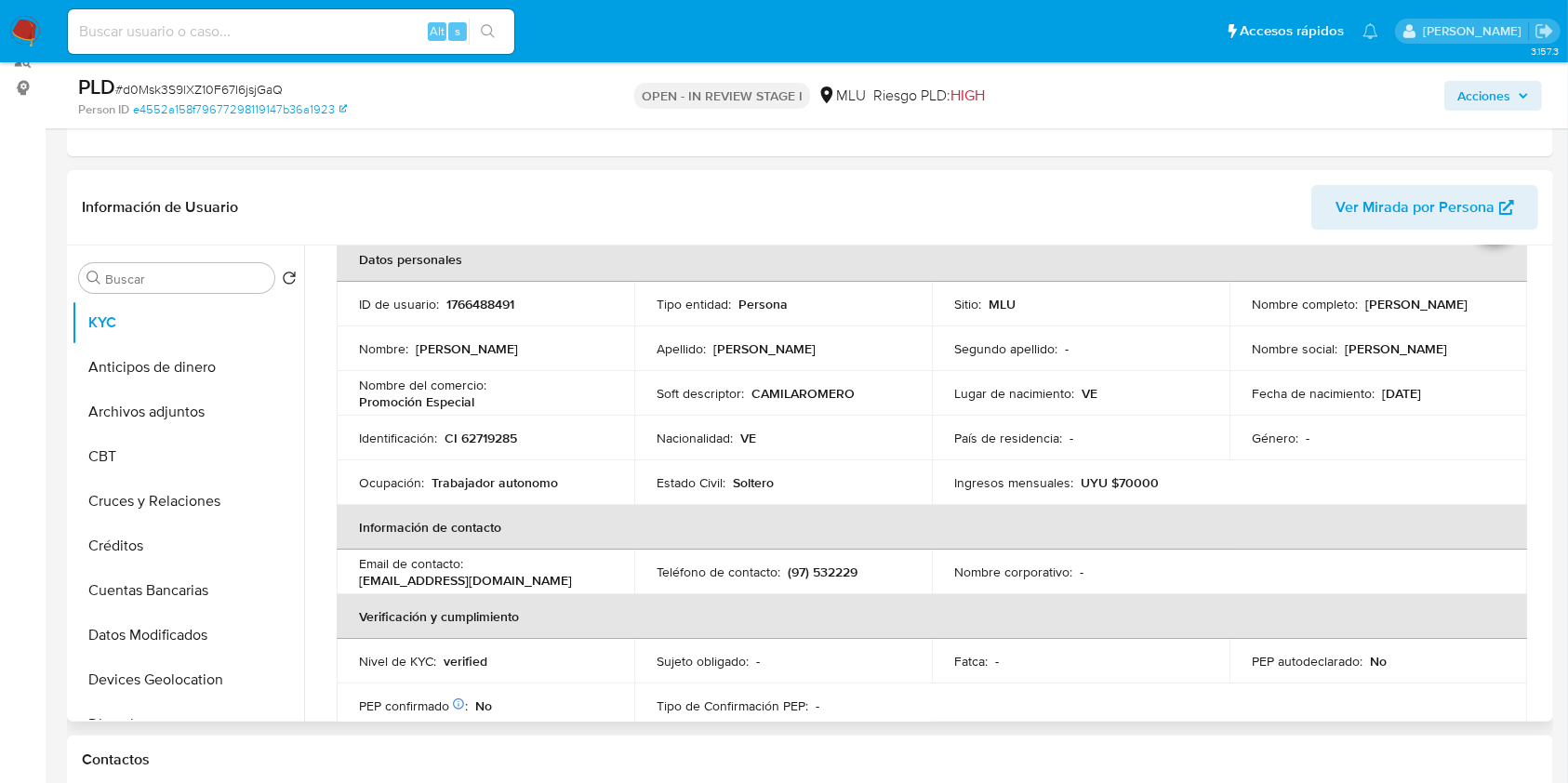
scroll to position [102, 0]
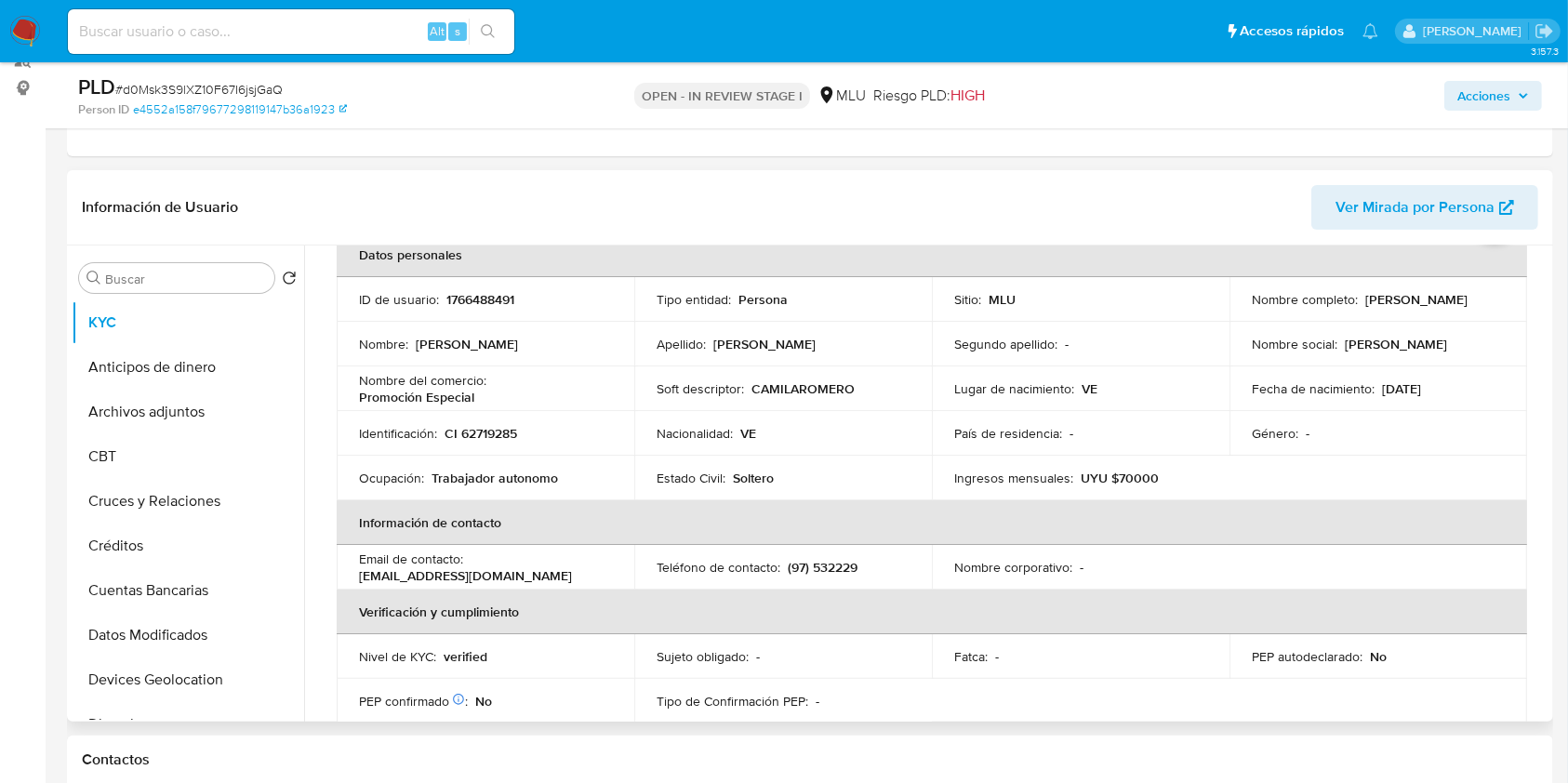
click at [1416, 556] on table "Datos personales ID de usuario : 1766488491 Tipo entidad : Persona Sitio : MLU …" at bounding box center [931, 567] width 1190 height 670
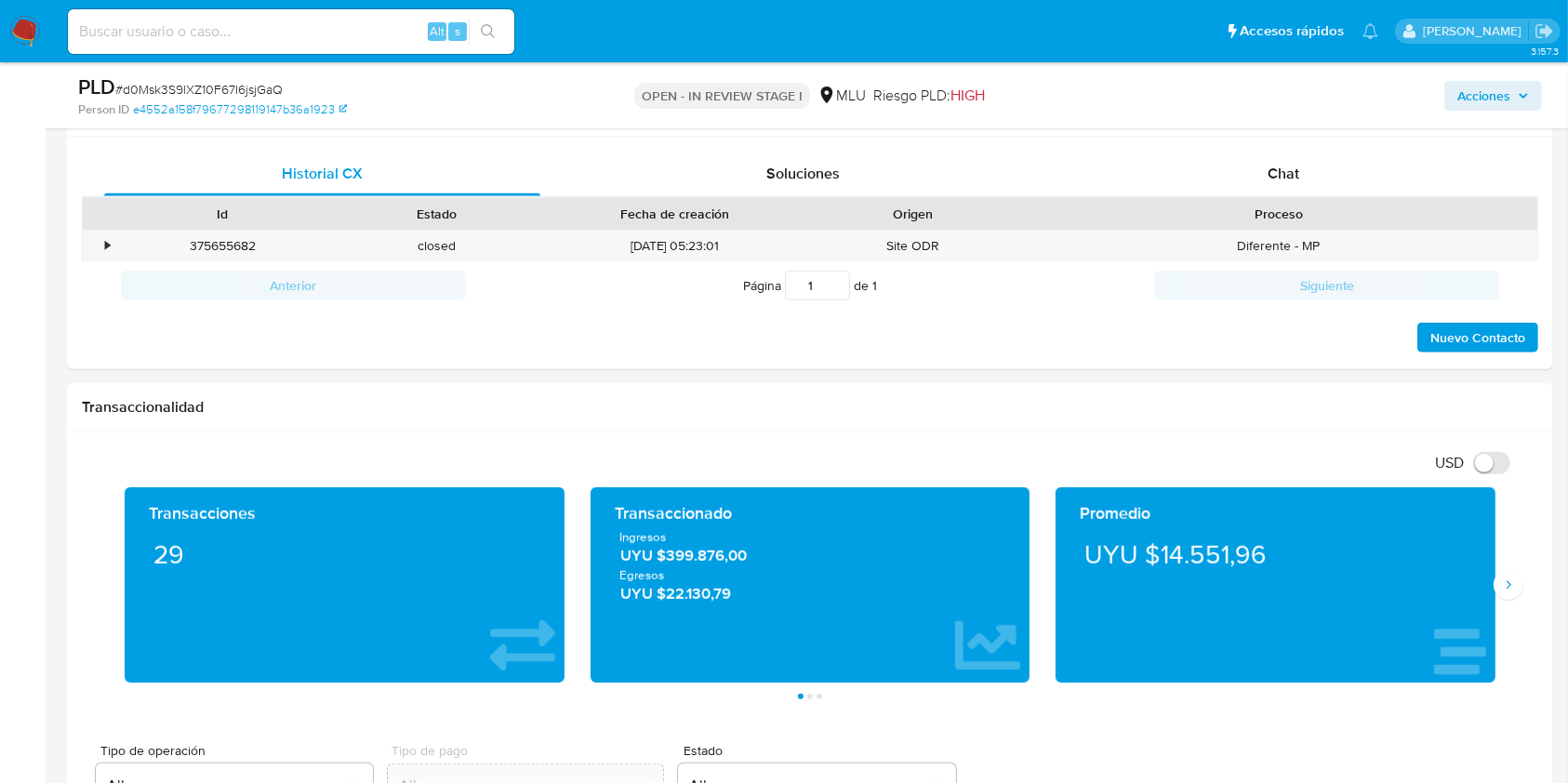
scroll to position [820, 0]
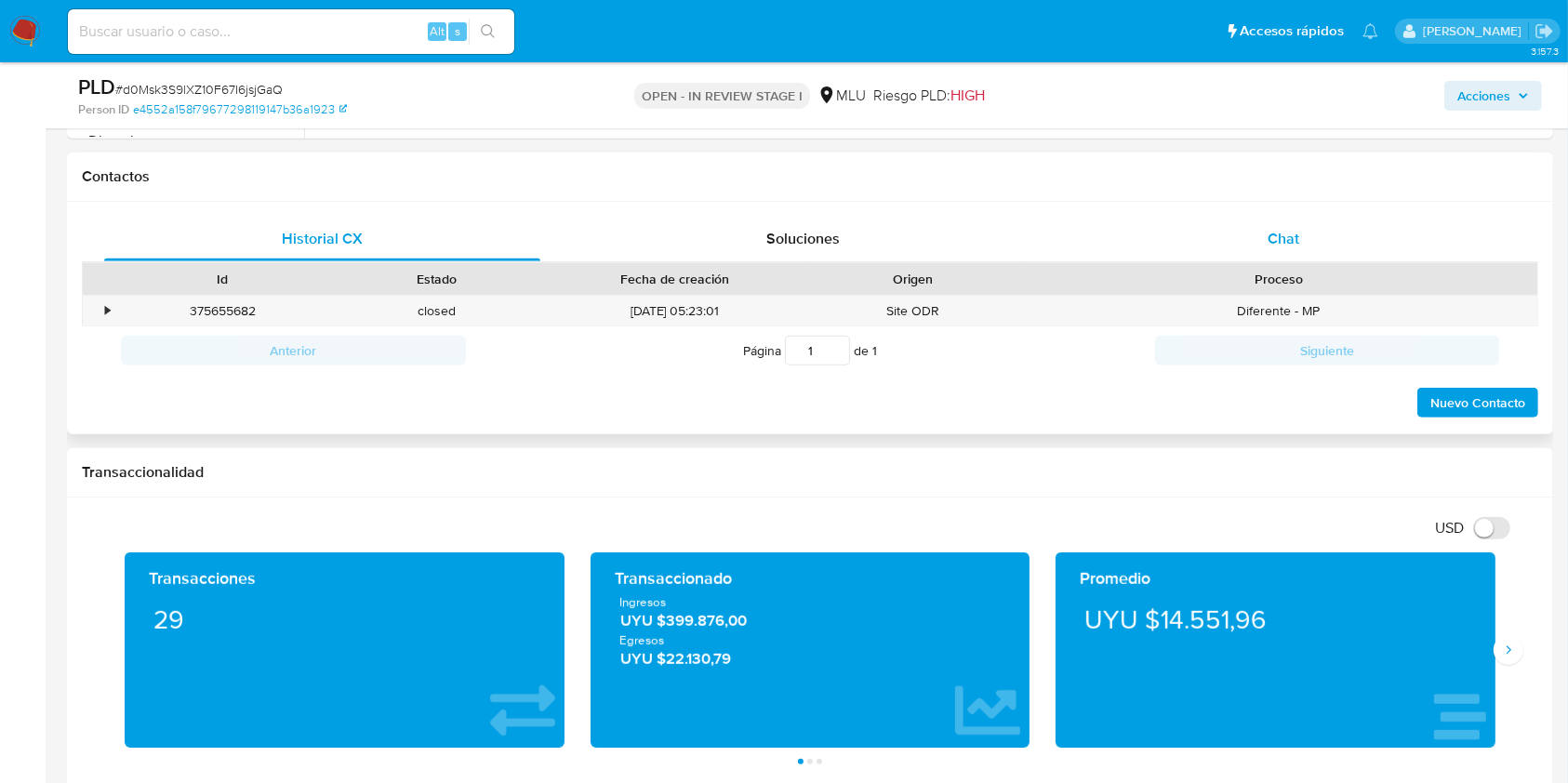
click at [1296, 236] on span "Chat" at bounding box center [1283, 238] width 31 height 21
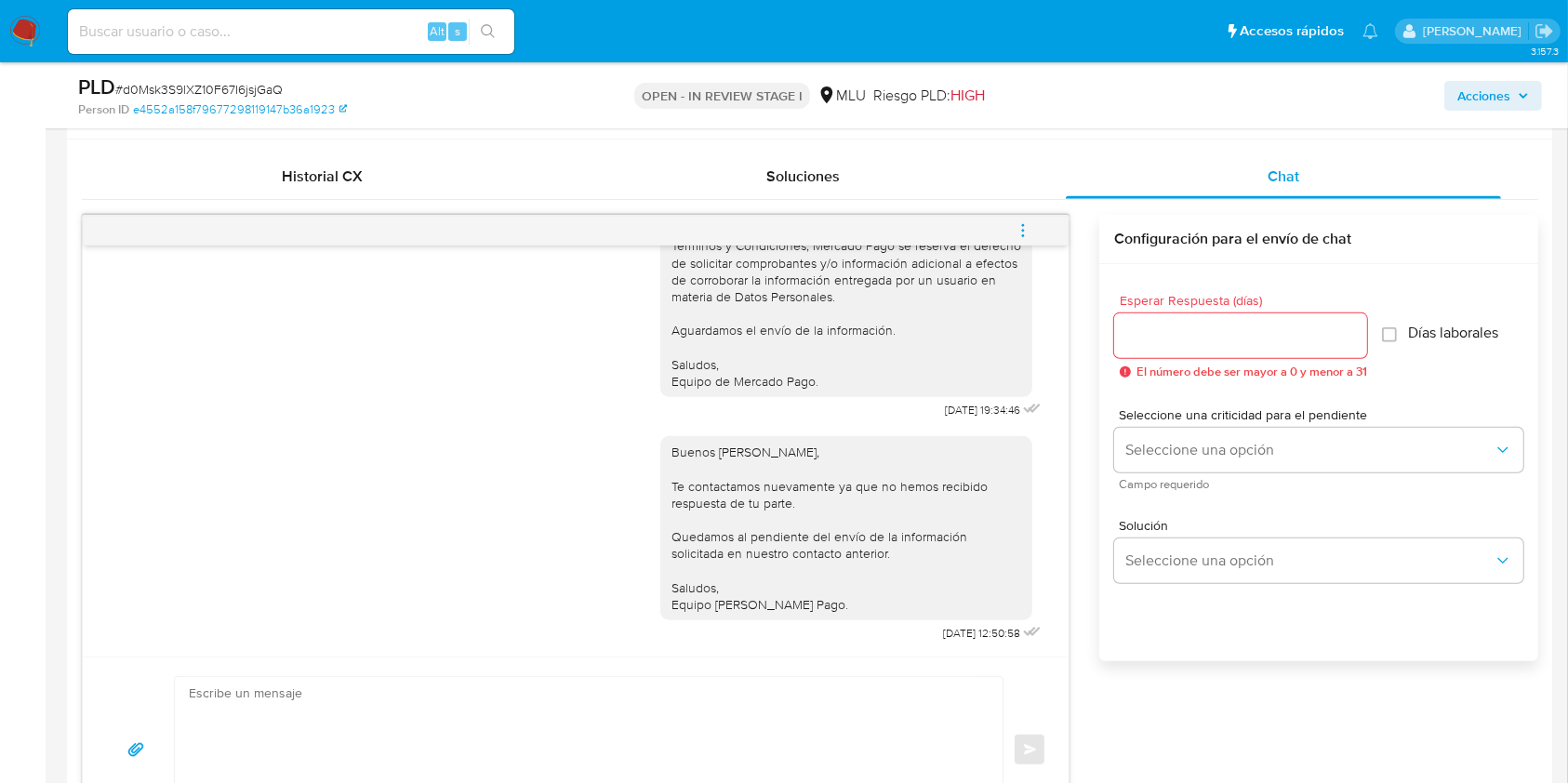
scroll to position [942, 0]
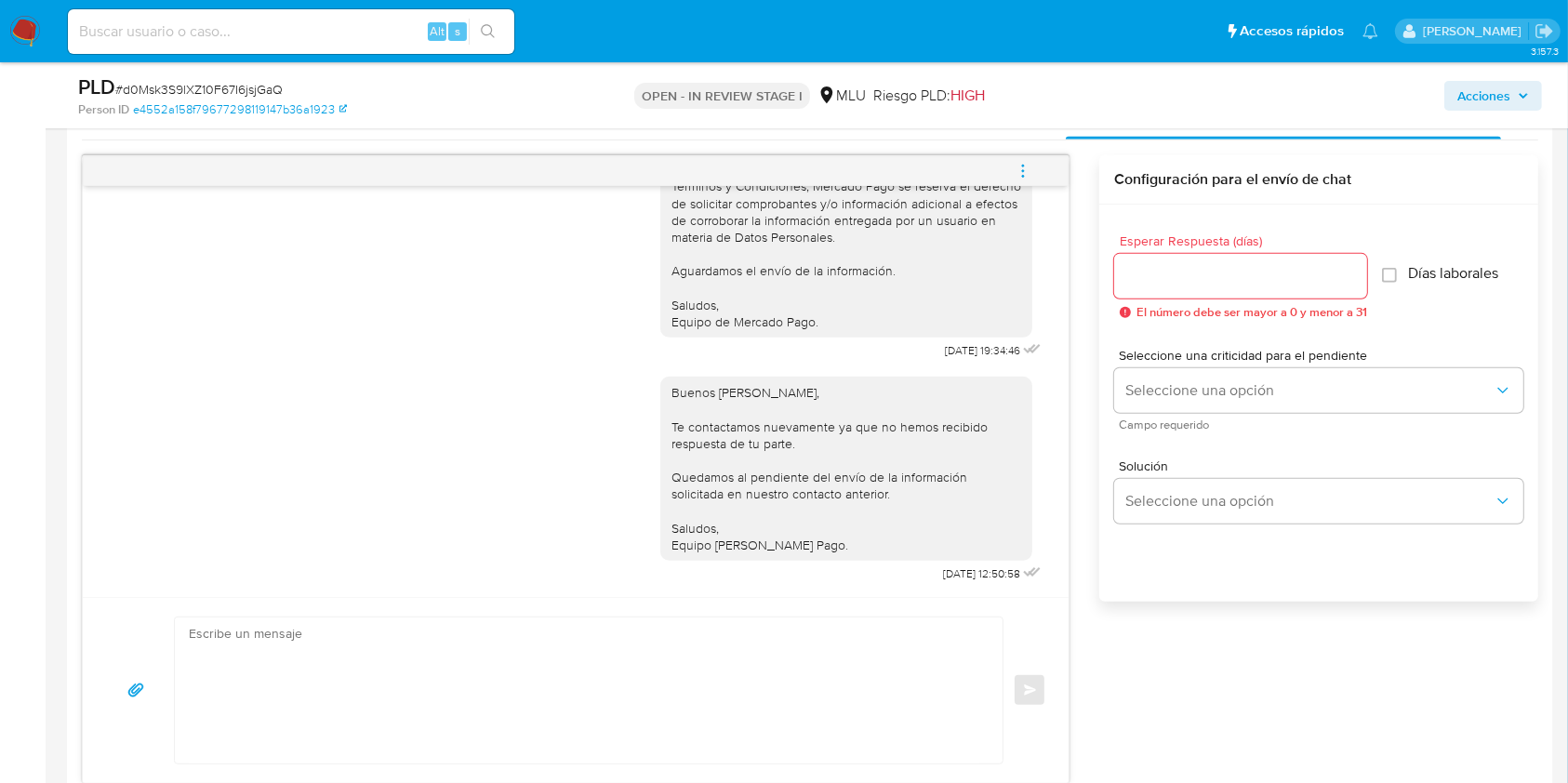
click at [1029, 163] on icon "menu-action" at bounding box center [1023, 171] width 17 height 17
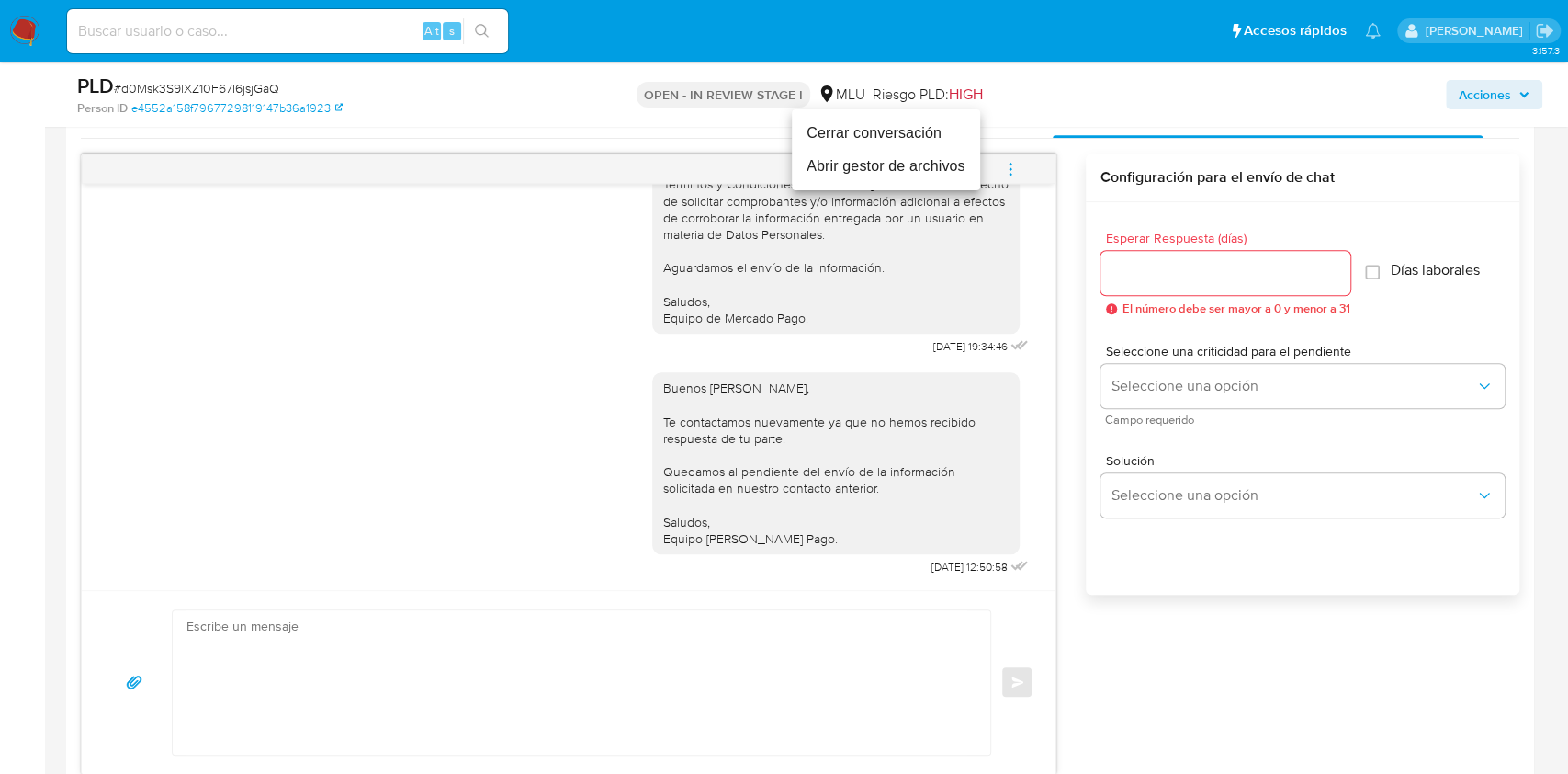
click at [844, 121] on li "Cerrar conversación" at bounding box center [886, 133] width 188 height 33
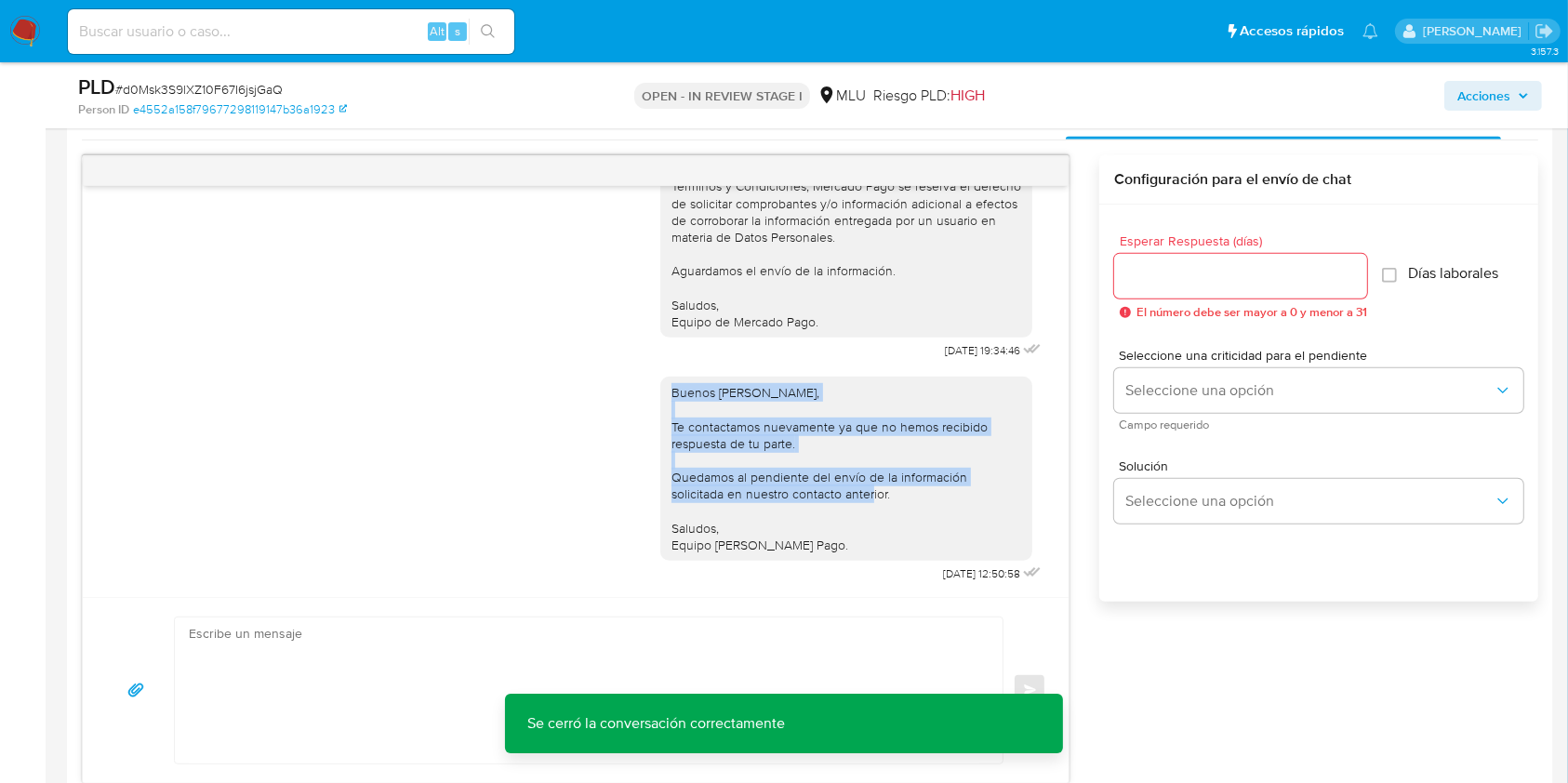
drag, startPoint x: 1069, startPoint y: 493, endPoint x: 1049, endPoint y: 336, distance: 158.3
click at [1049, 336] on div "Buenas tardes José, Te contactamos ya que necesitamos verificar algunos datos. …" at bounding box center [576, 469] width 988 height 629
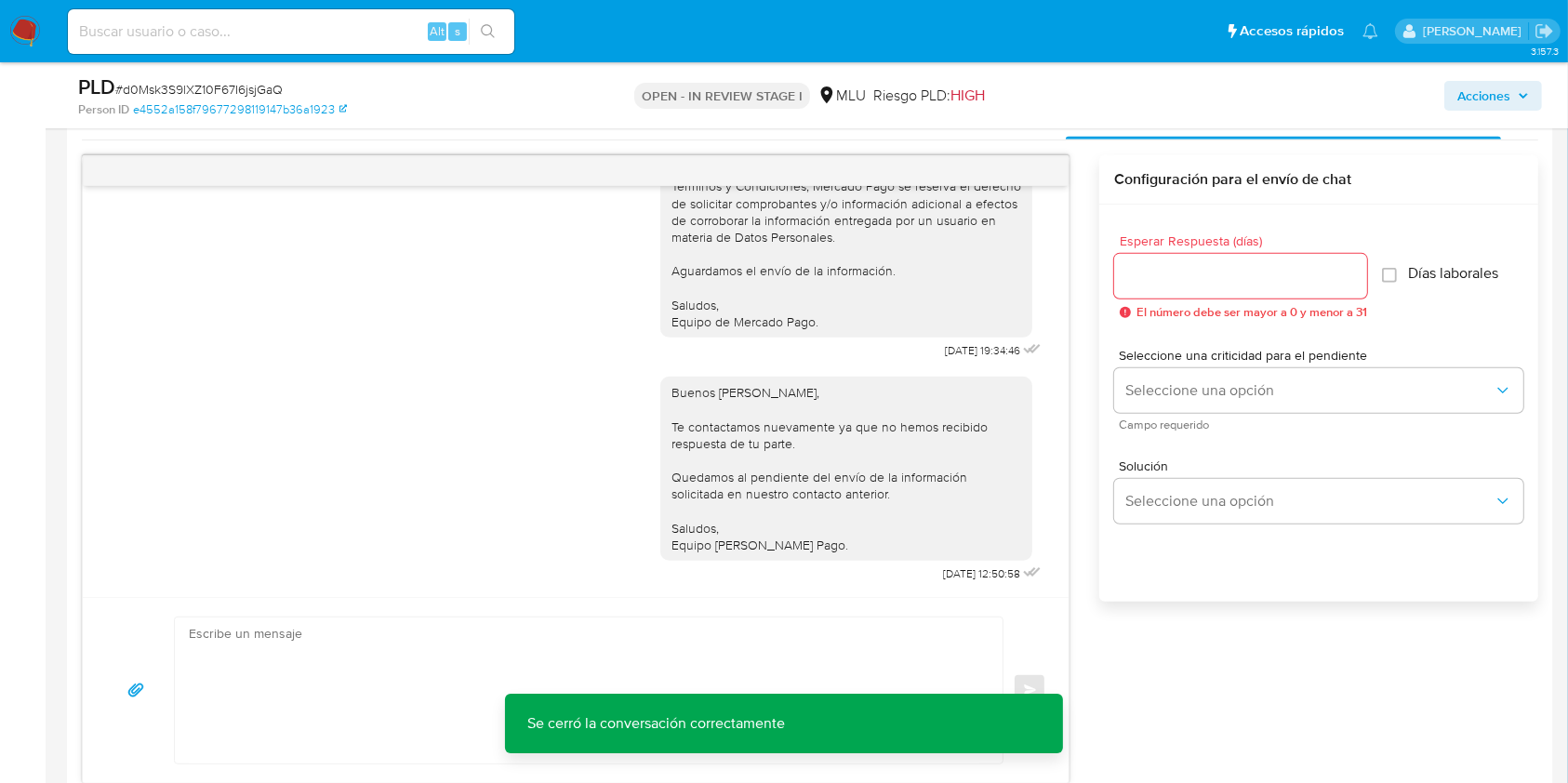
click at [1049, 336] on div "Buenas tardes José, Te contactamos ya que necesitamos verificar algunos datos. …" at bounding box center [576, 391] width 986 height 411
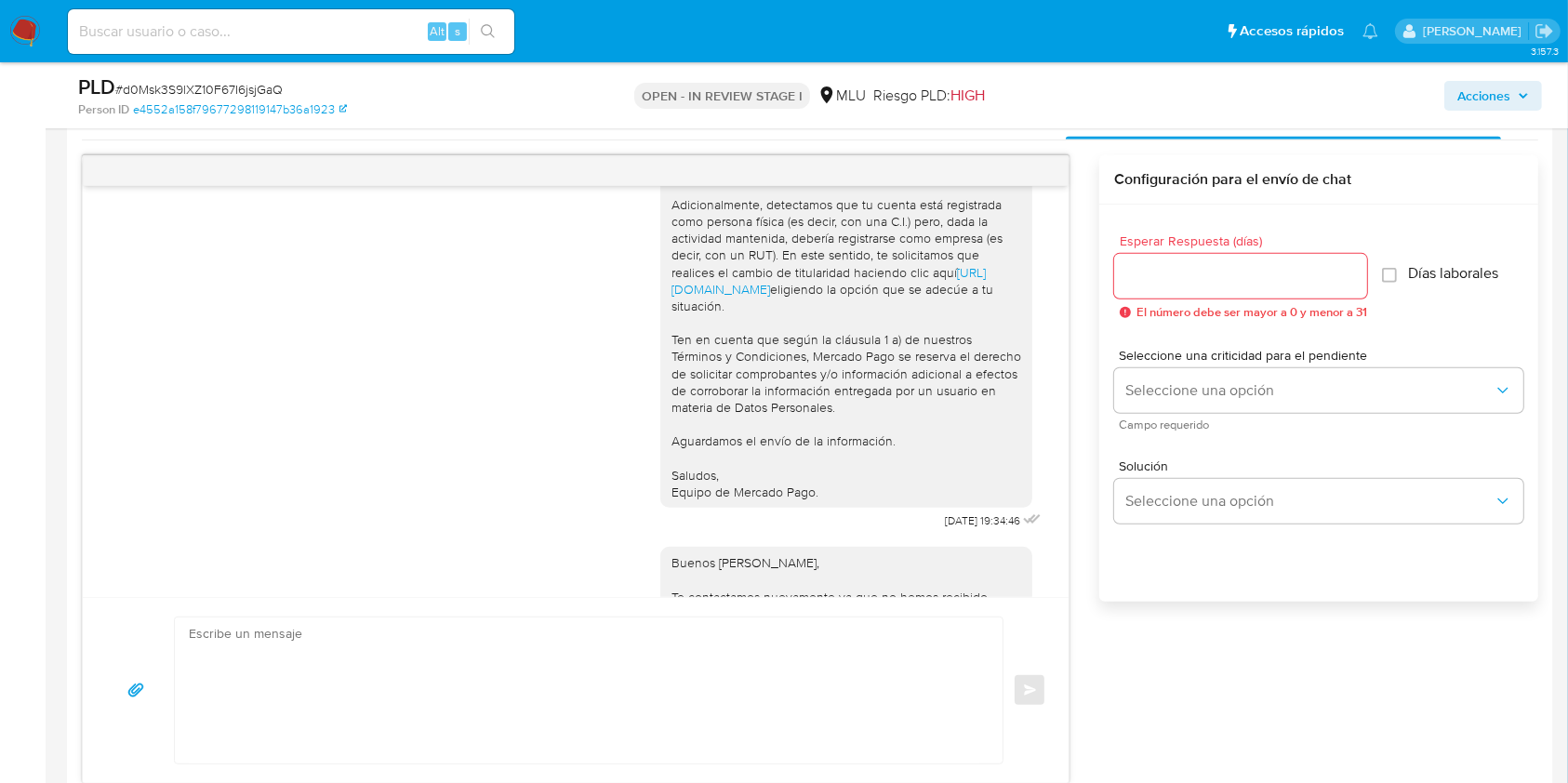
scroll to position [313, 0]
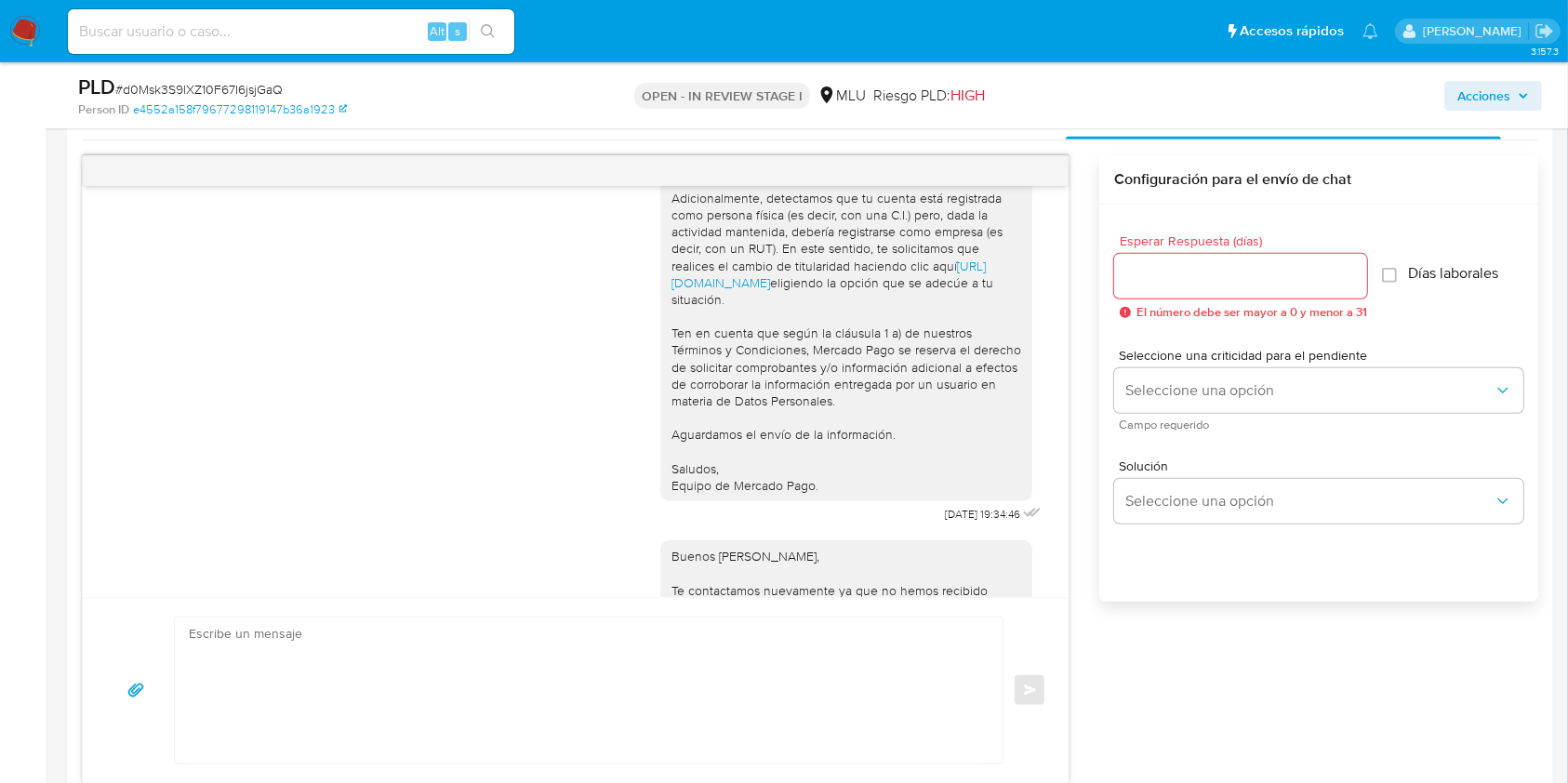
click at [976, 543] on div "Buenos días José, Te contactamos nuevamente ya que no hemos recibido respuesta …" at bounding box center [853, 638] width 385 height 224
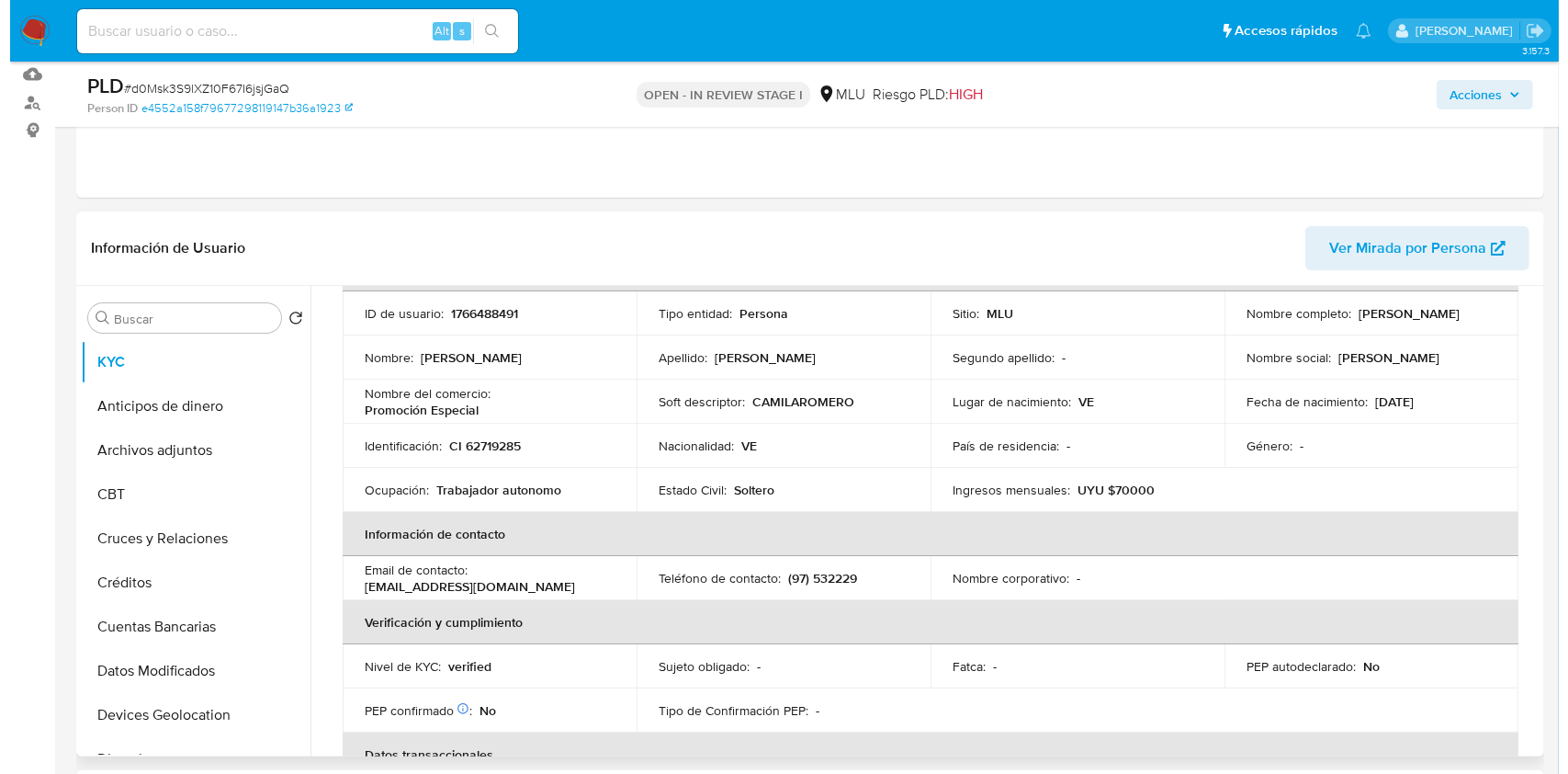
scroll to position [0, 0]
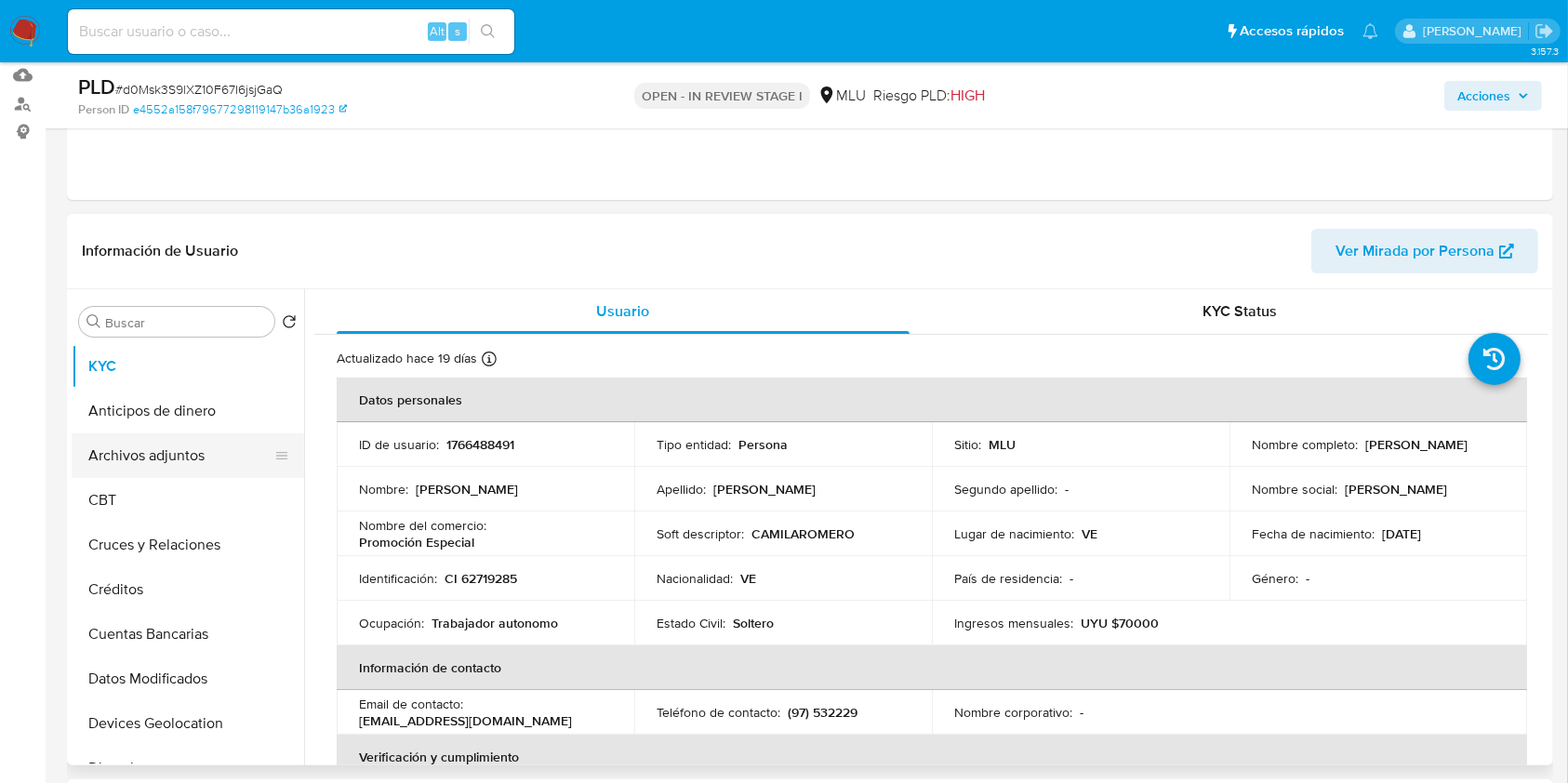
click at [160, 455] on button "Archivos adjuntos" at bounding box center [180, 455] width 218 height 45
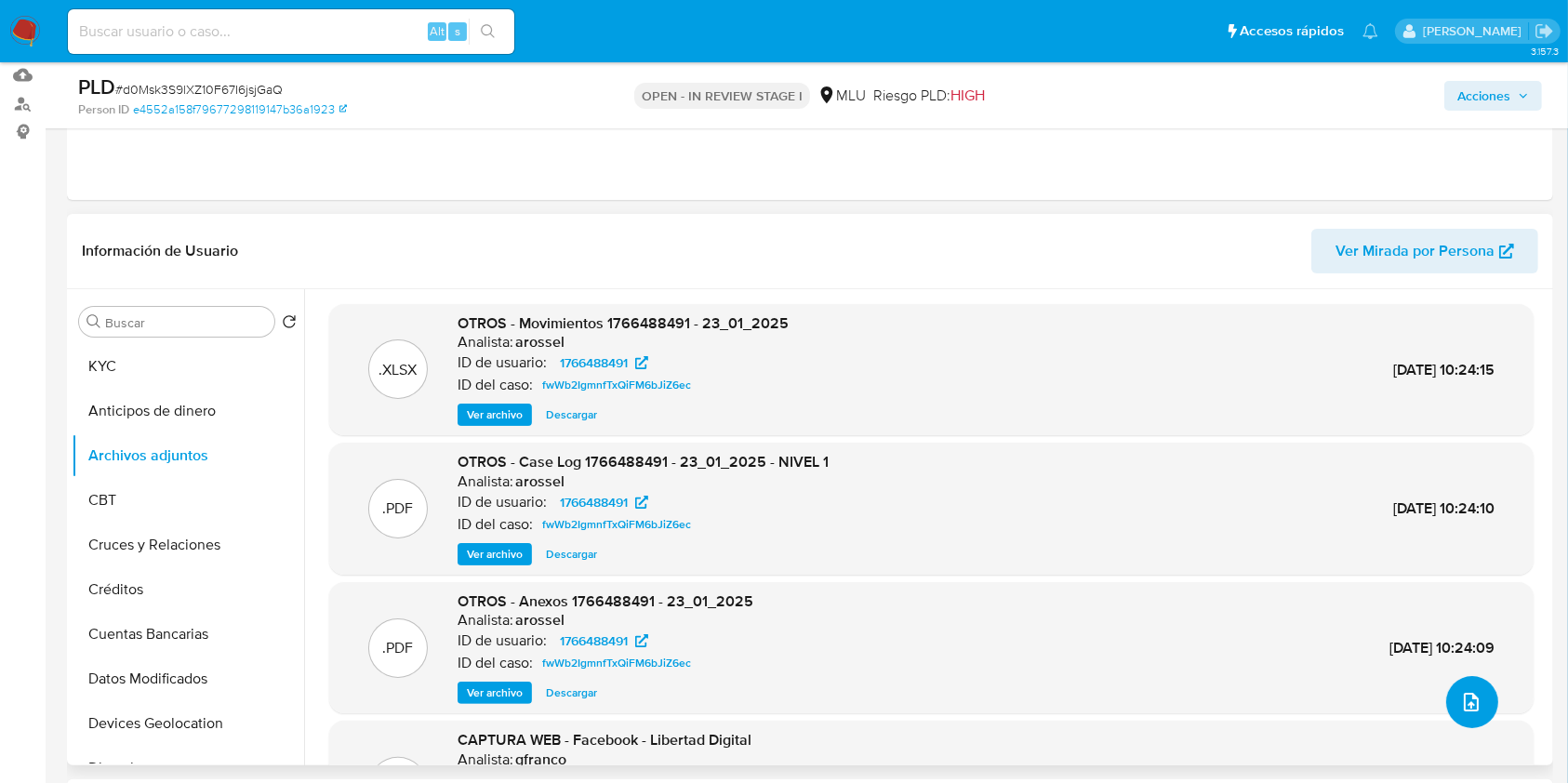
click at [1480, 711] on button "upload-file" at bounding box center [1472, 702] width 52 height 52
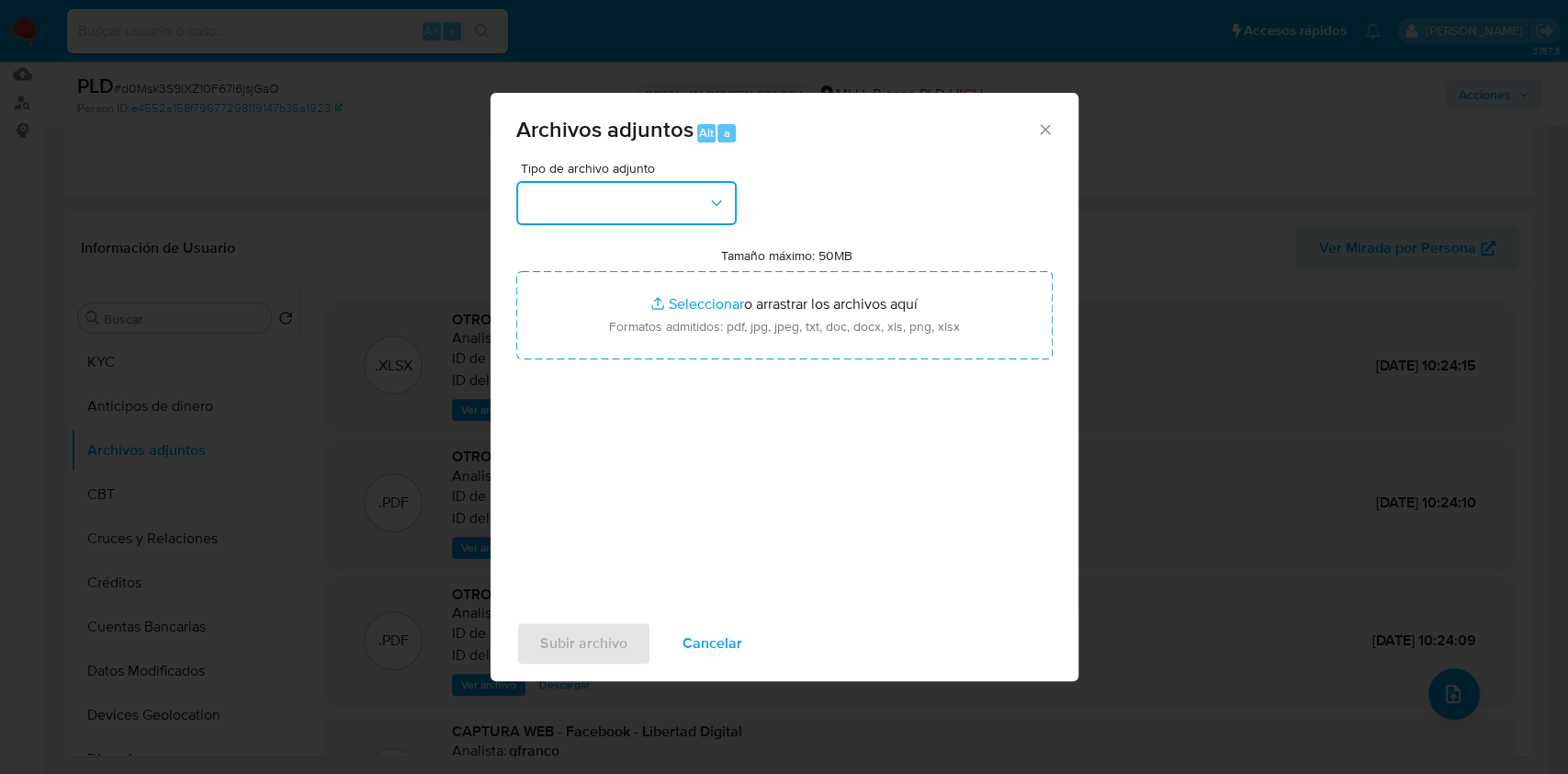
click at [604, 190] on button "button" at bounding box center [626, 203] width 221 height 44
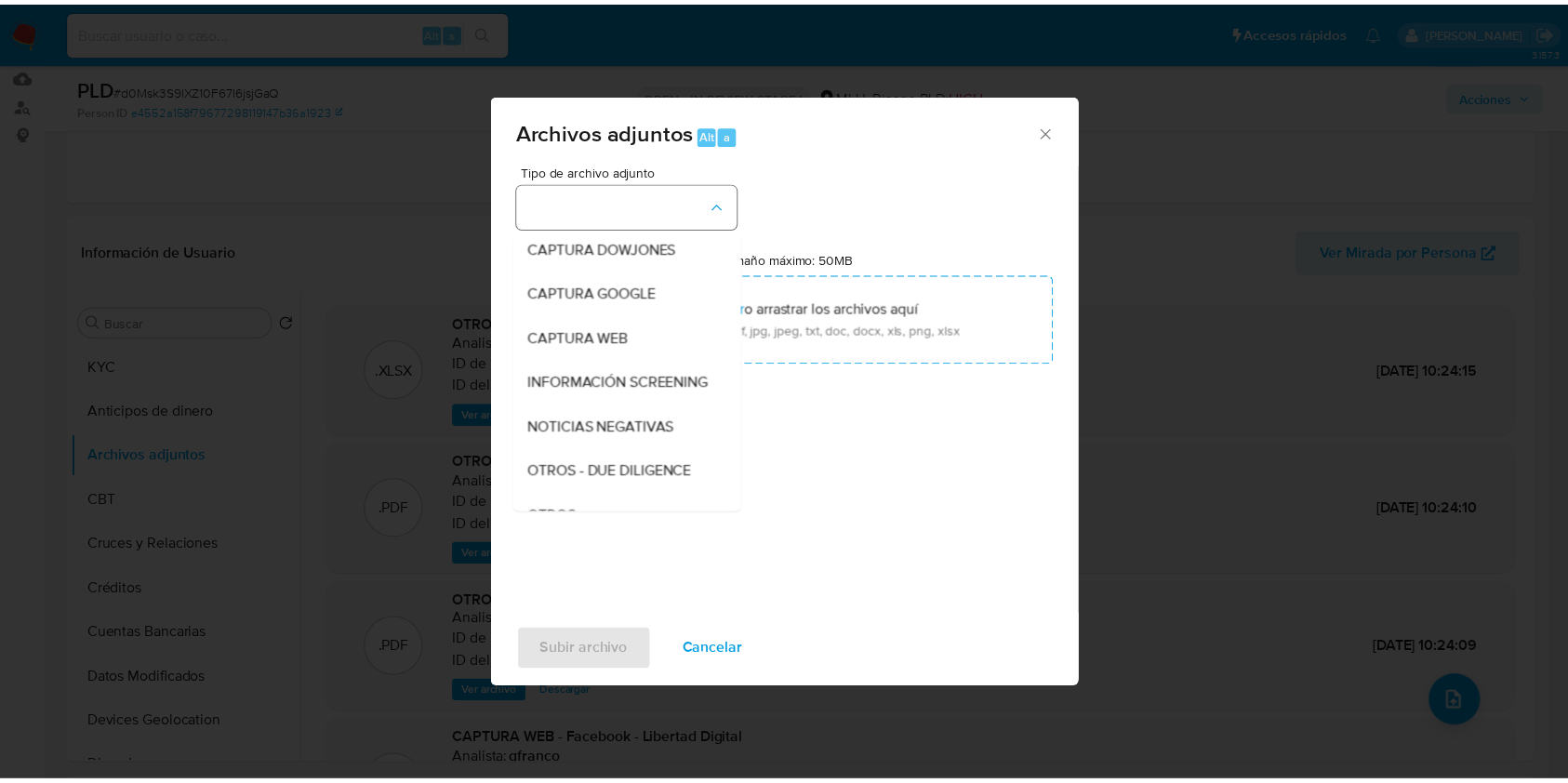
scroll to position [97, 0]
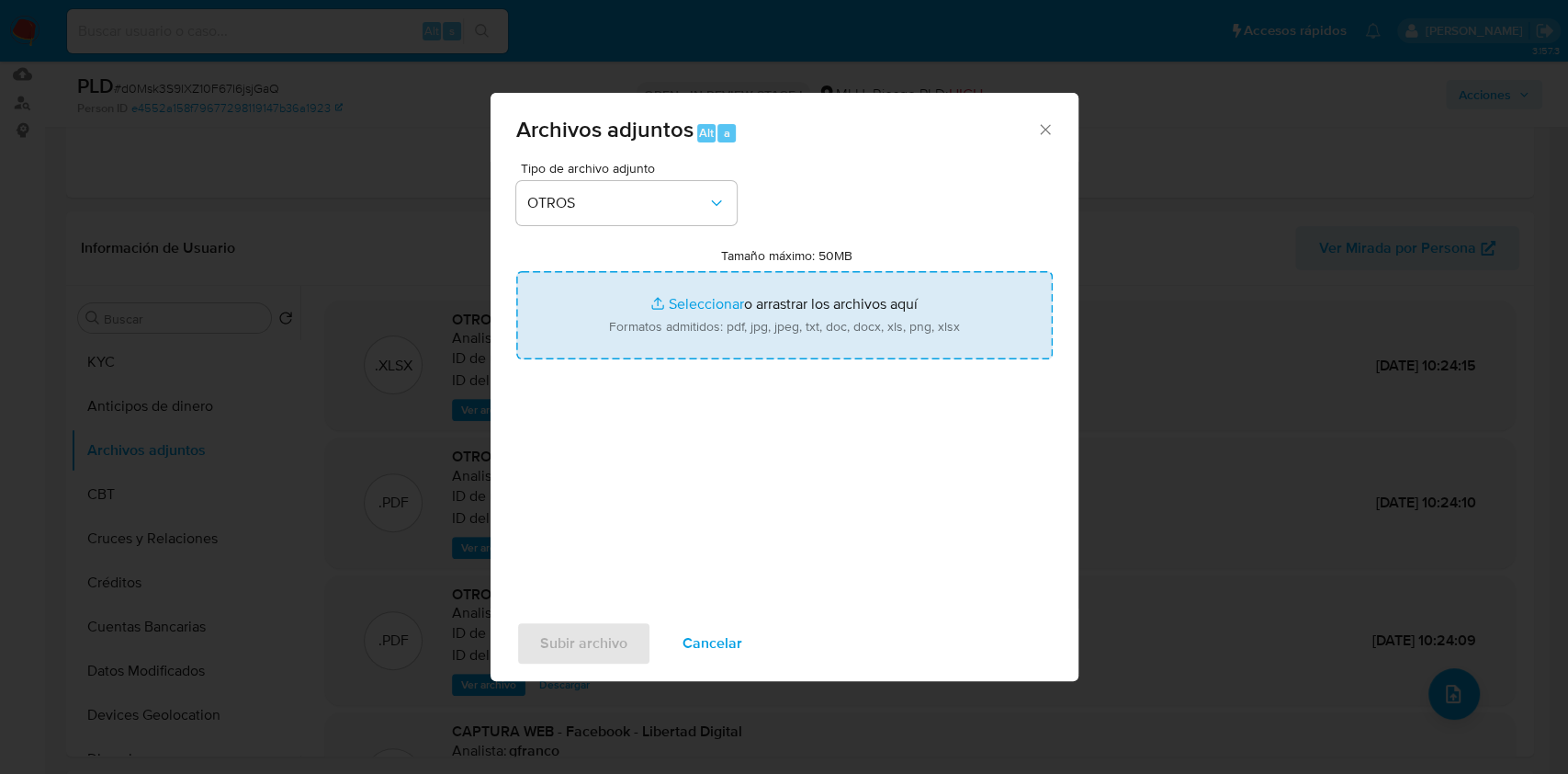
type input "C:\fakepath\CASE LOG 1766488491 22_08_2025 - NIVEL 1.pdf"
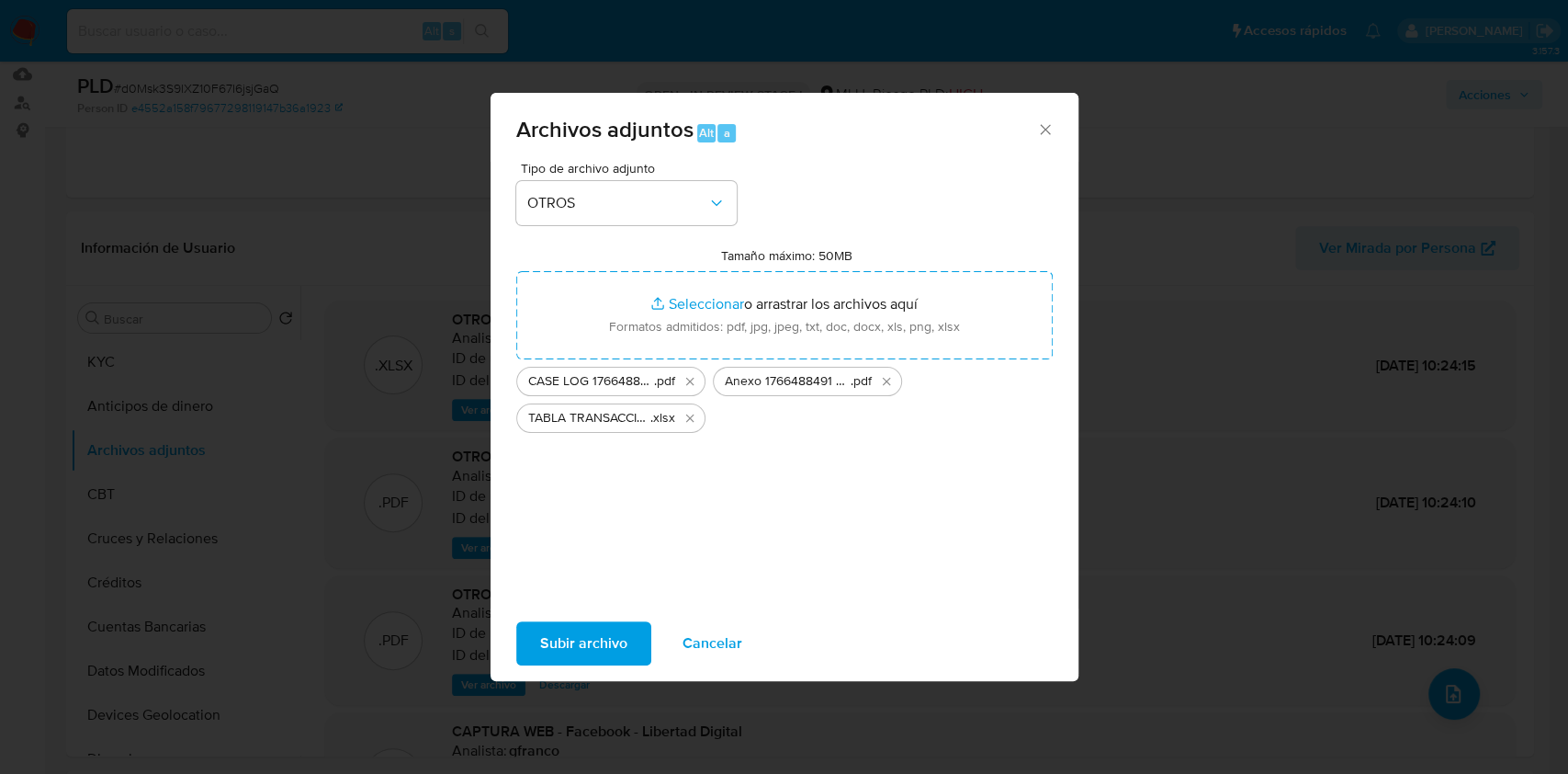
click at [552, 646] on span "Subir archivo" at bounding box center [584, 643] width 87 height 40
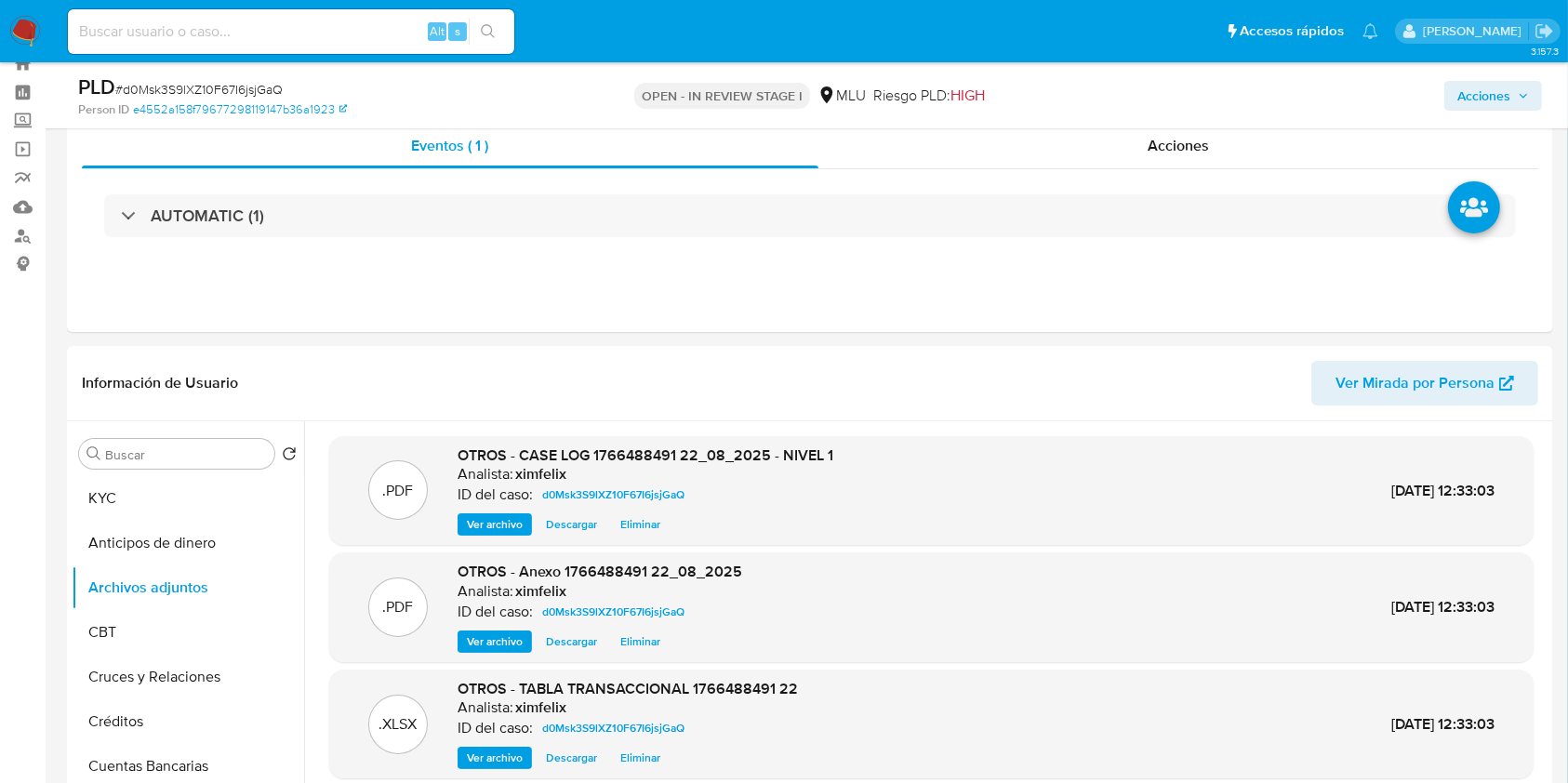
scroll to position [52, 0]
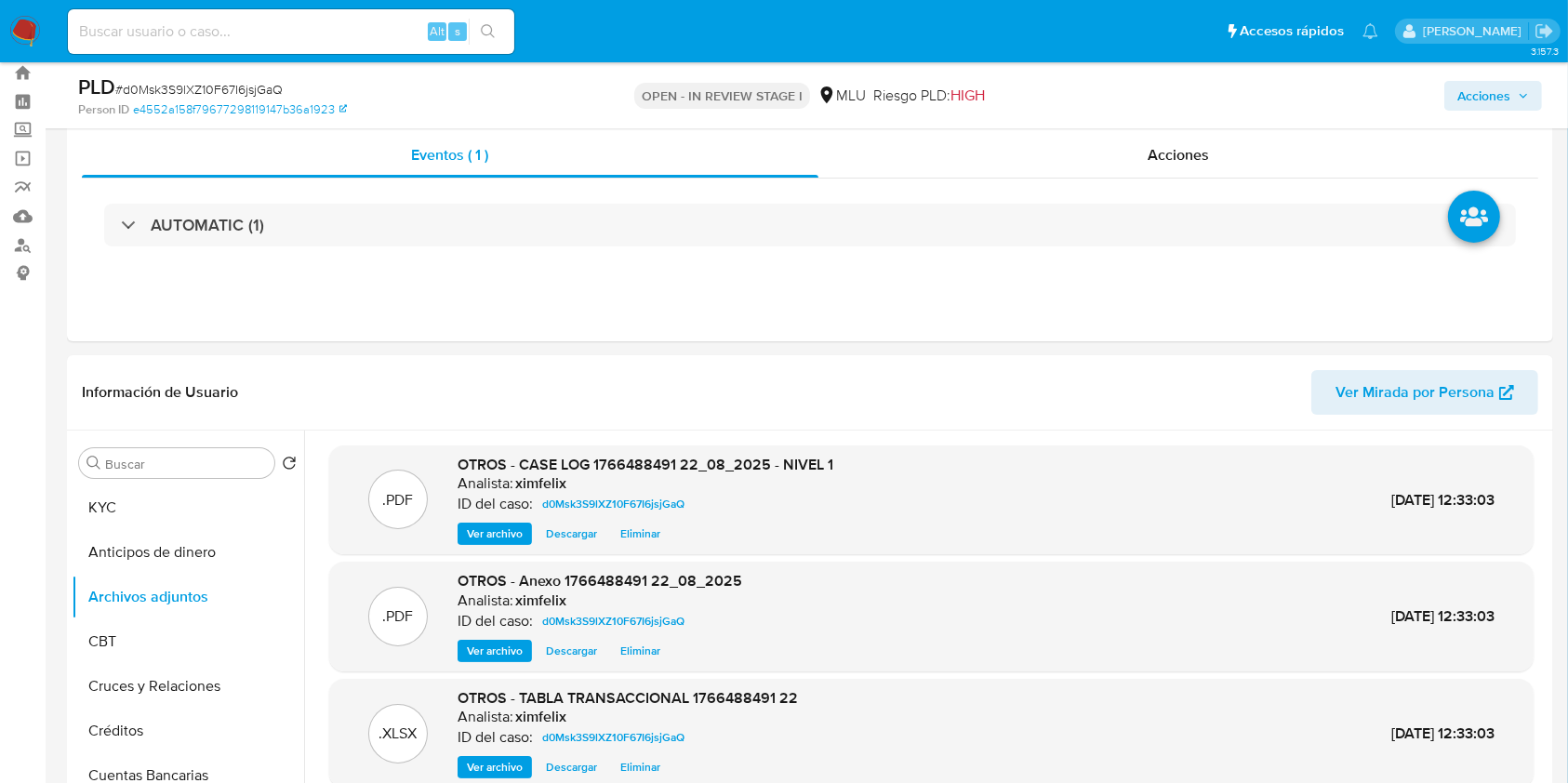
click at [1492, 109] on div "Acciones" at bounding box center [1300, 95] width 482 height 44
click at [1483, 104] on span "Acciones" at bounding box center [1484, 95] width 53 height 29
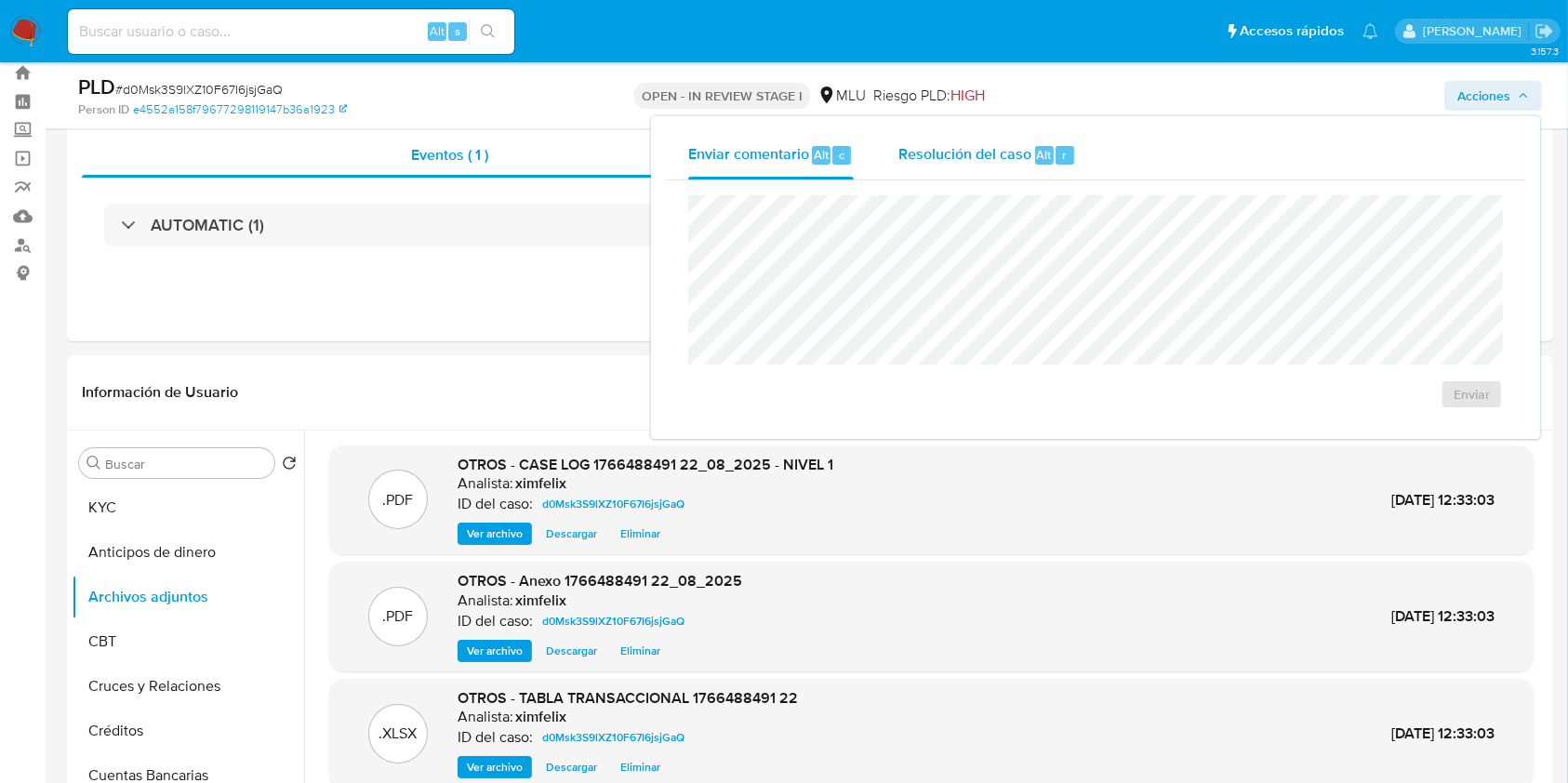
click at [1074, 135] on div "Resolución del caso Alt r" at bounding box center [987, 155] width 178 height 49
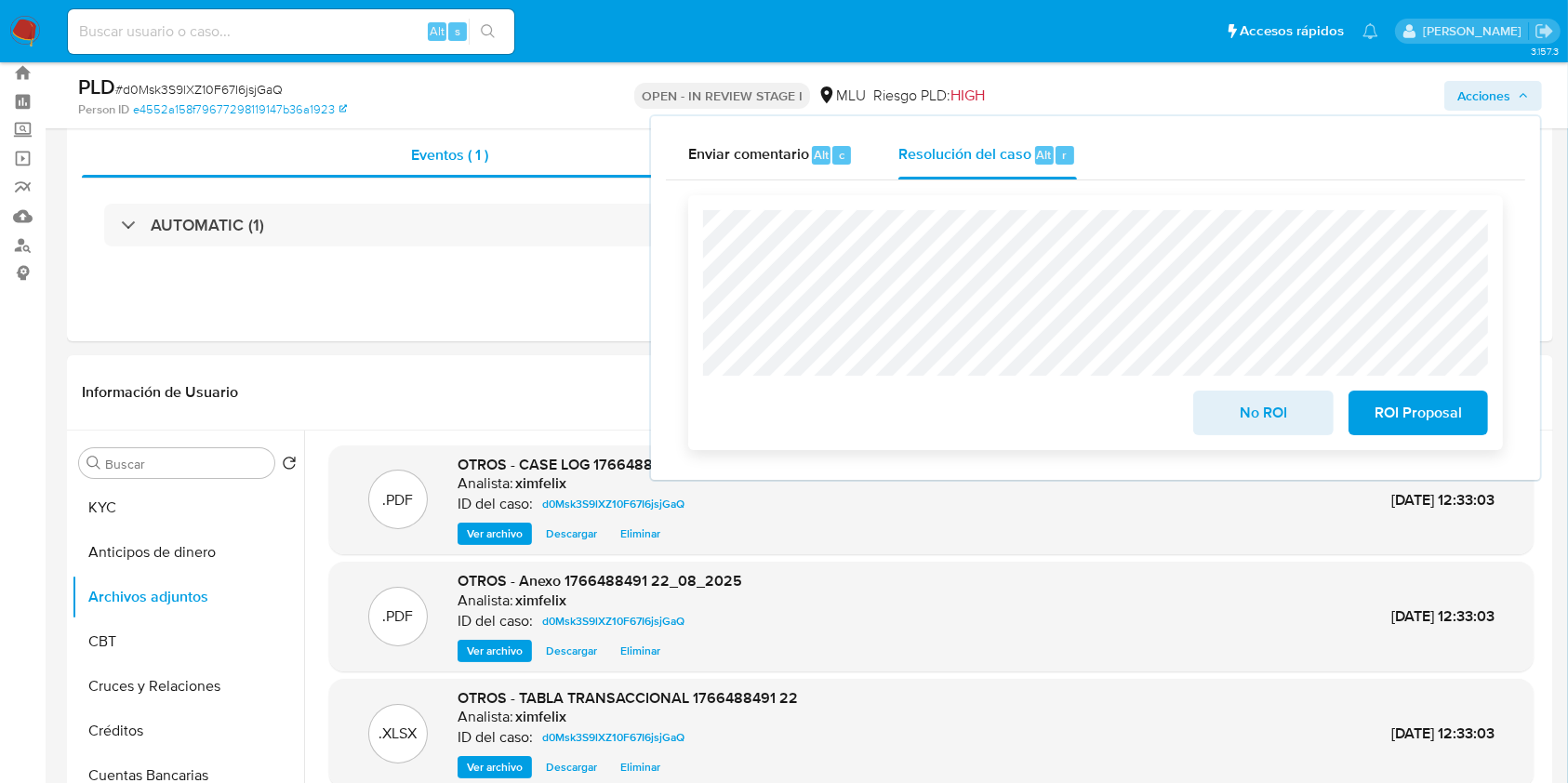
click at [1382, 424] on span "ROI Proposal" at bounding box center [1419, 412] width 91 height 41
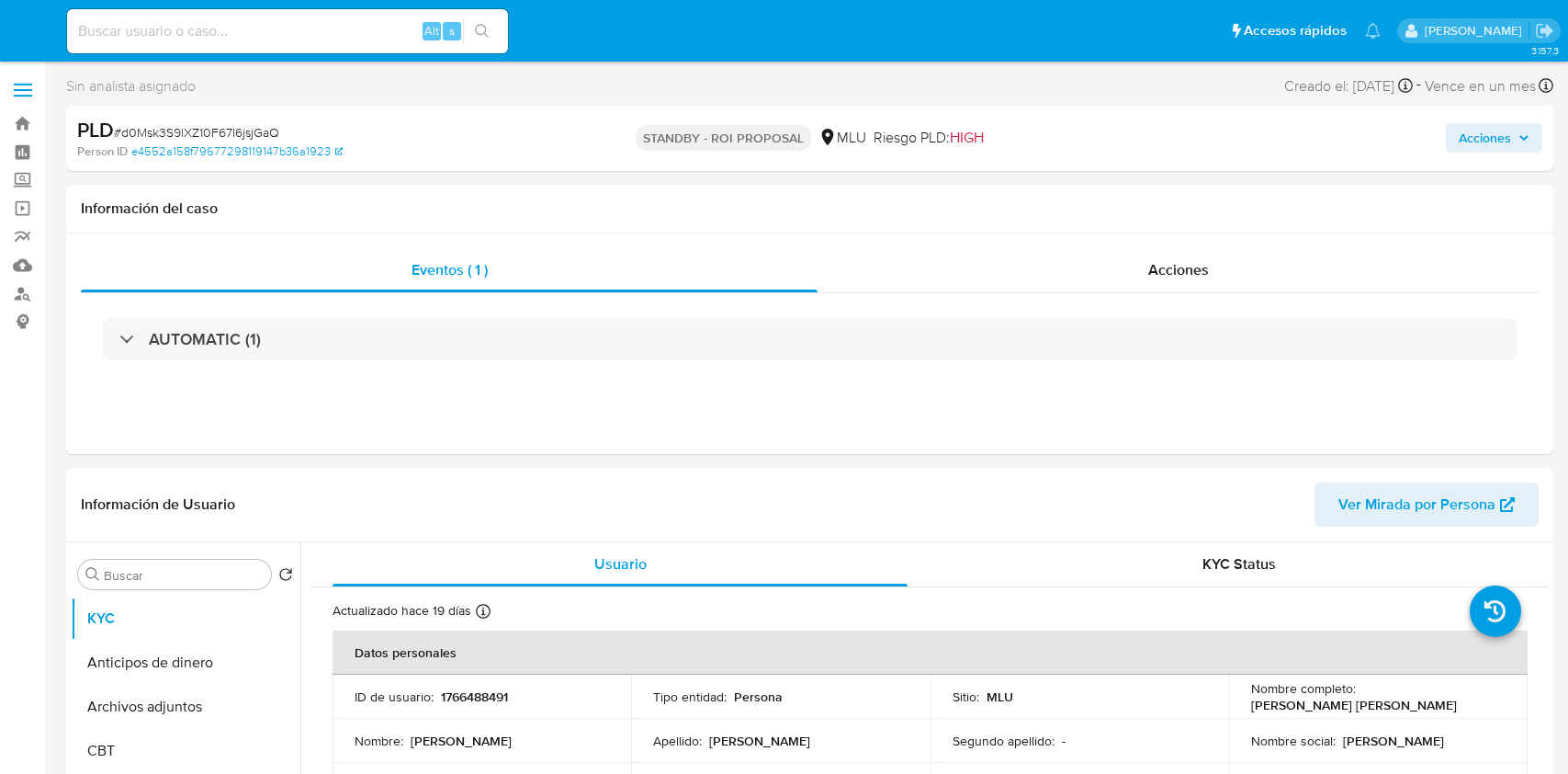
select select "10"
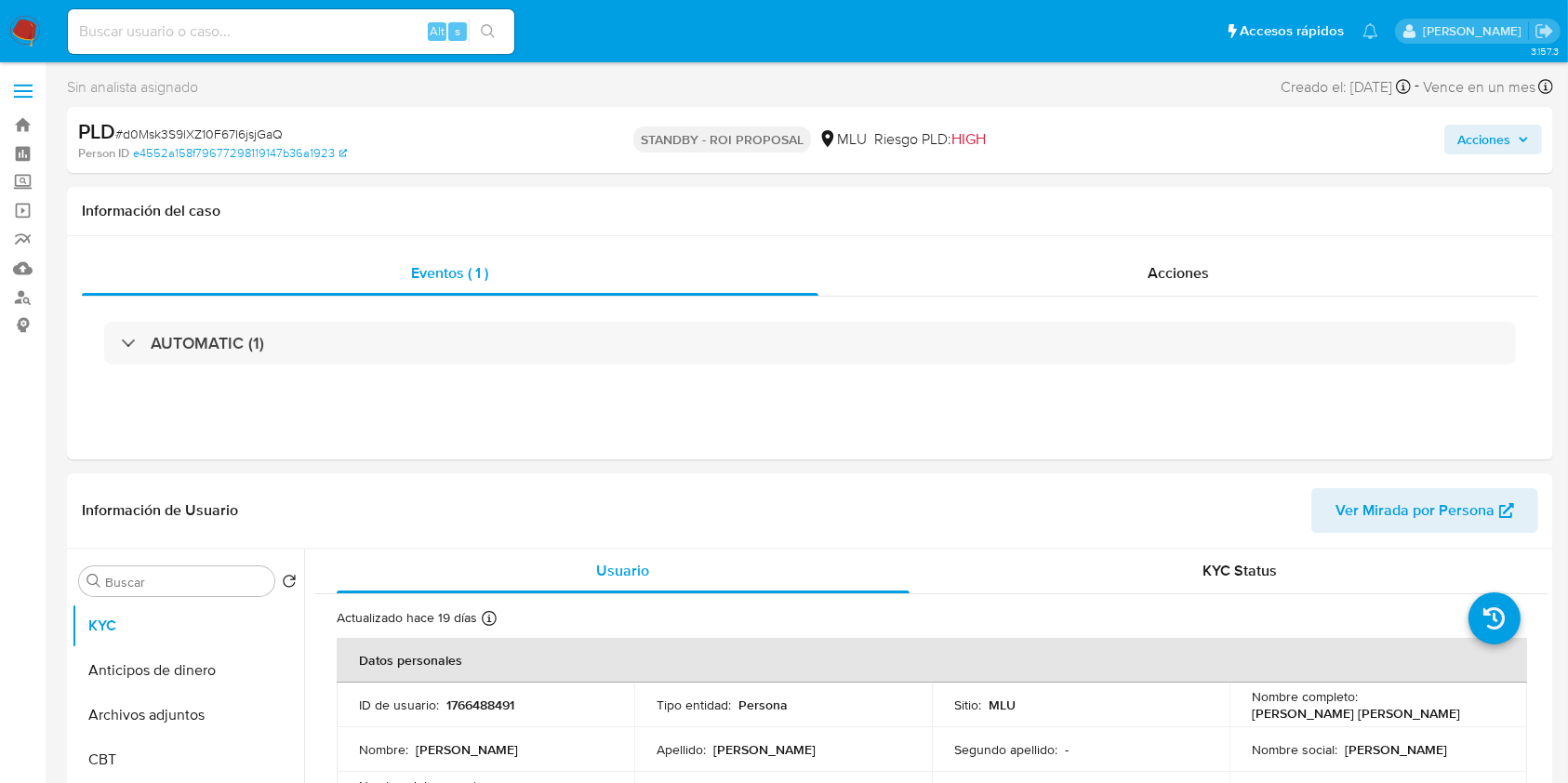
click at [277, 49] on div "Alt s" at bounding box center [290, 31] width 446 height 45
click at [271, 33] on input at bounding box center [290, 31] width 446 height 24
paste input "pkGmcXJcAX0R0efE1Xpy48vj"
type input "pkGmcXJcAX0R0efE1Xpy48vj"
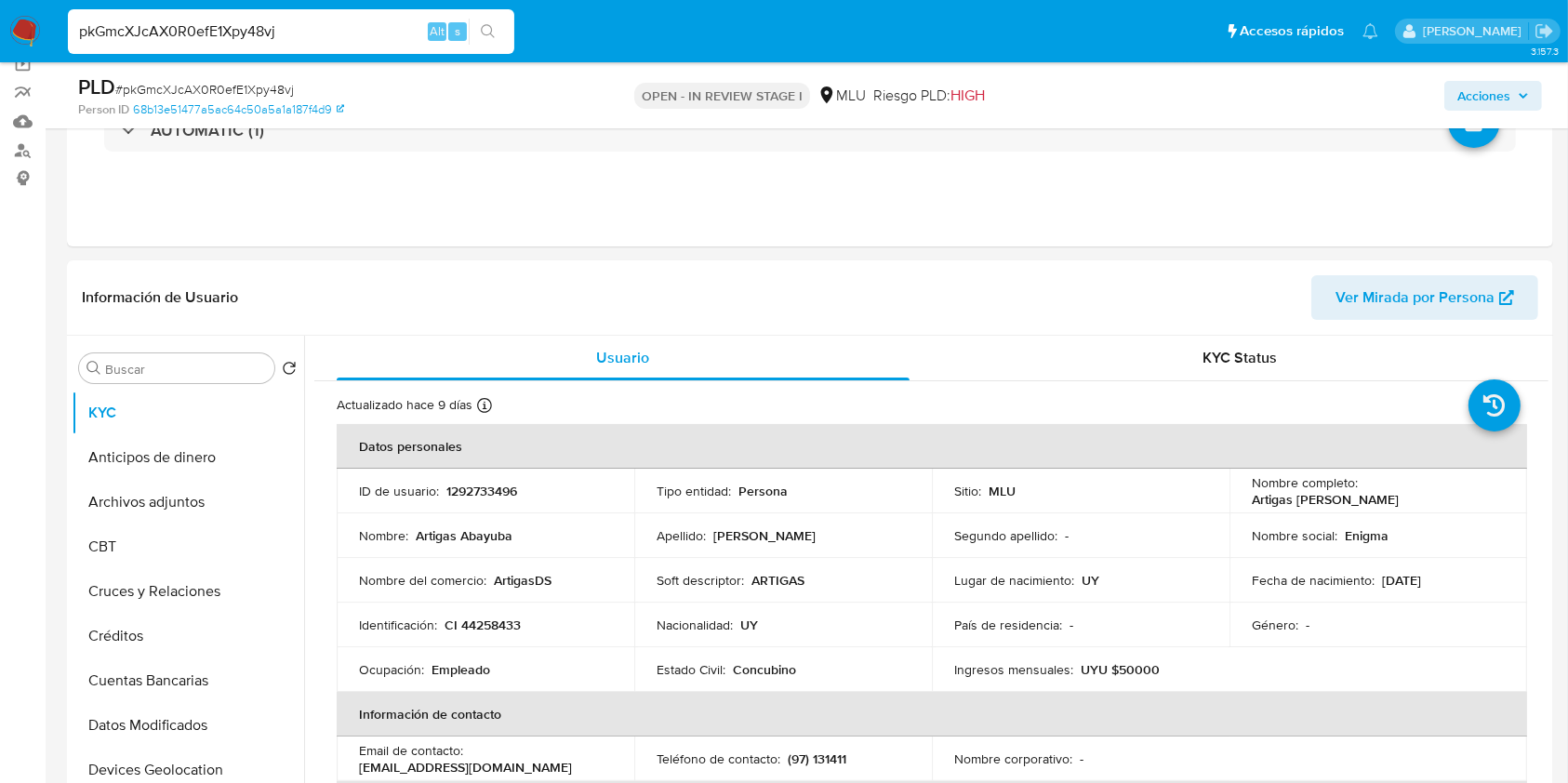
select select "10"
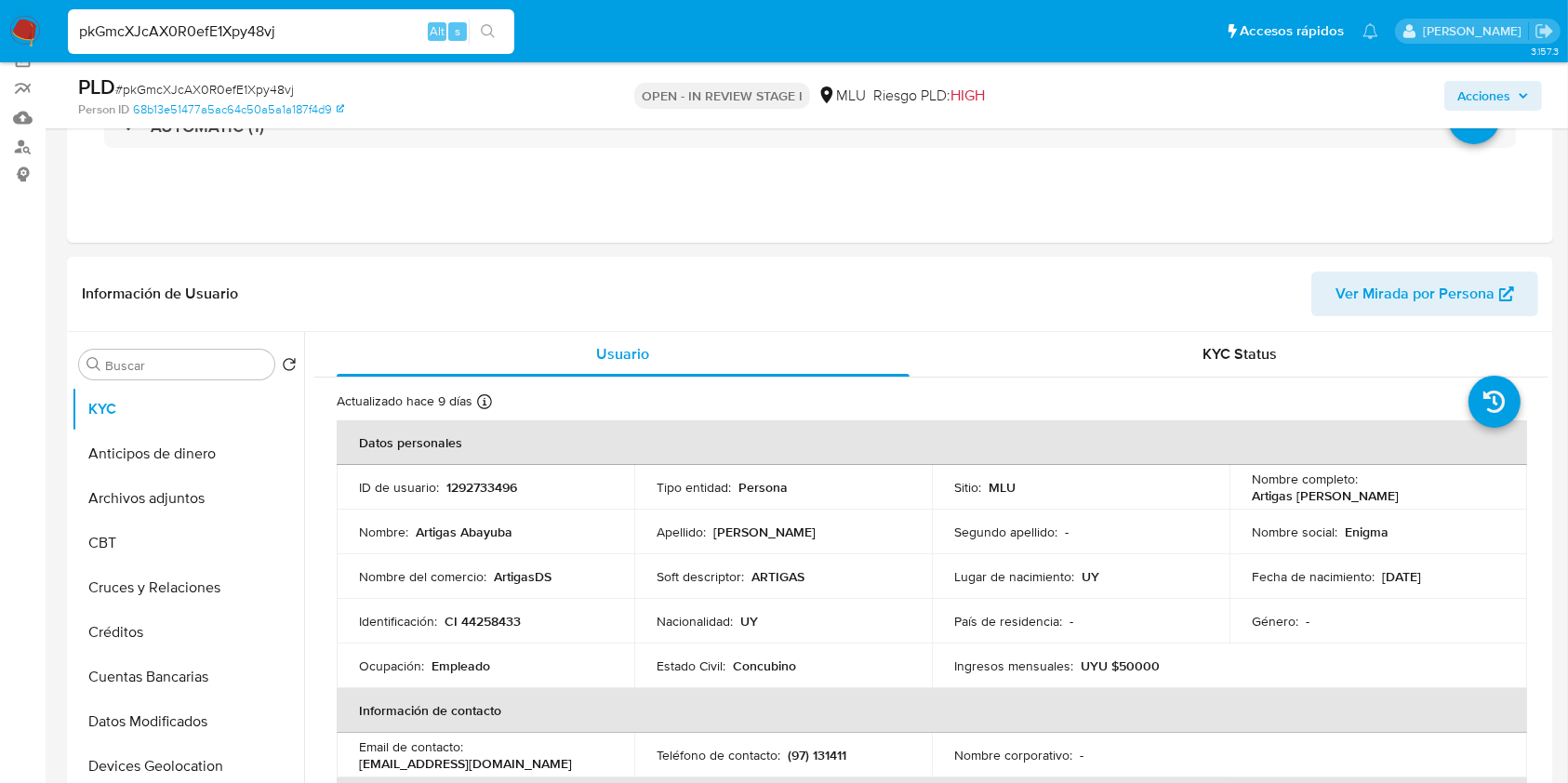
scroll to position [134, 0]
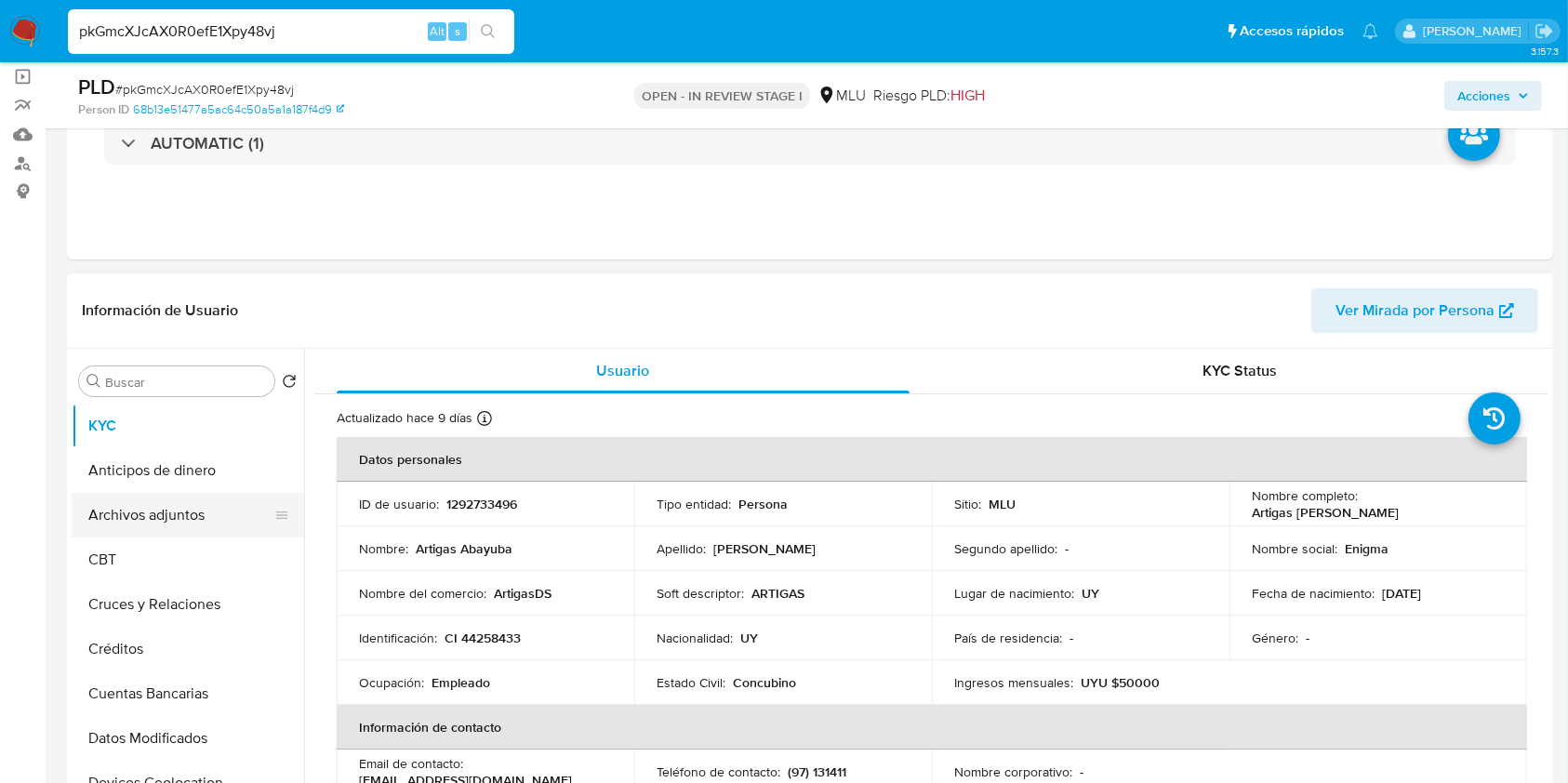
click at [193, 524] on button "Archivos adjuntos" at bounding box center [180, 515] width 218 height 45
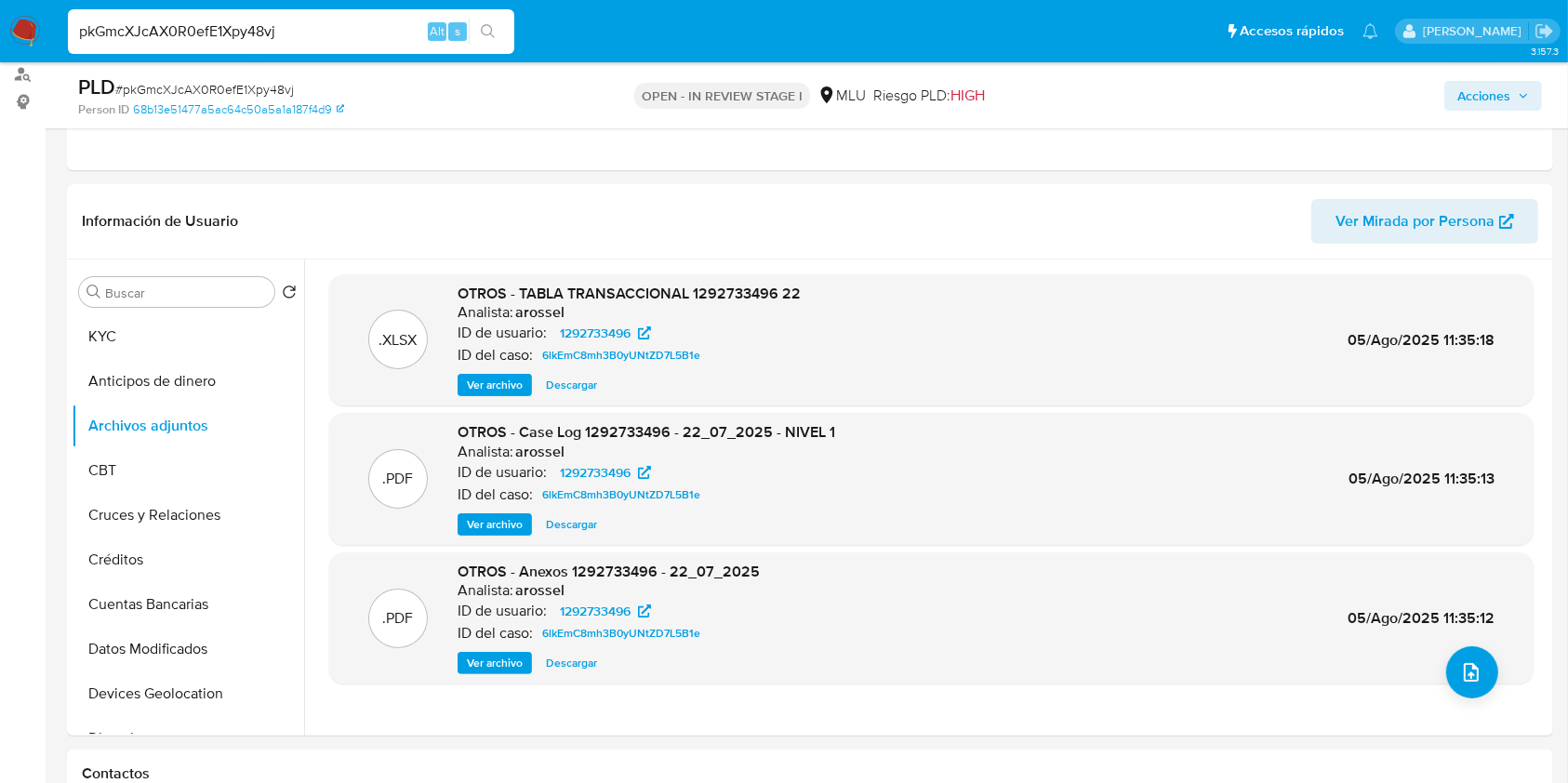
scroll to position [267, 0]
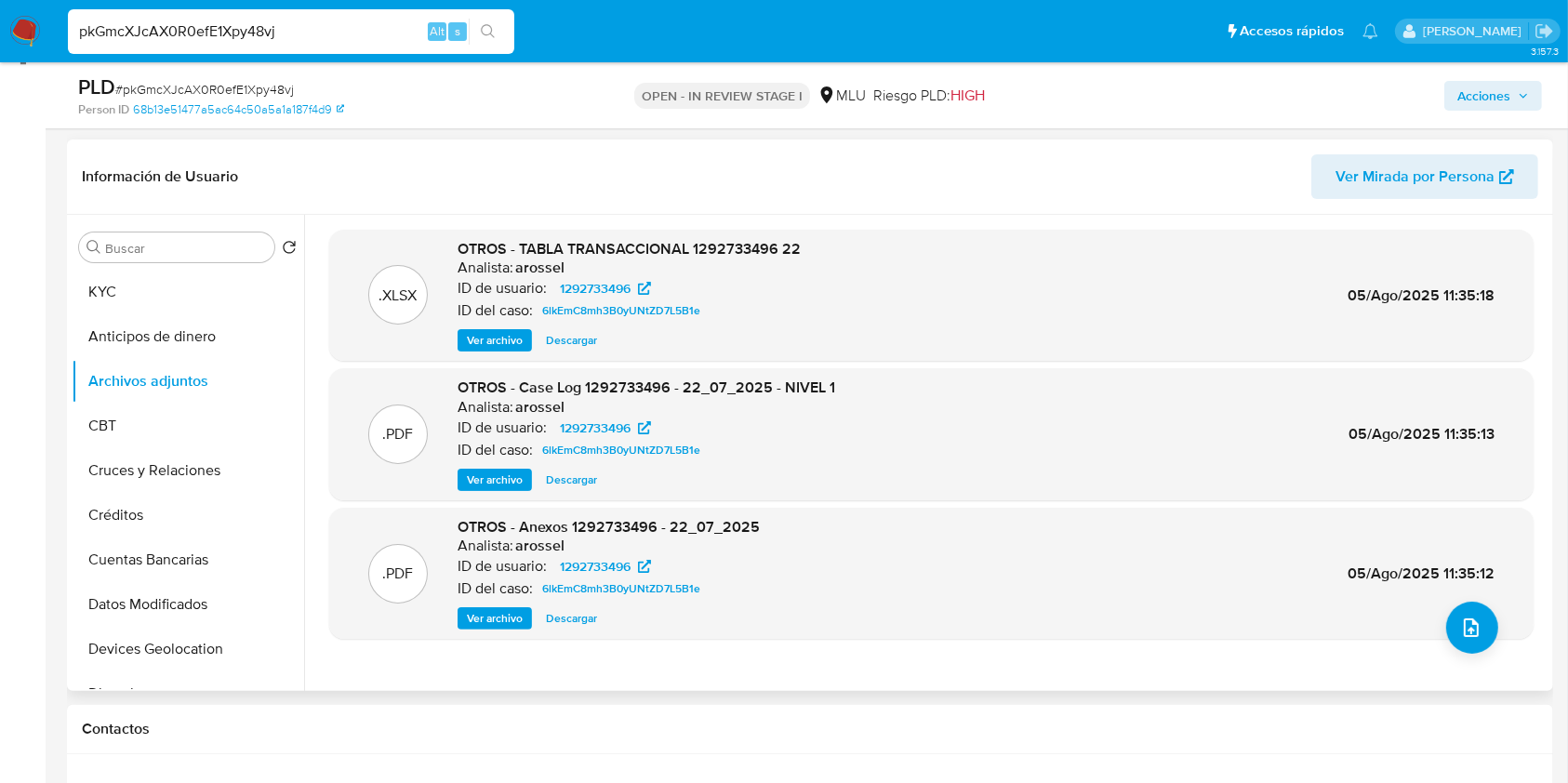
click at [499, 479] on span "Ver archivo" at bounding box center [495, 480] width 56 height 19
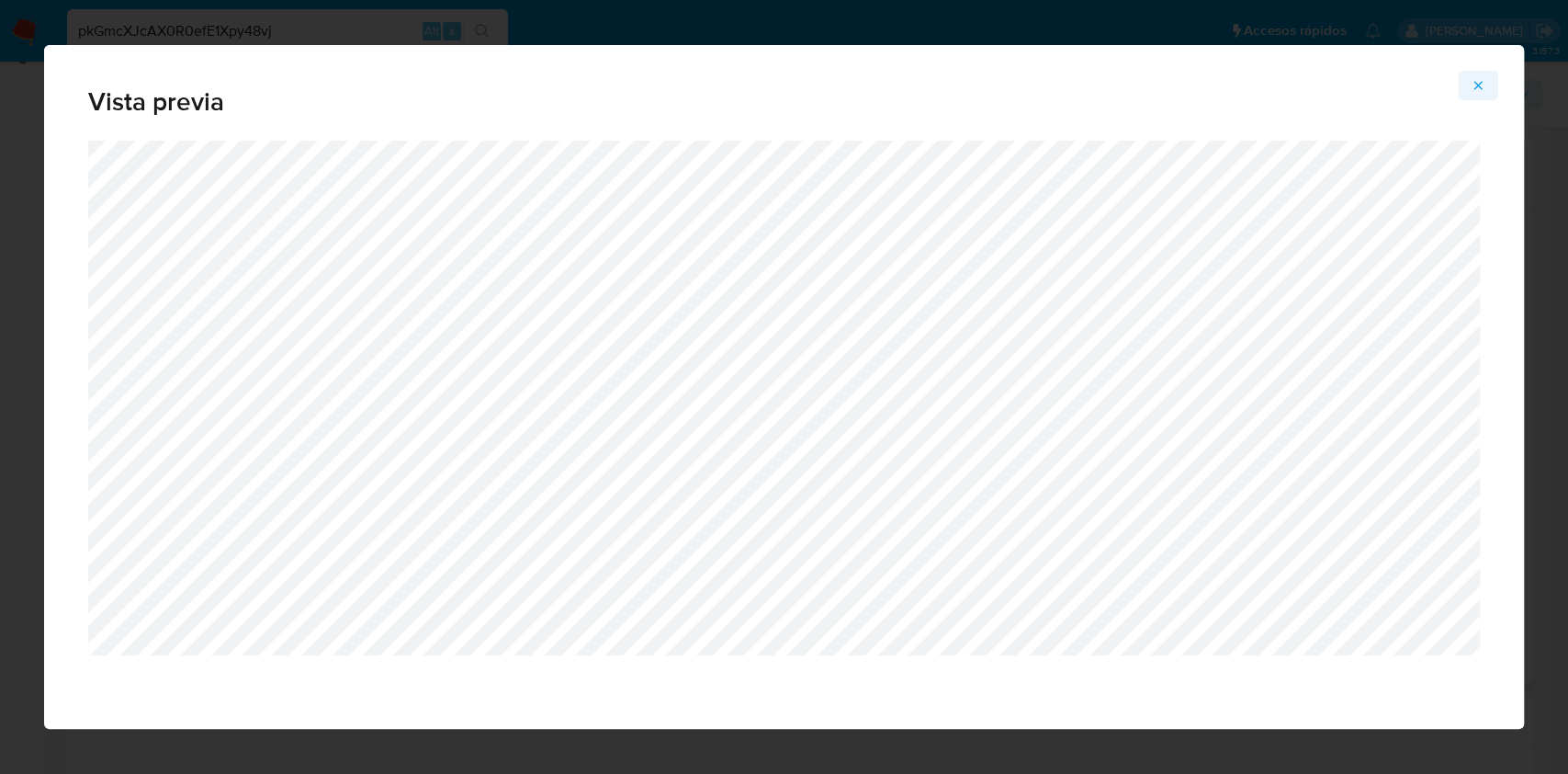
click at [1481, 82] on icon "Attachment preview" at bounding box center [1479, 86] width 15 height 15
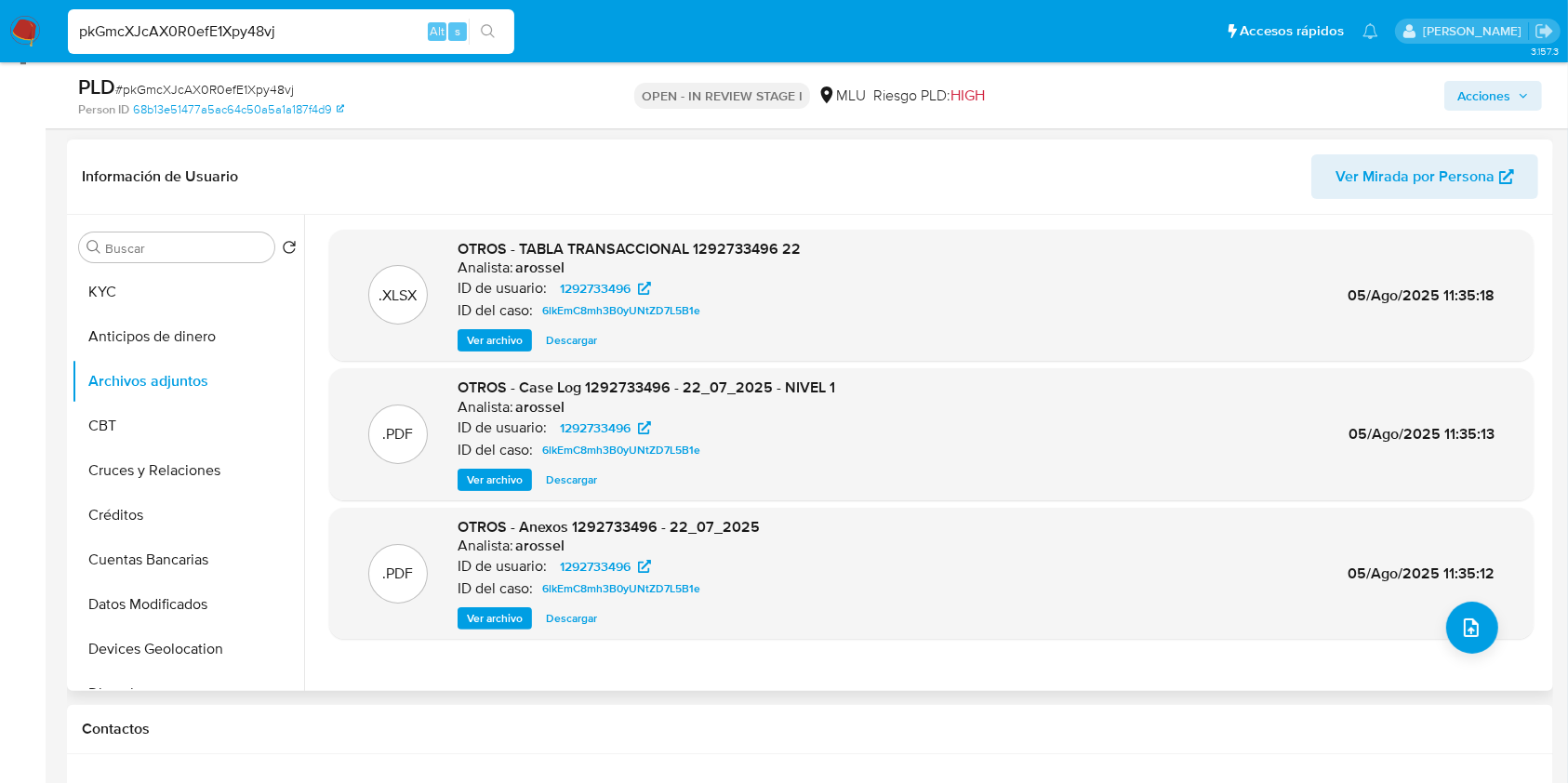
drag, startPoint x: 296, startPoint y: 346, endPoint x: 298, endPoint y: 460, distance: 114.0
click at [298, 460] on ul "KYC Anticipos de dinero Archivos adjuntos CBT Cruces y Relaciones Créditos Cuen…" at bounding box center [187, 479] width 232 height 420
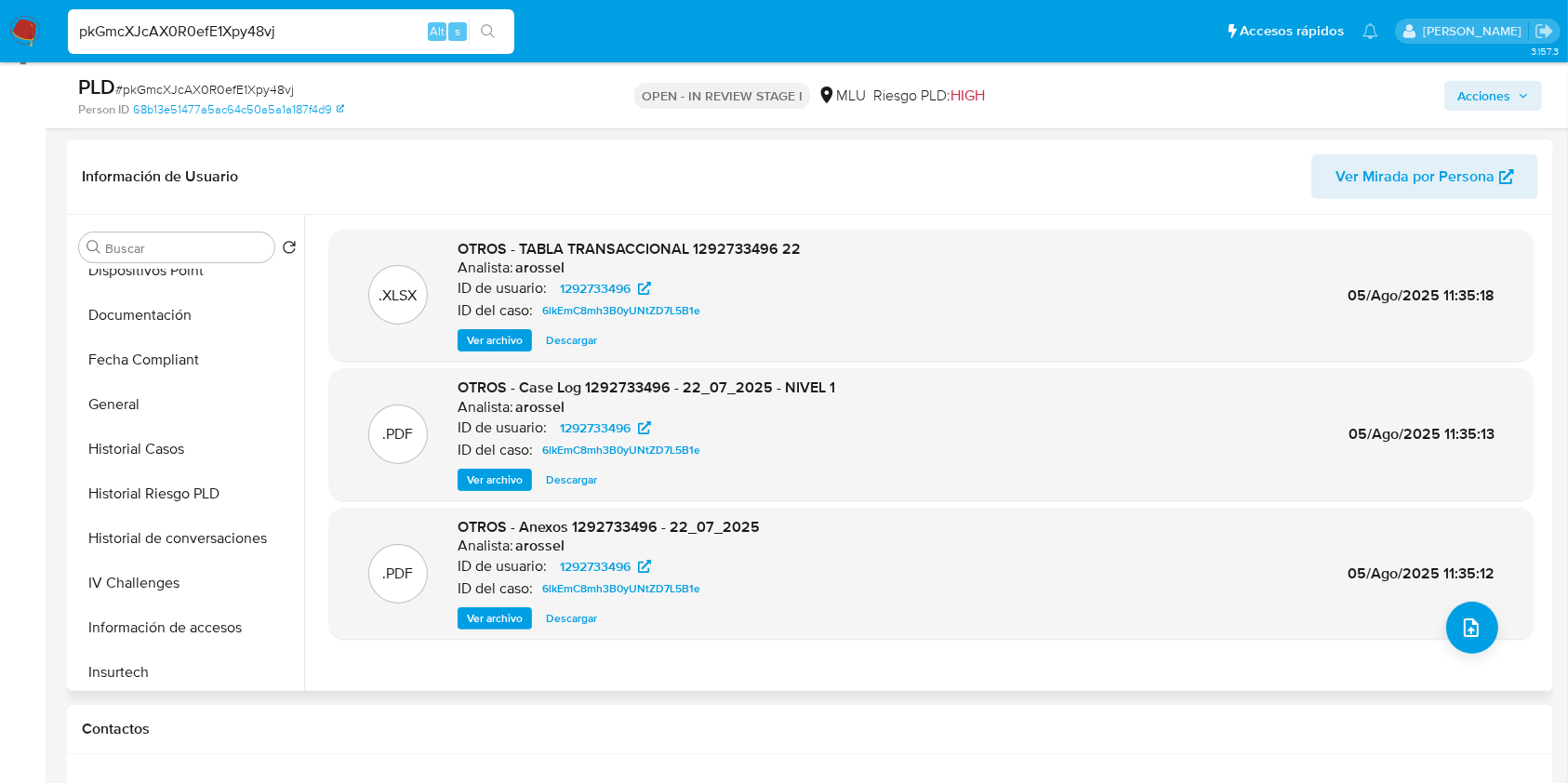
scroll to position [488, 0]
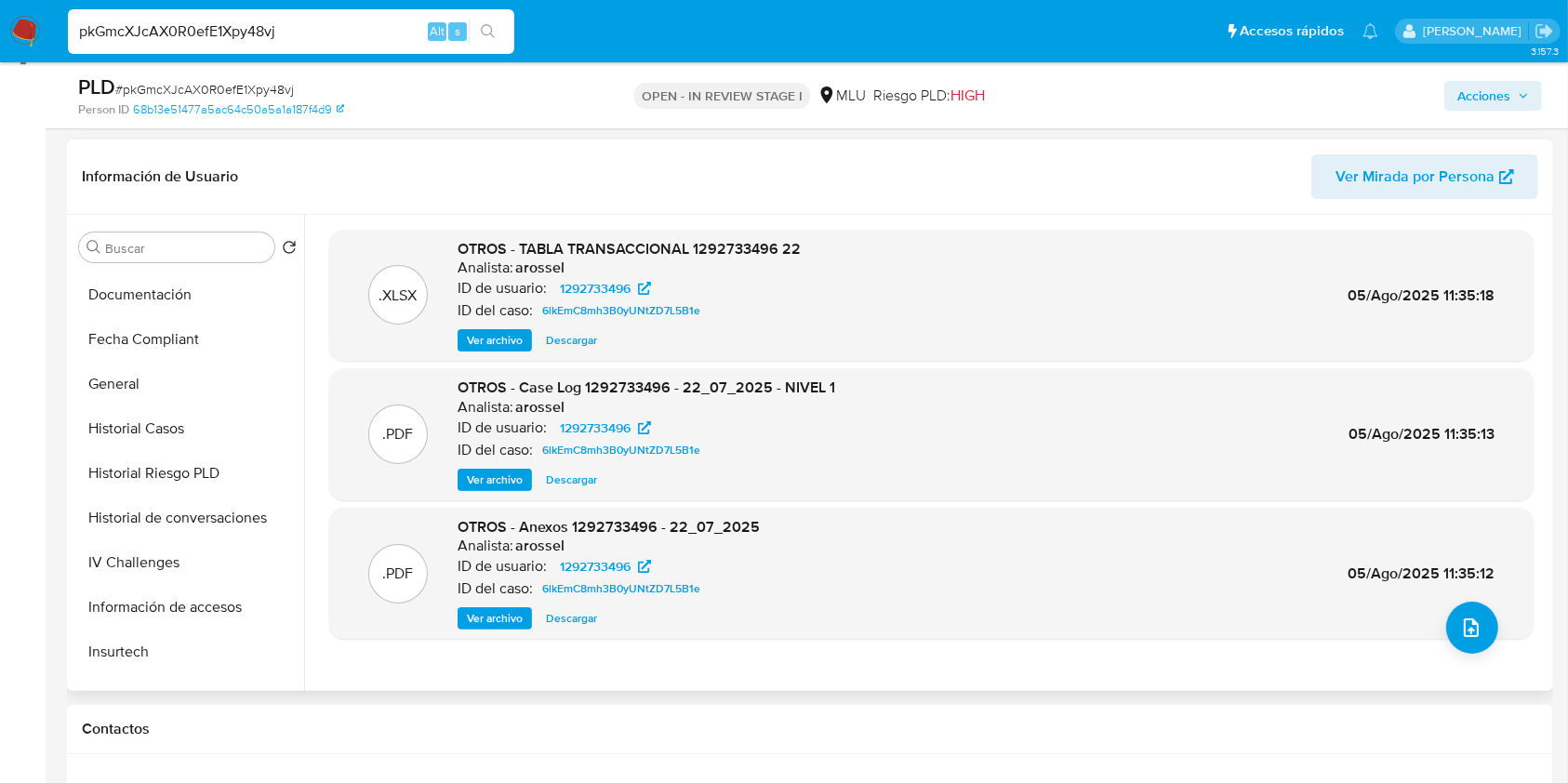
drag, startPoint x: 294, startPoint y: 475, endPoint x: 301, endPoint y: 398, distance: 77.3
click at [301, 398] on ul "KYC Anticipos de dinero Archivos adjuntos CBT Cruces y Relaciones Créditos Cuen…" at bounding box center [187, 479] width 232 height 420
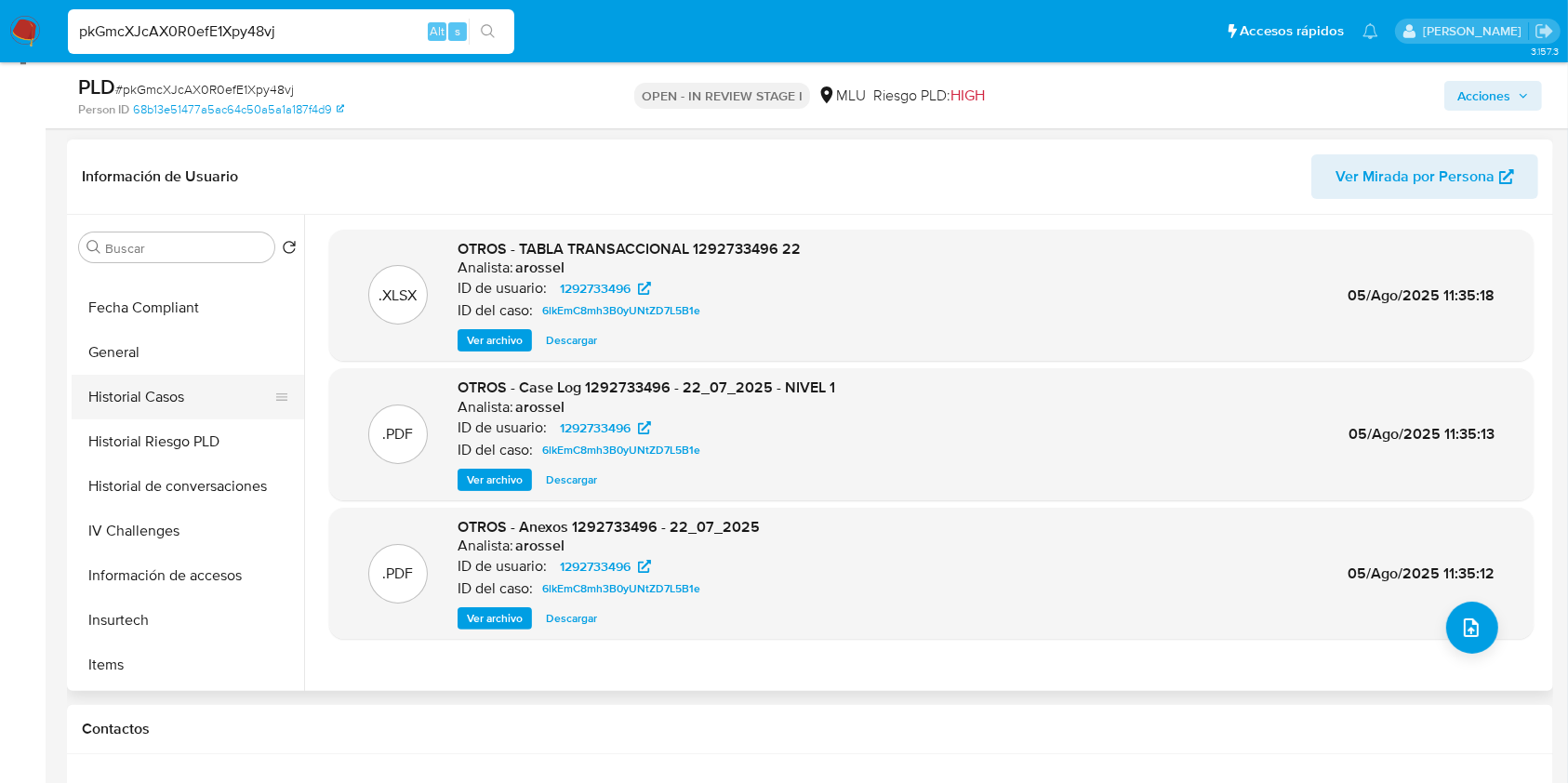
click at [175, 383] on button "Historial Casos" at bounding box center [180, 397] width 218 height 45
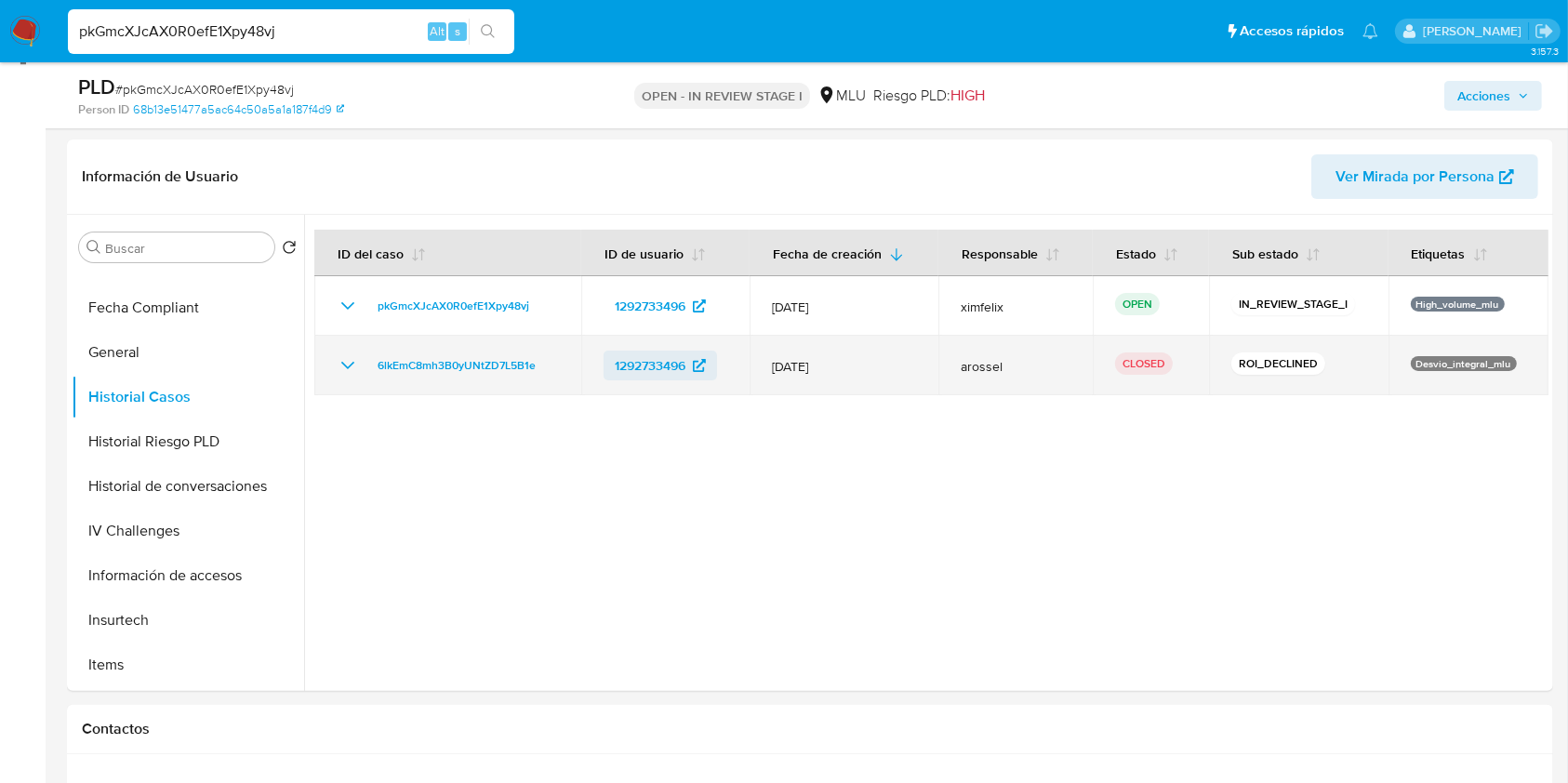
click at [625, 361] on span "1292733496" at bounding box center [650, 364] width 70 height 29
click at [454, 372] on span "6lkEmC8mh3B0yUNtZD7L5B1e" at bounding box center [457, 364] width 158 height 22
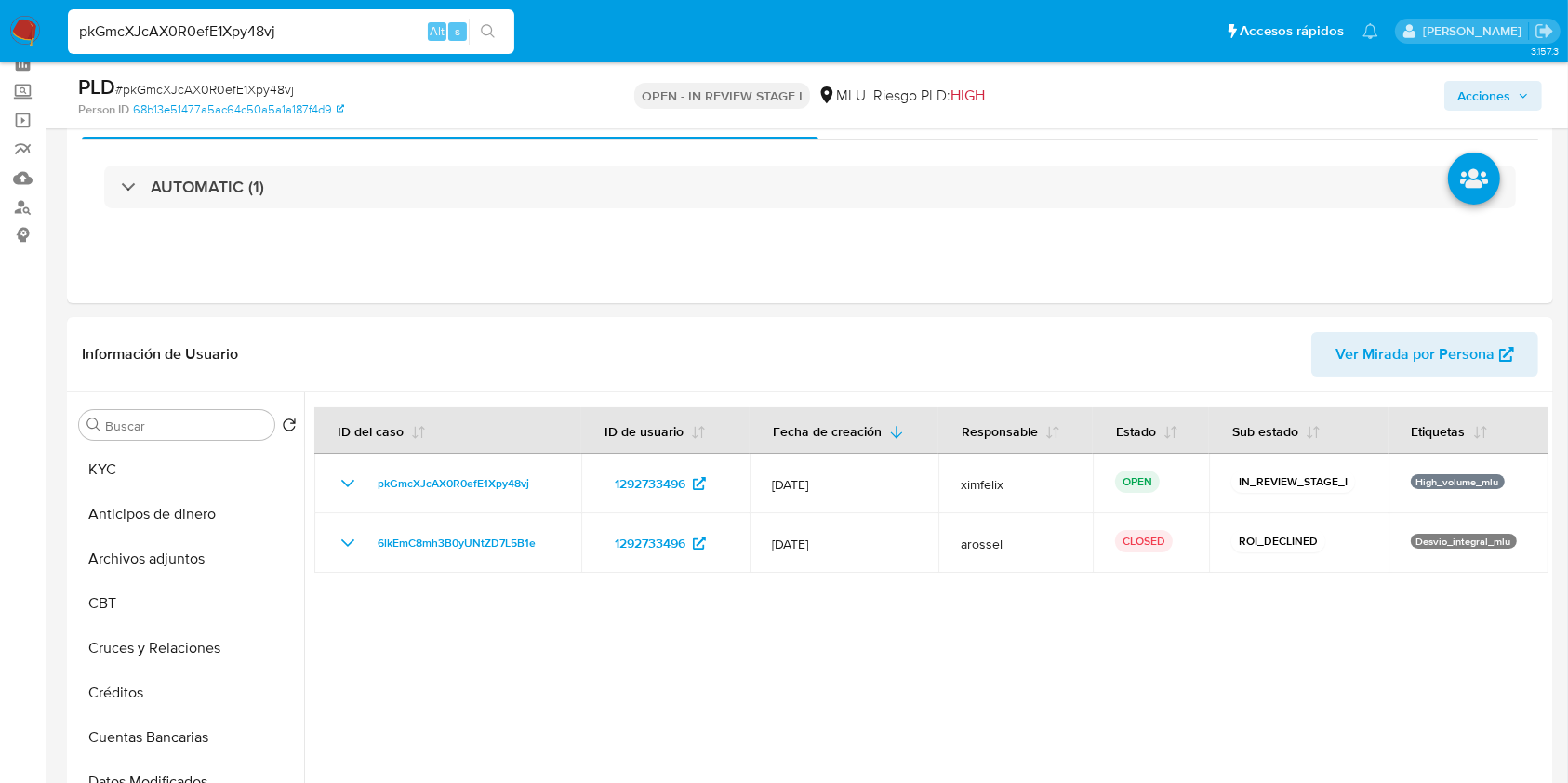
scroll to position [90, 0]
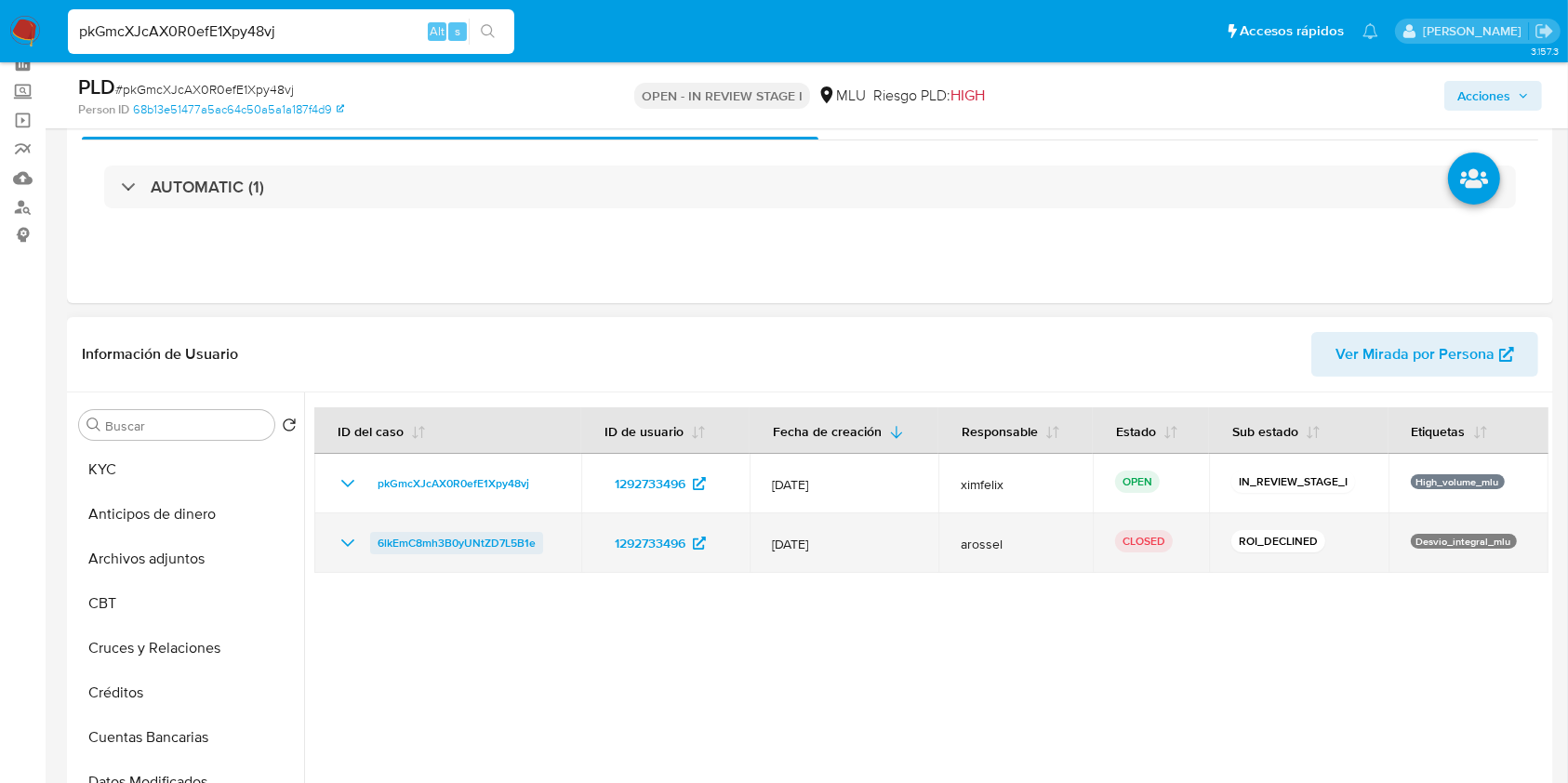
click at [468, 547] on span "6lkEmC8mh3B0yUNtZD7L5B1e" at bounding box center [457, 542] width 158 height 22
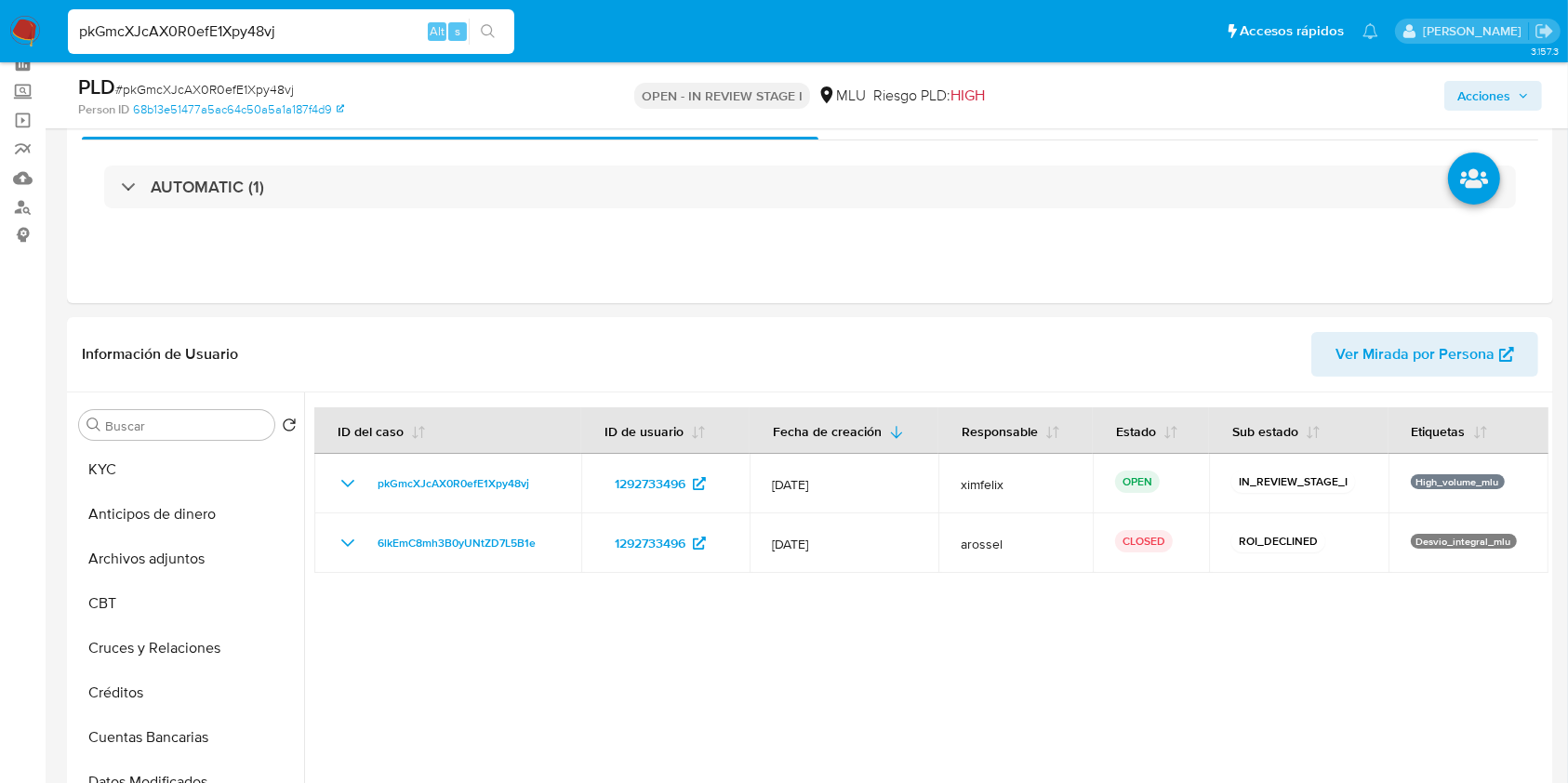
click at [21, 22] on img at bounding box center [25, 31] width 31 height 31
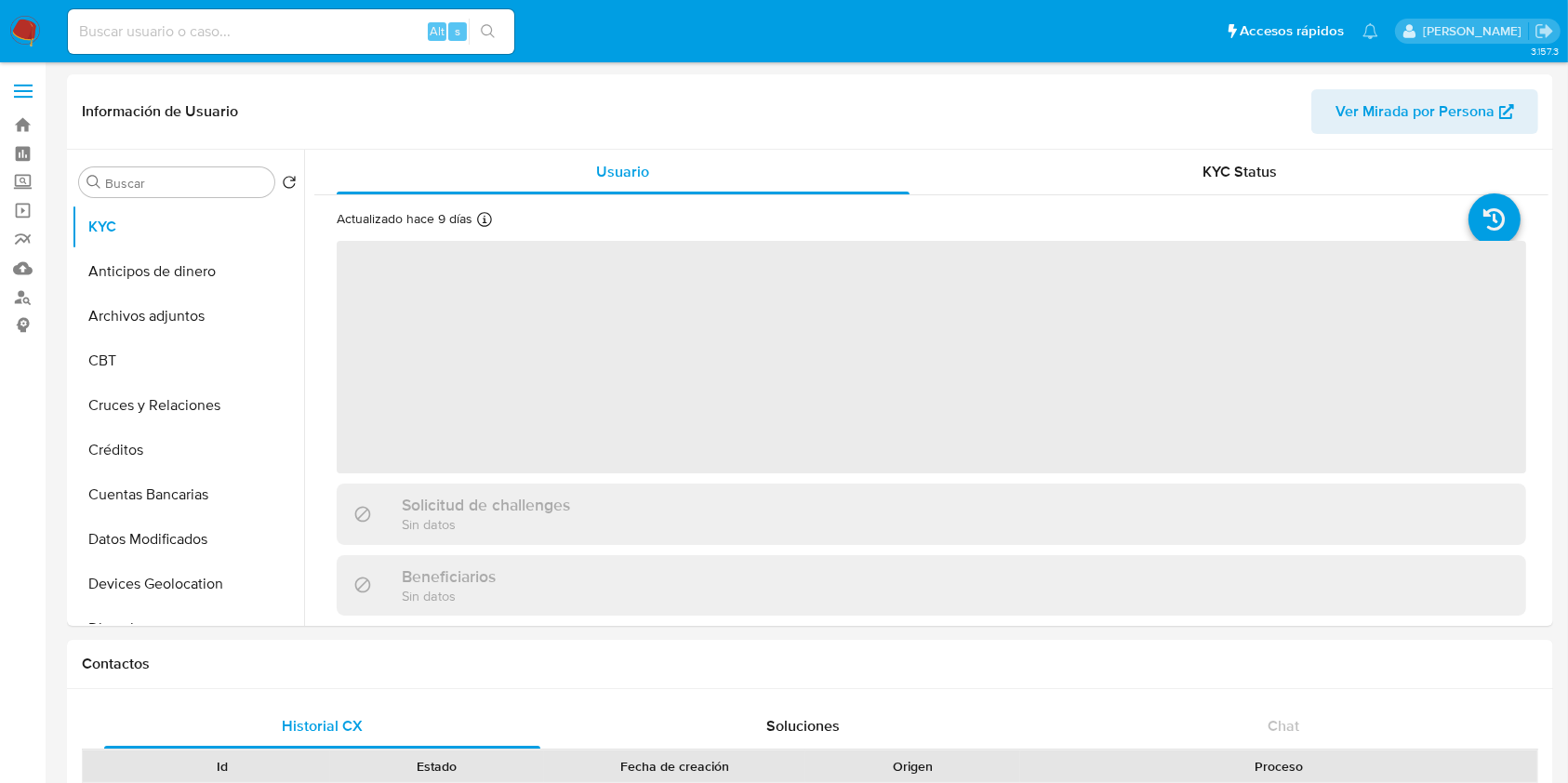
select select "10"
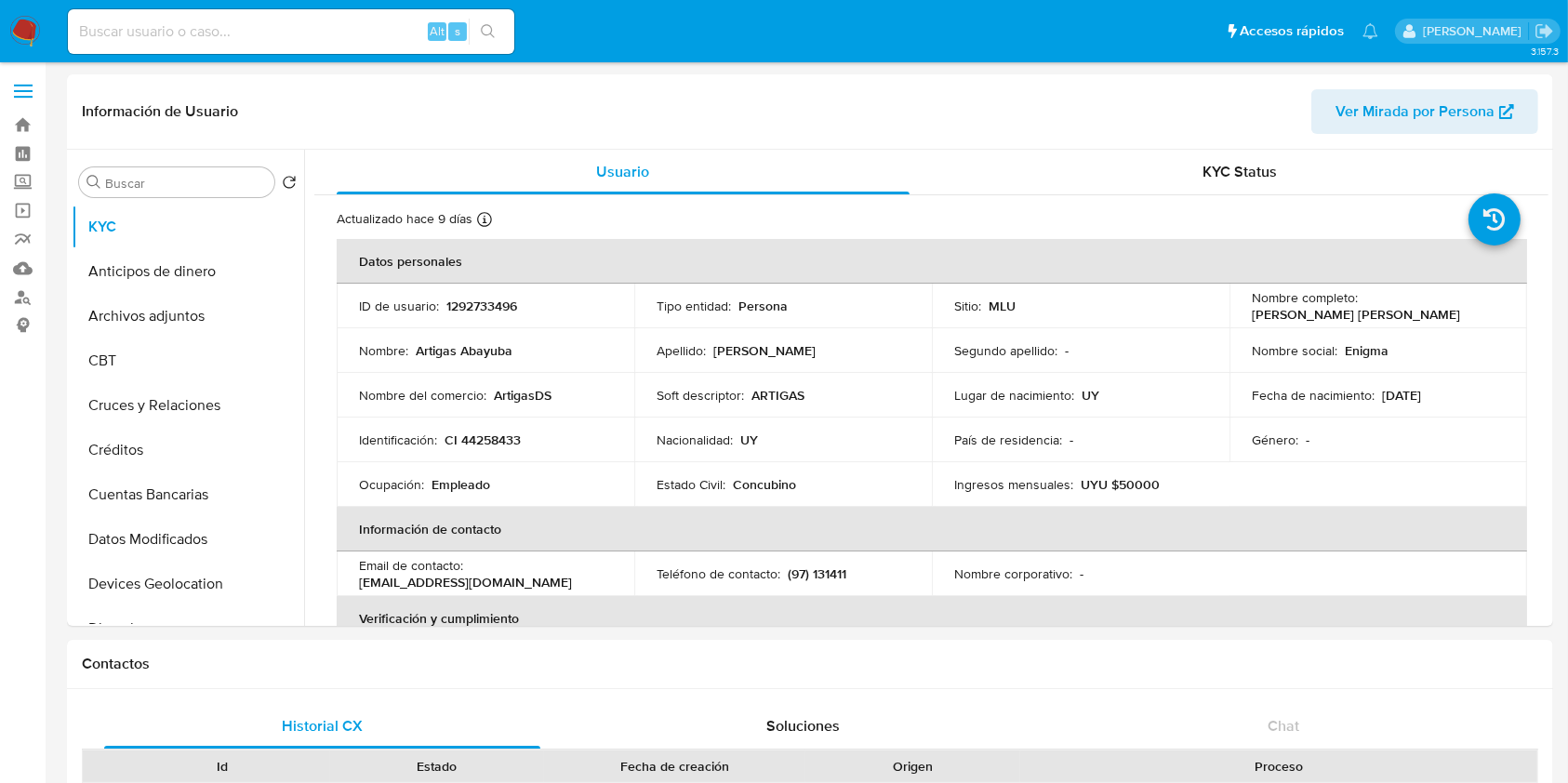
drag, startPoint x: 1540, startPoint y: 168, endPoint x: 1554, endPoint y: 302, distance: 134.7
drag, startPoint x: 1540, startPoint y: 241, endPoint x: 1558, endPoint y: 332, distance: 92.8
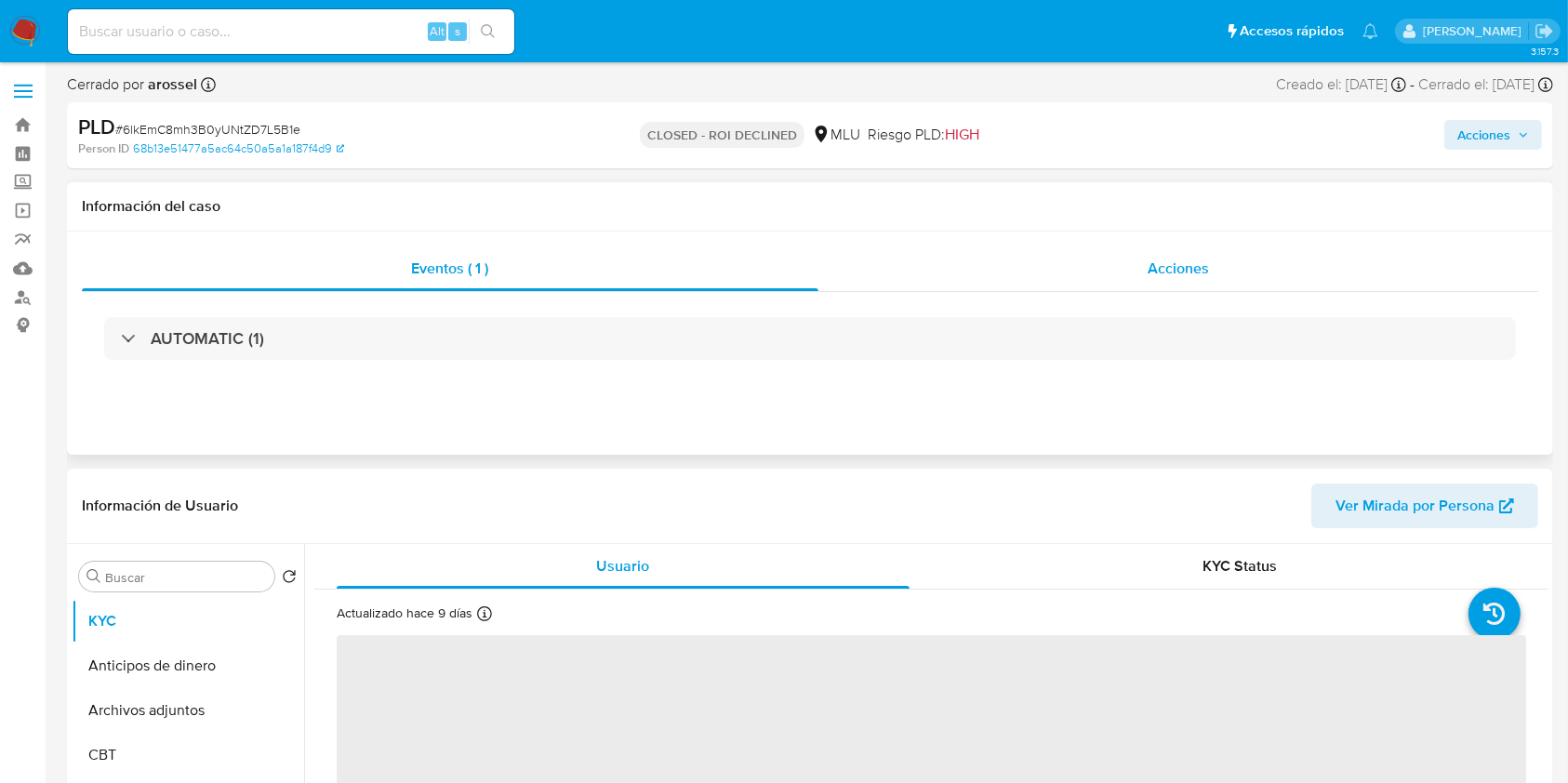
click at [1068, 259] on div "Acciones" at bounding box center [1179, 268] width 721 height 45
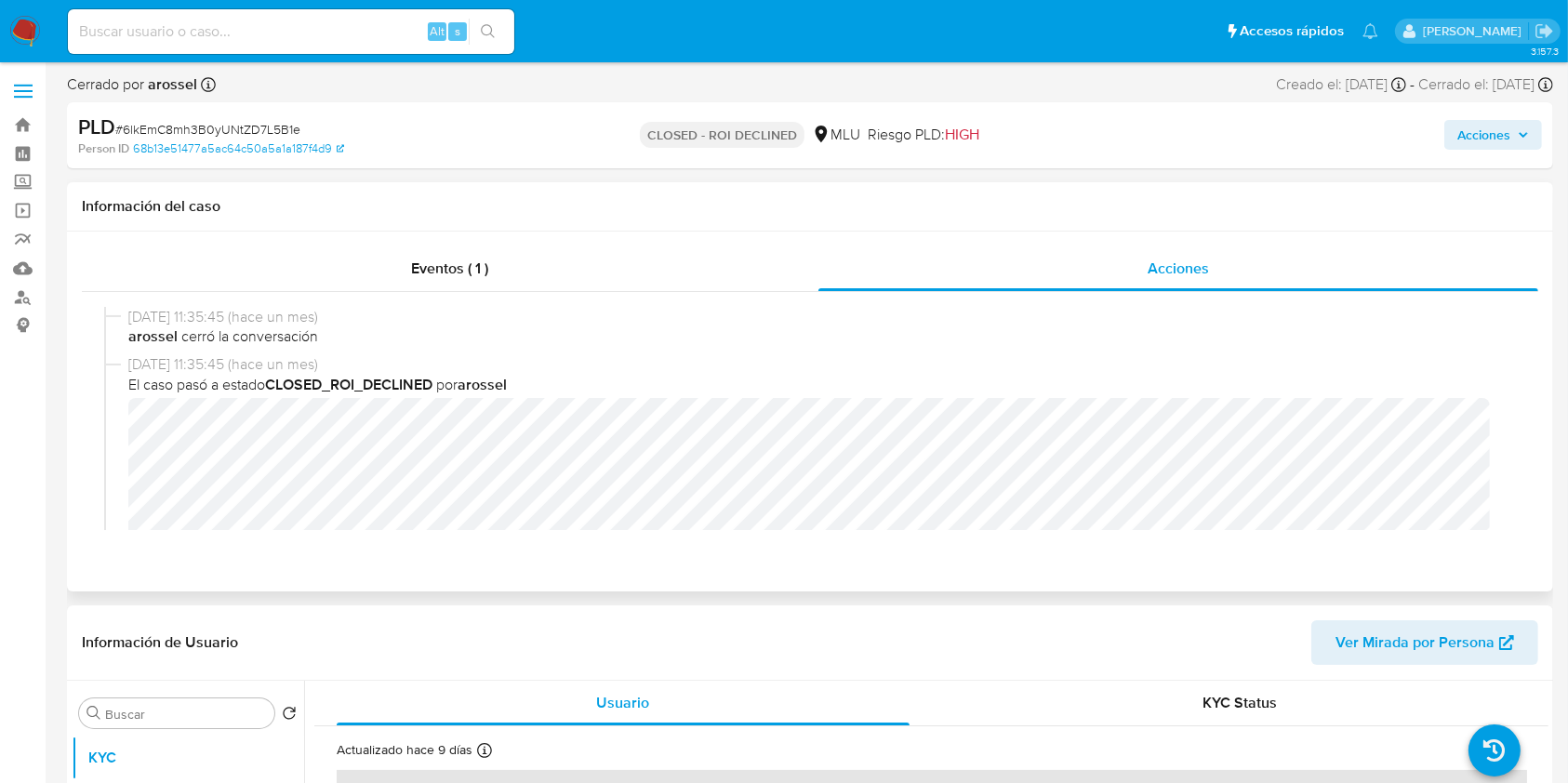
select select "10"
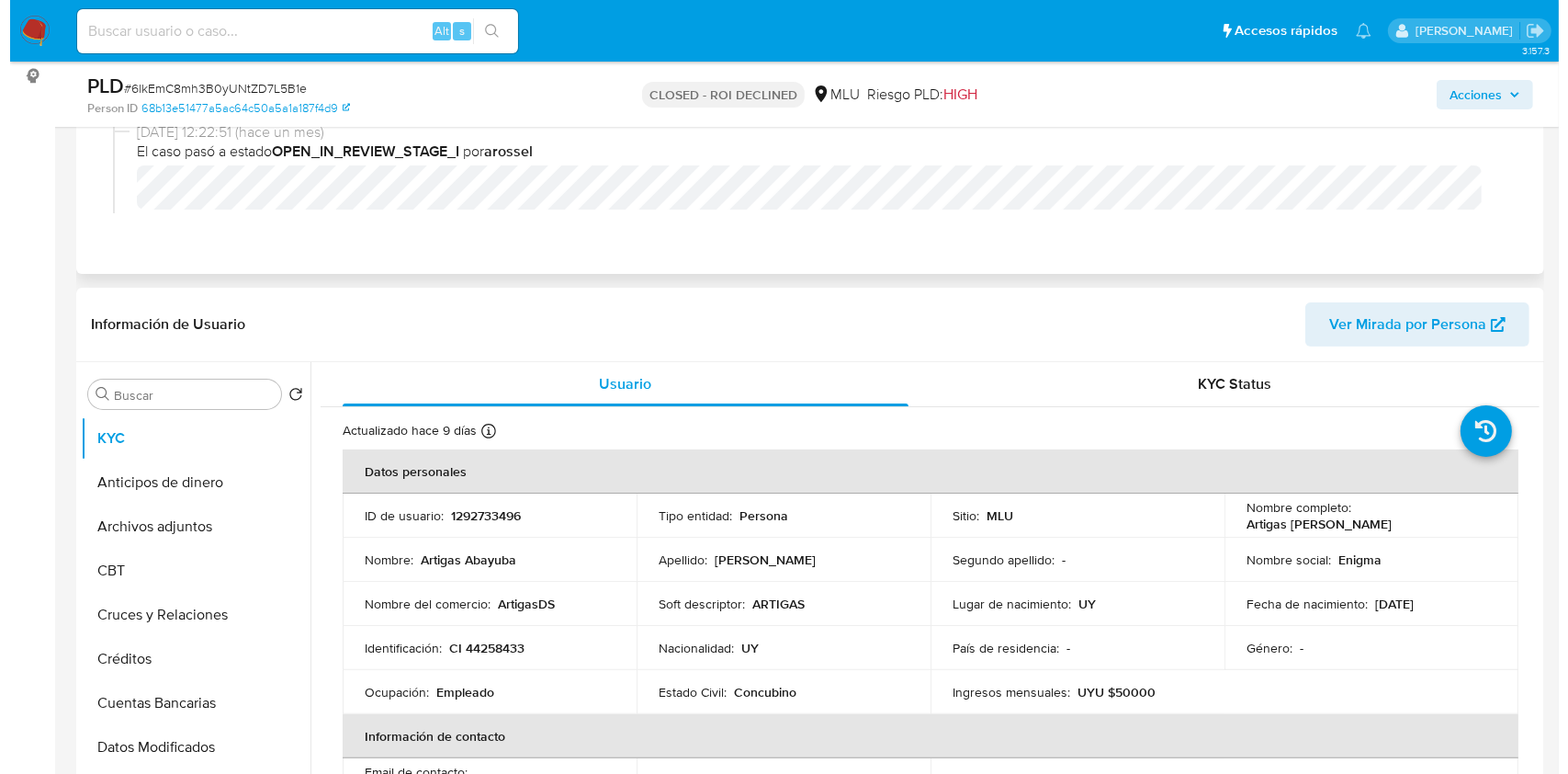
scroll to position [254, 0]
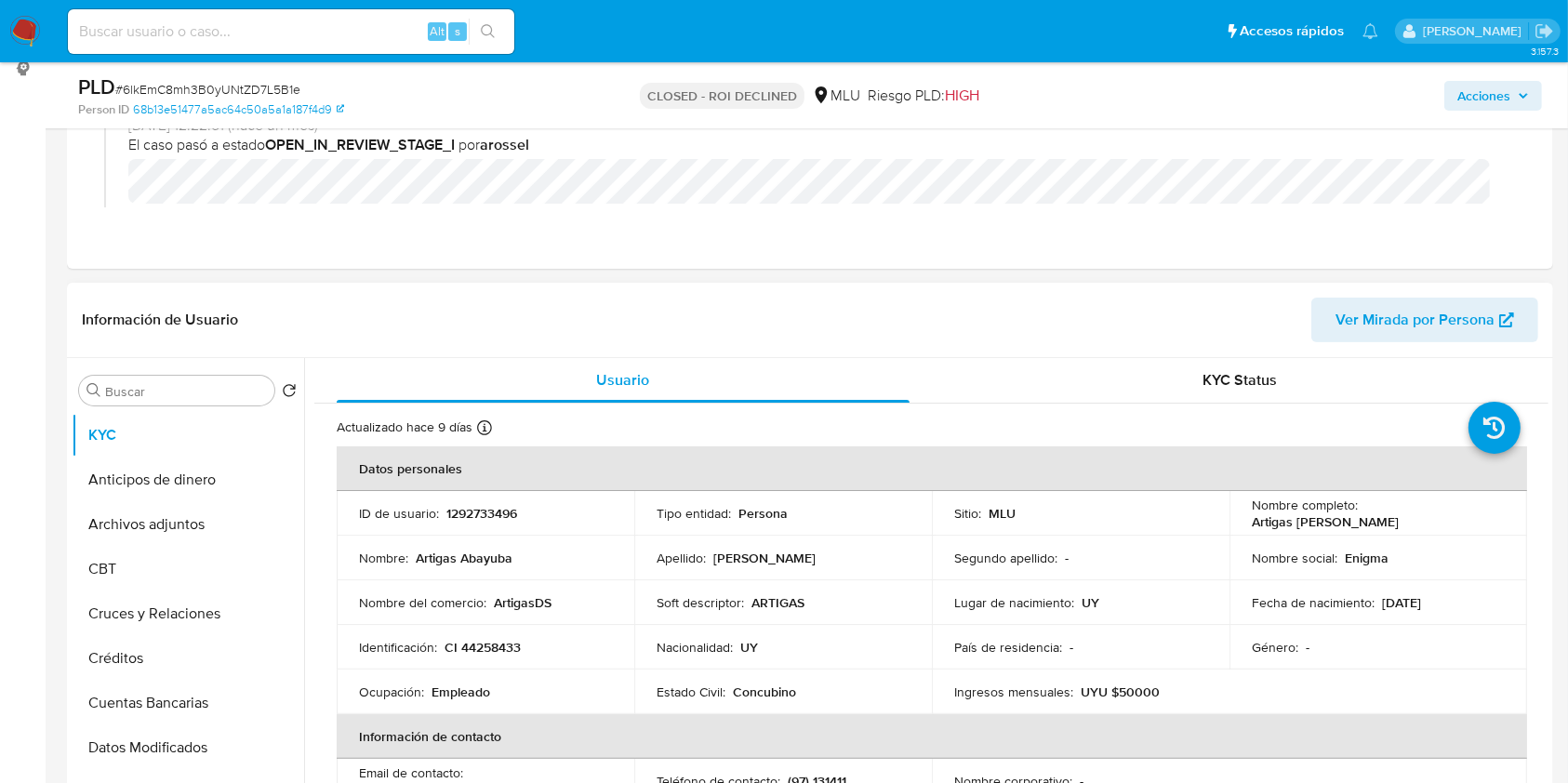
click at [483, 516] on p "1292733496" at bounding box center [481, 514] width 70 height 17
copy p "1292733496"
click at [186, 522] on button "Archivos adjuntos" at bounding box center [180, 524] width 218 height 45
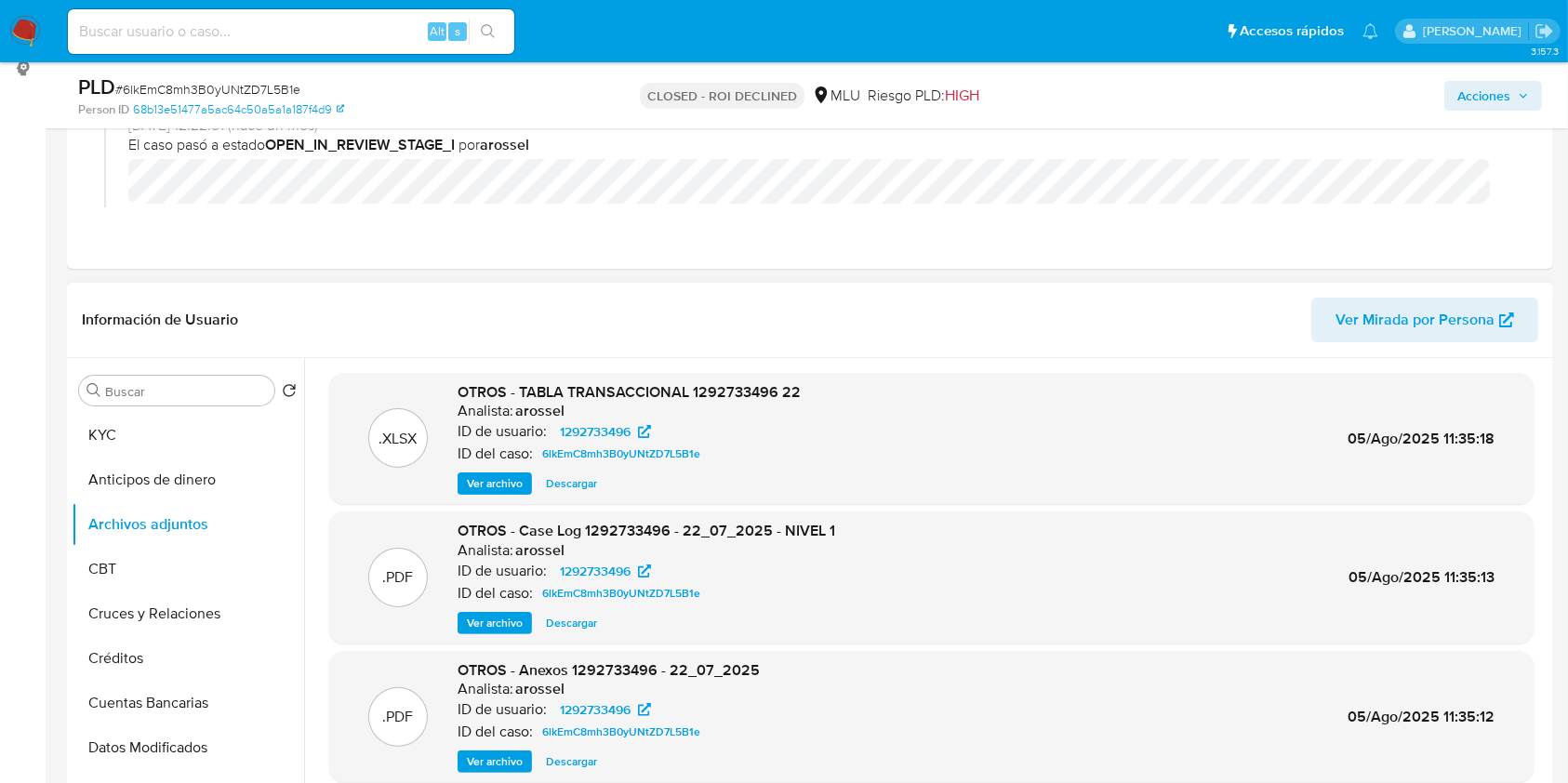
click at [507, 618] on span "Ver archivo" at bounding box center [495, 623] width 56 height 19
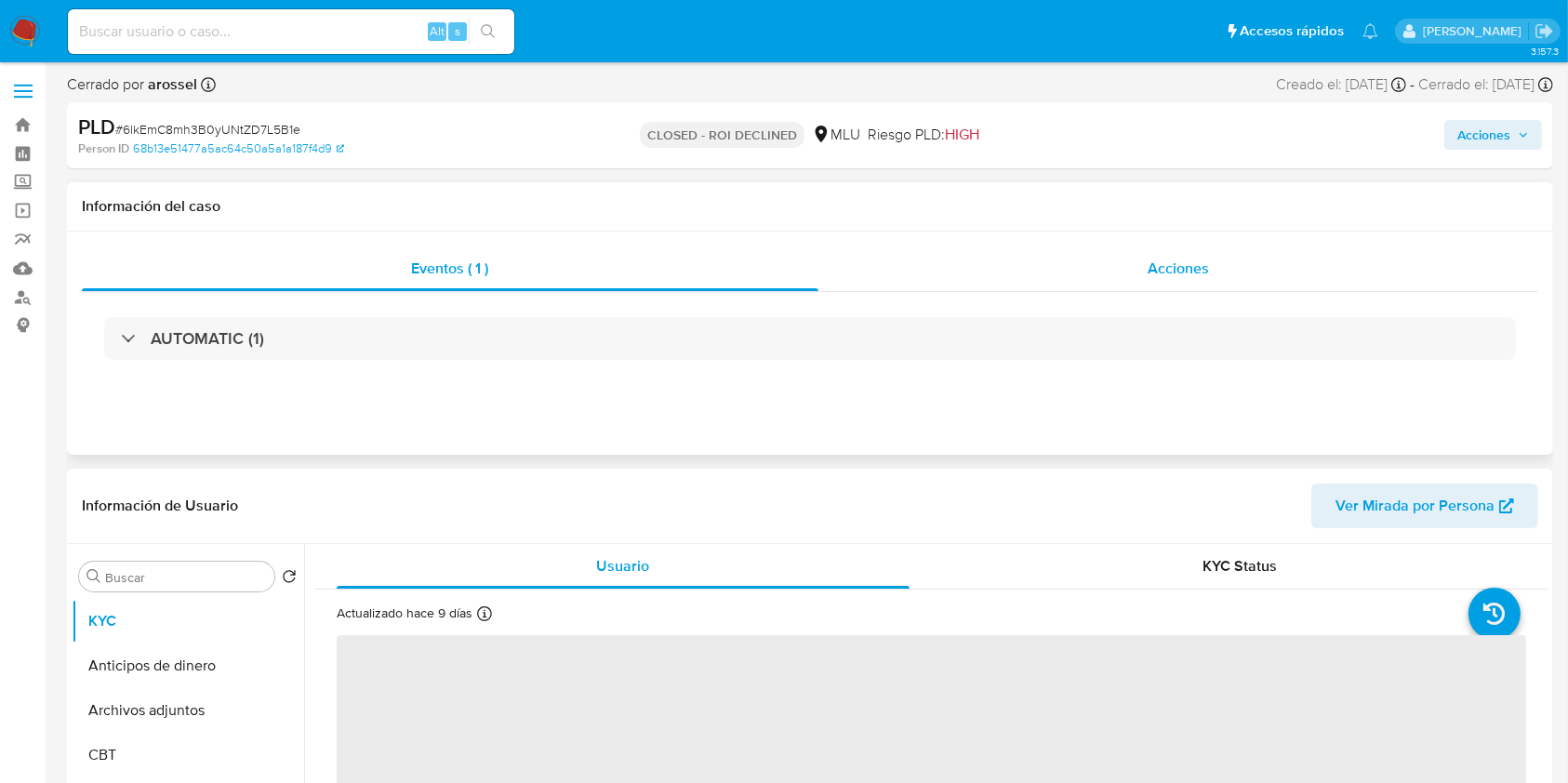
click at [1164, 279] on span "Acciones" at bounding box center [1178, 268] width 62 height 21
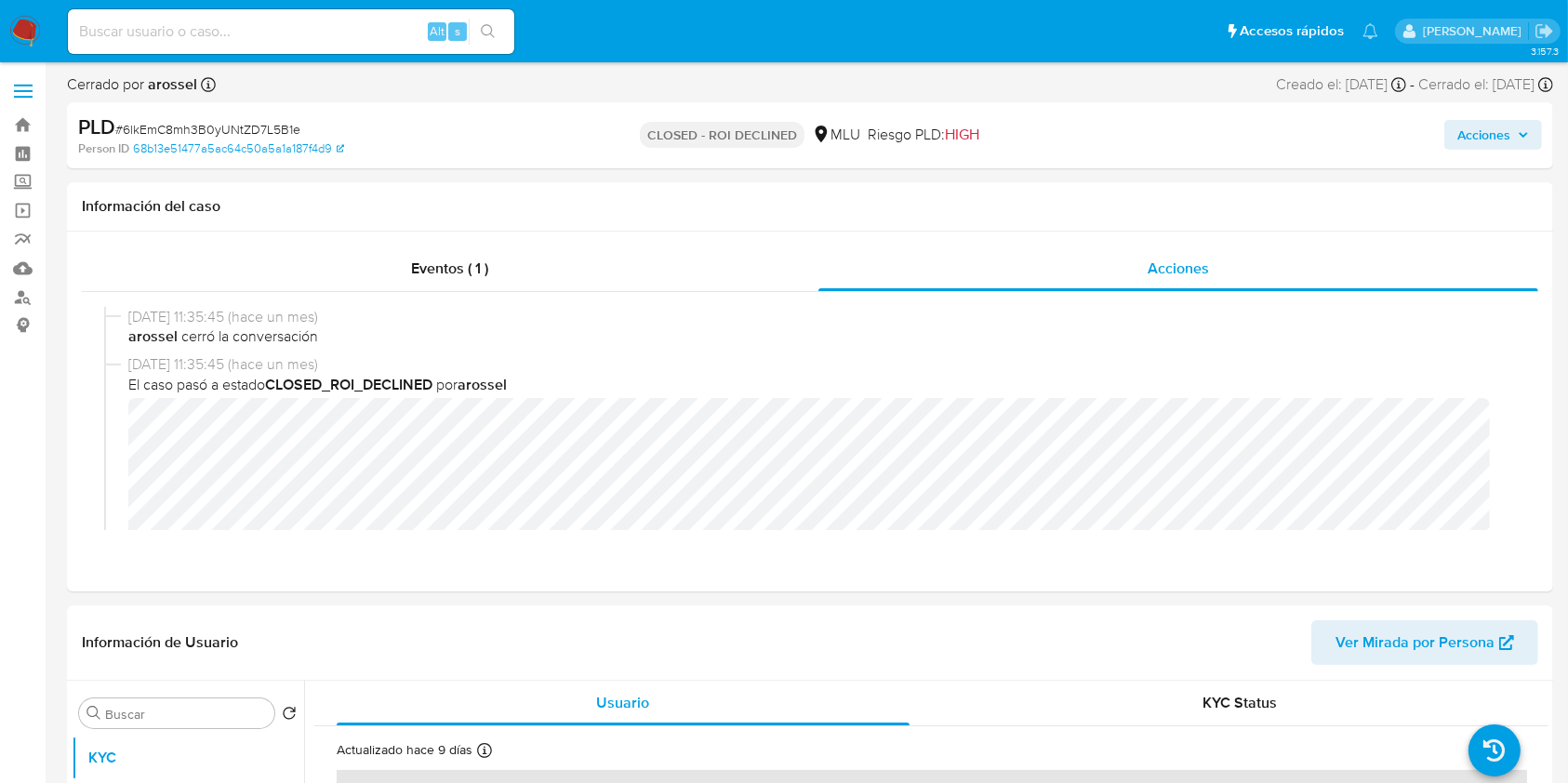
select select "10"
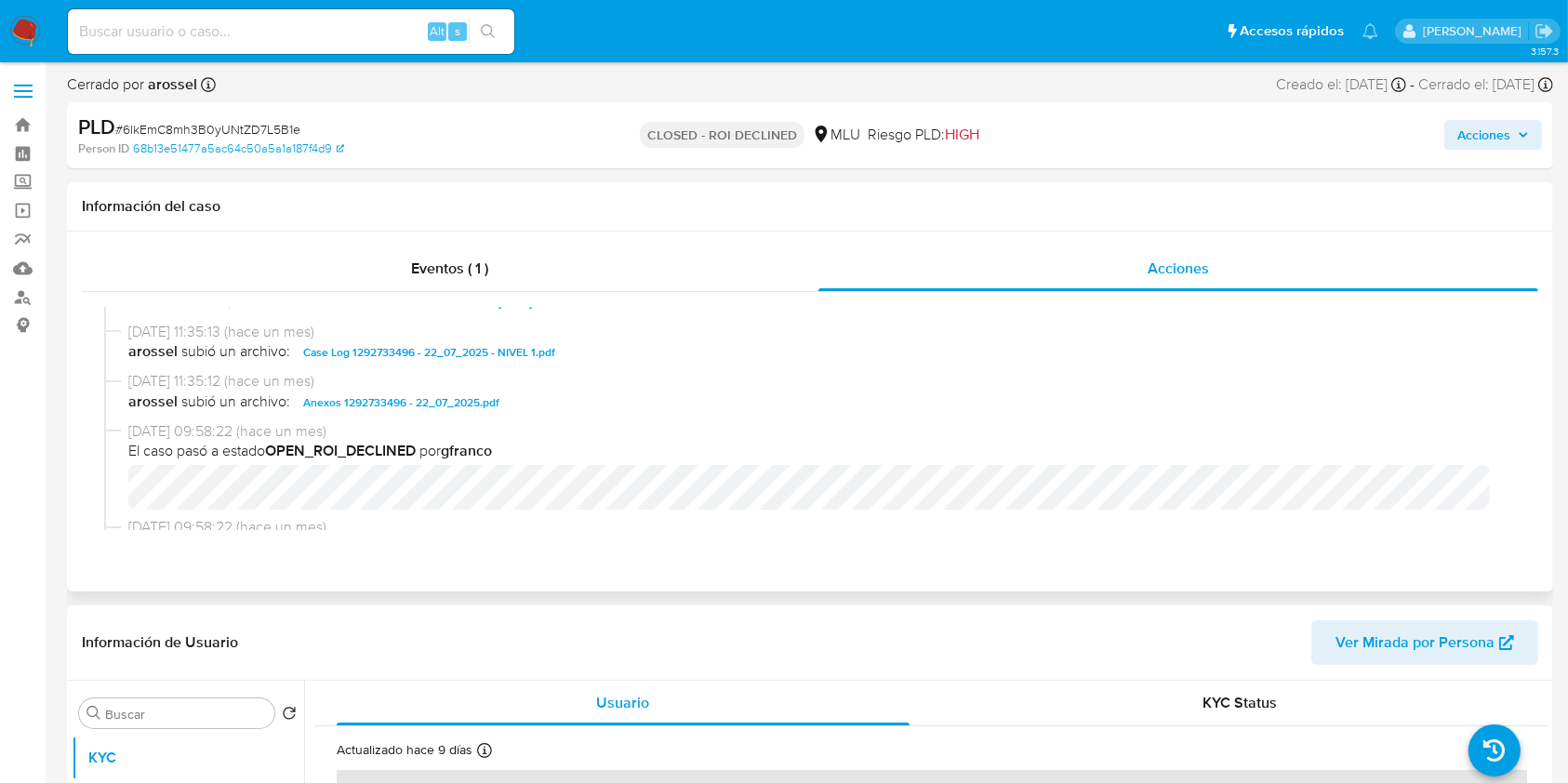
scroll to position [326, 0]
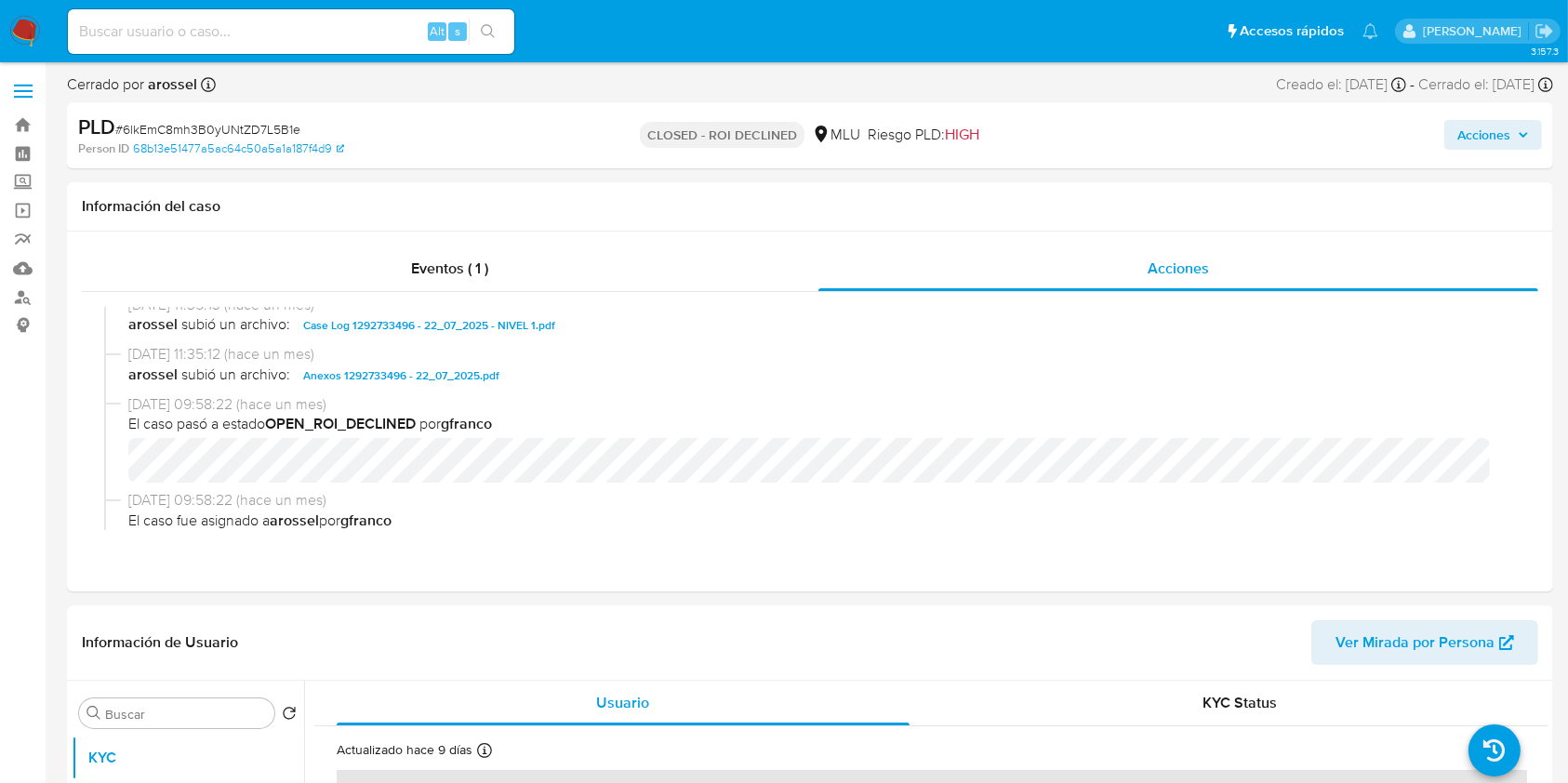
click at [210, 45] on div "Alt s" at bounding box center [290, 31] width 446 height 45
click at [219, 37] on input at bounding box center [290, 31] width 446 height 24
paste input "LYe1kwpT4V0X2NBlD6oKCAmU"
type input "LYe1kwpT4V0X2NBlD6oKCAmU"
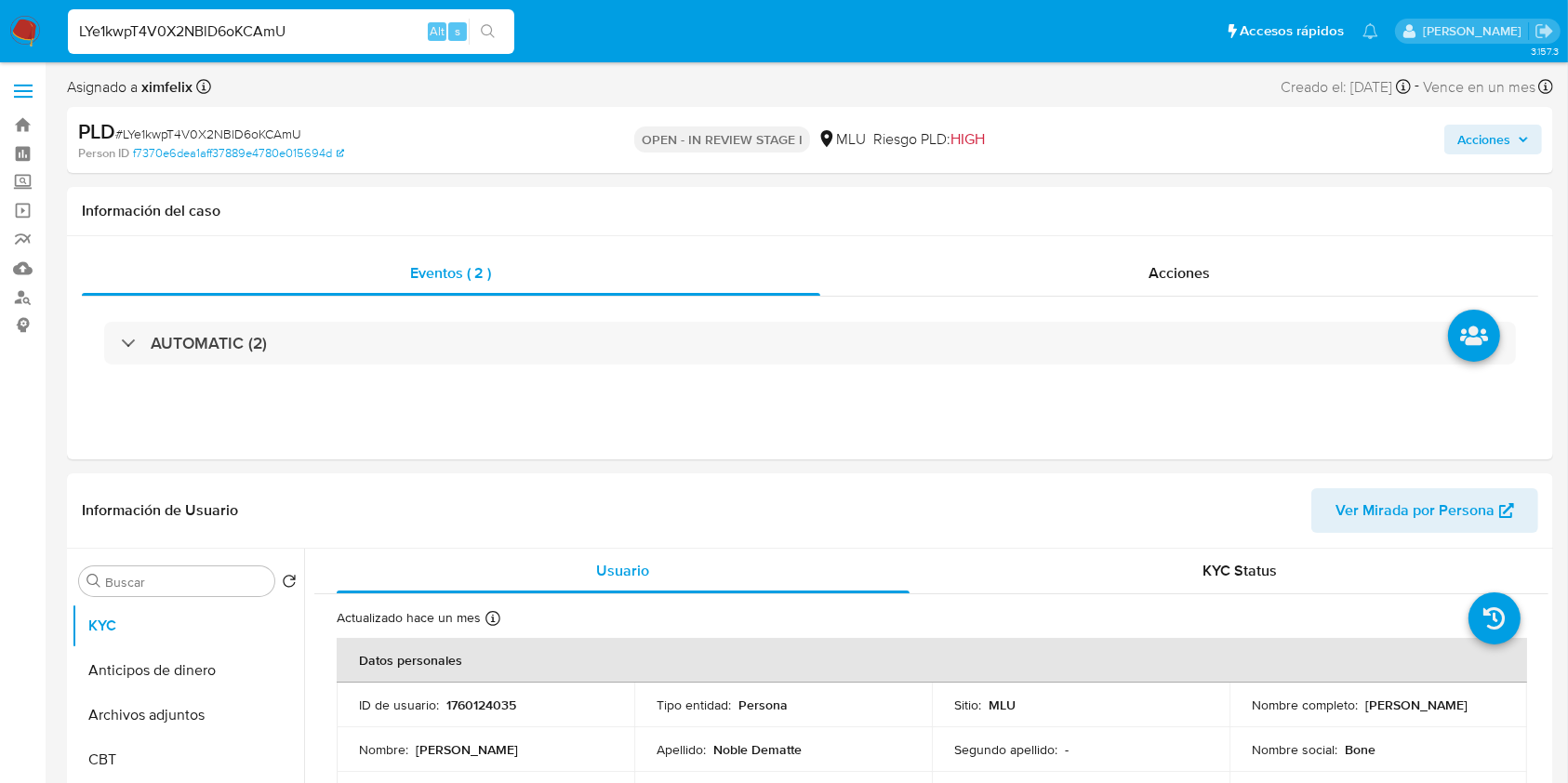
select select "10"
